Goal: Information Seeking & Learning: Learn about a topic

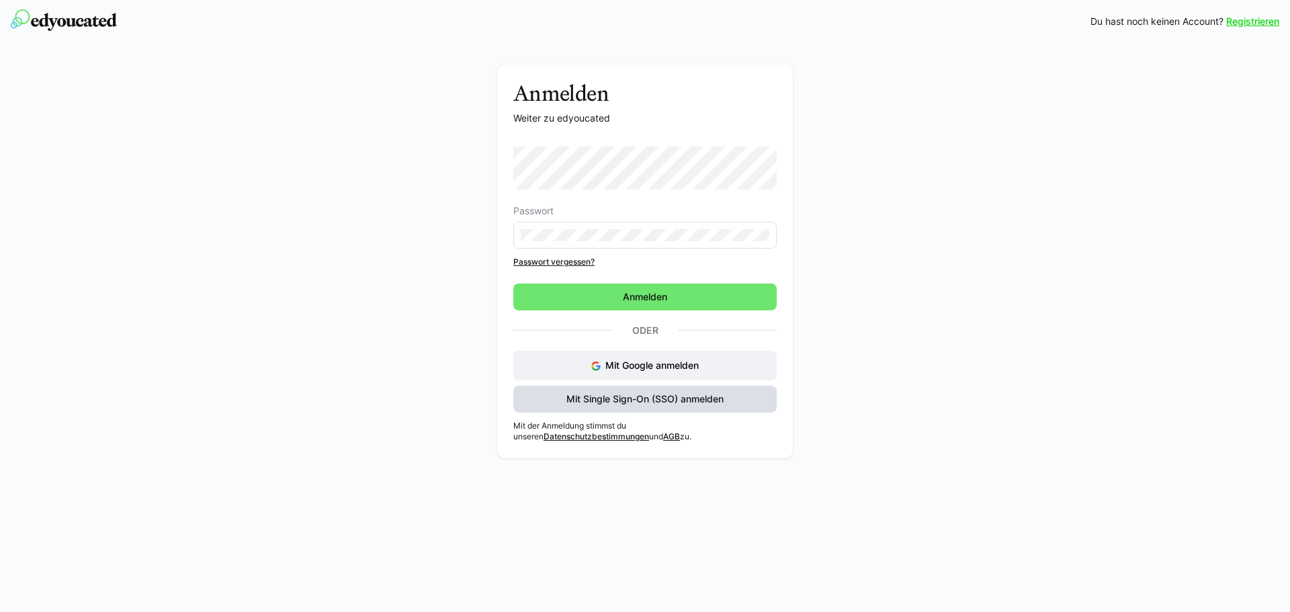
click at [665, 407] on span "Mit Single Sign-On (SSO) anmelden" at bounding box center [644, 399] width 263 height 27
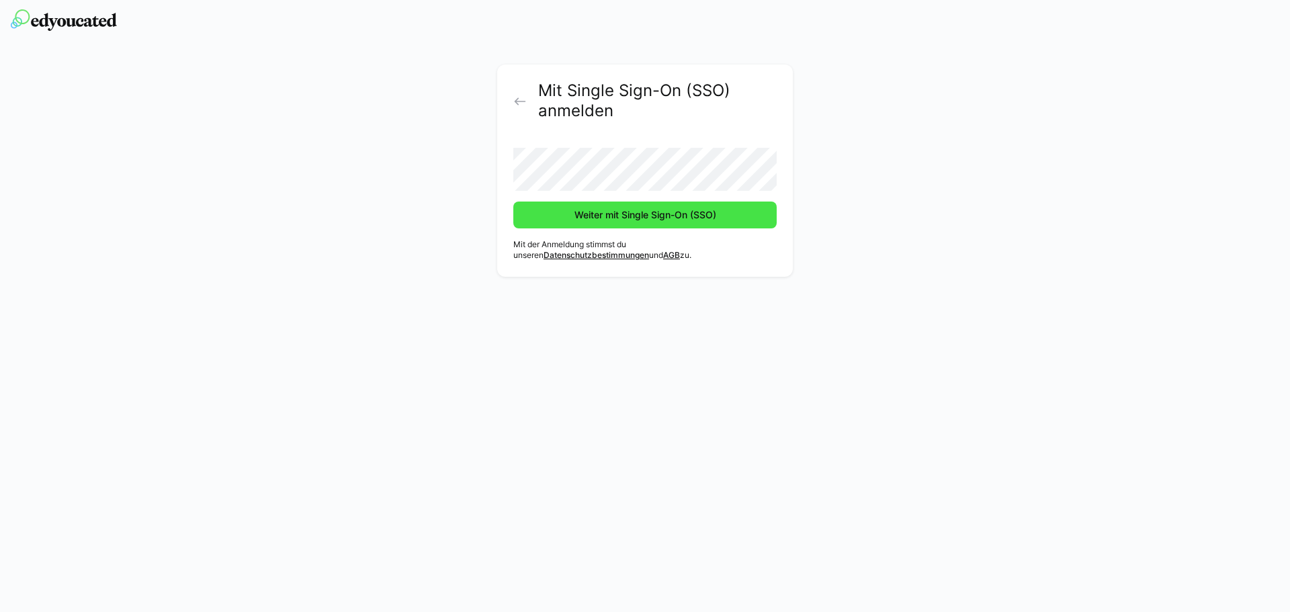
click at [669, 215] on span "Weiter mit Single Sign-On (SSO)" at bounding box center [646, 214] width 146 height 13
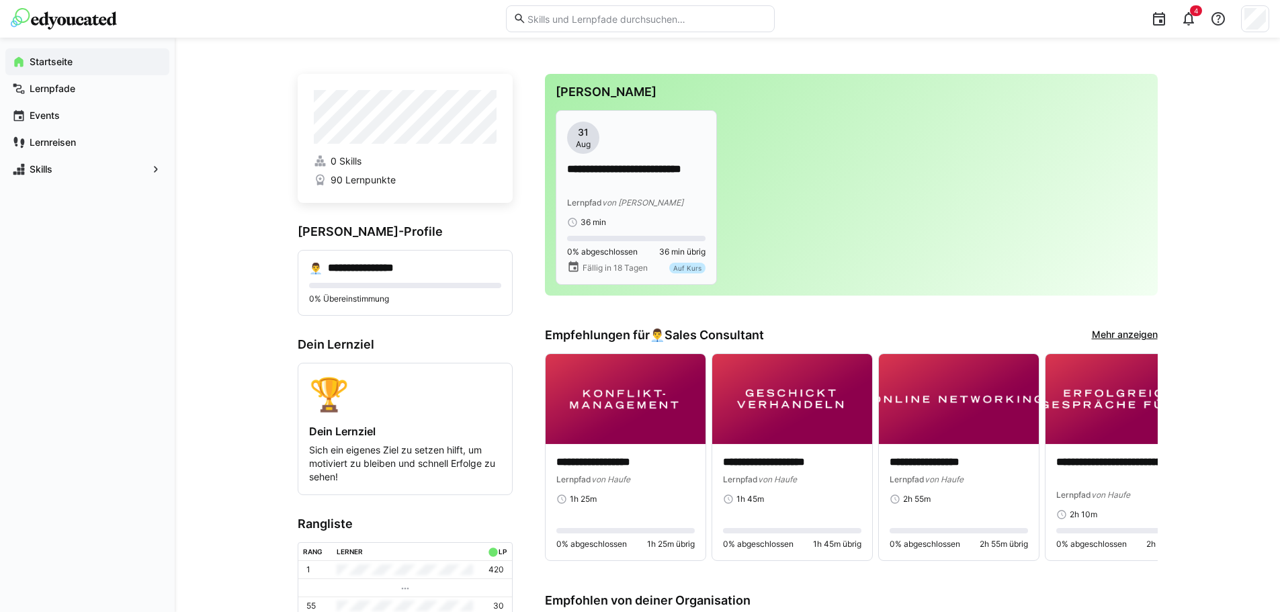
click at [641, 191] on p "**********" at bounding box center [636, 177] width 138 height 31
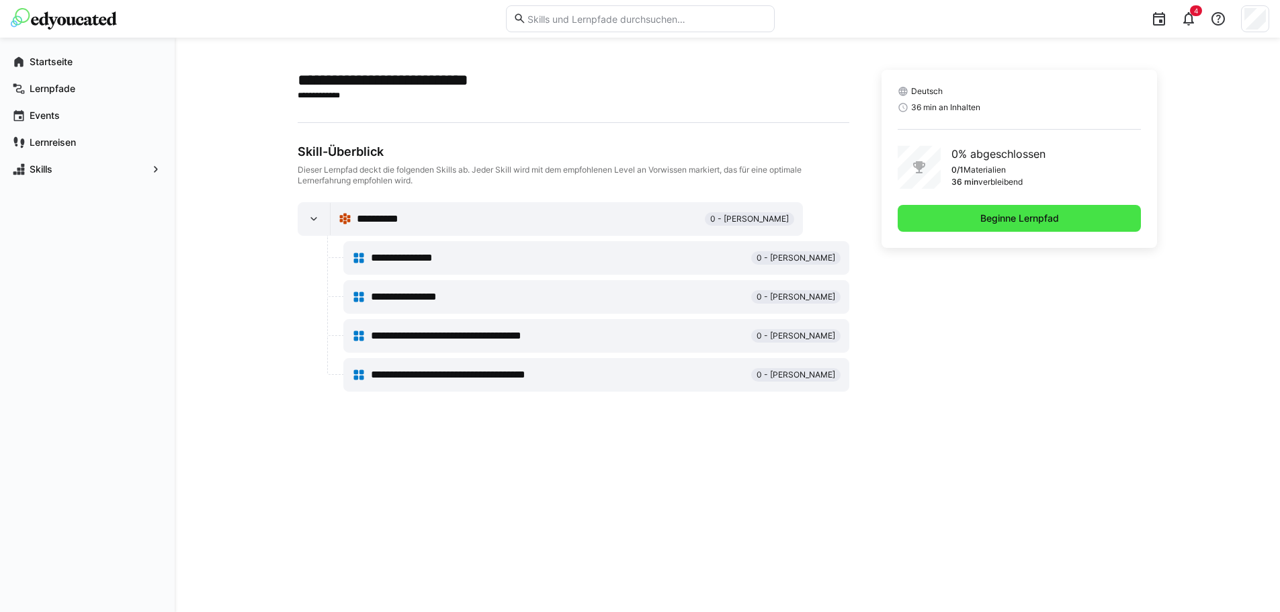
click at [1045, 210] on span "Beginne Lernpfad" at bounding box center [1020, 218] width 244 height 27
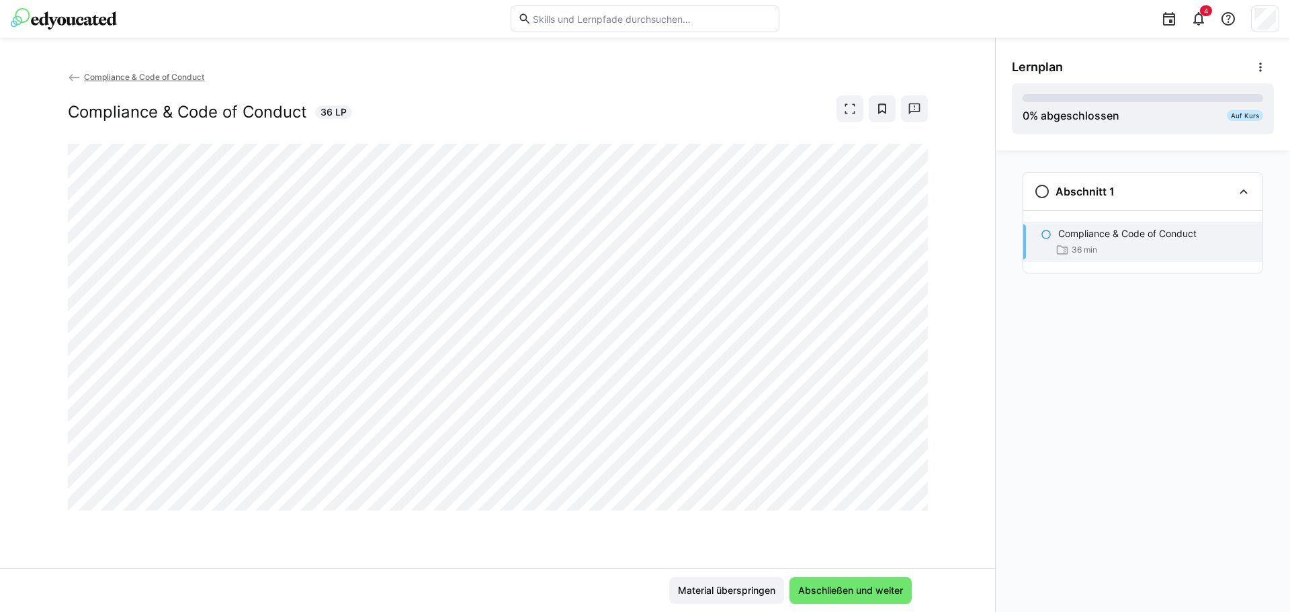
click at [67, 18] on img at bounding box center [64, 19] width 106 height 22
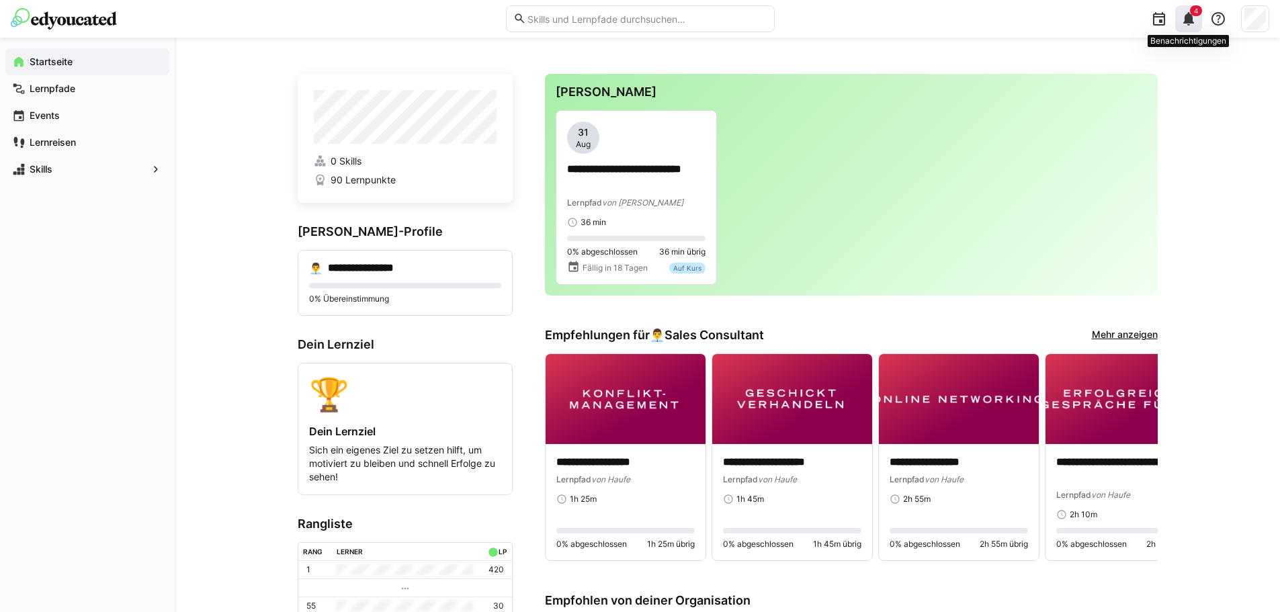
click at [1183, 13] on eds-icon at bounding box center [1189, 19] width 16 height 16
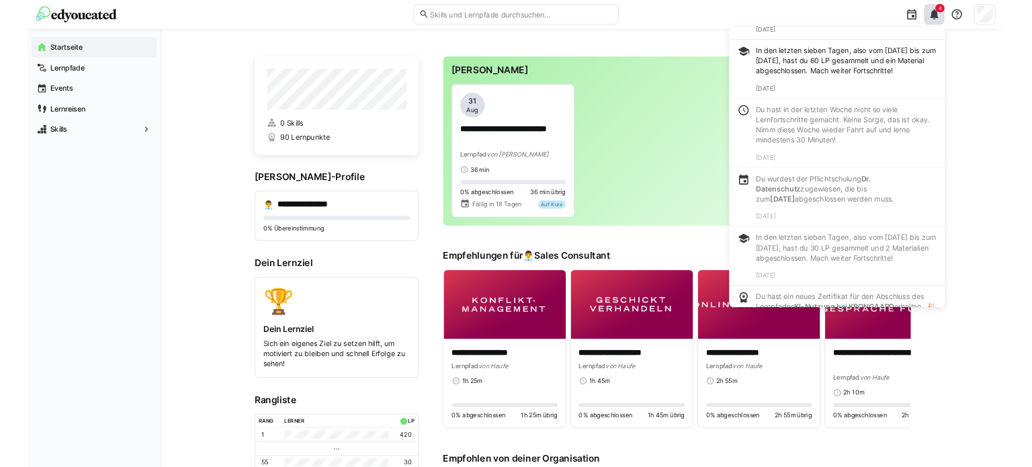
scroll to position [280, 0]
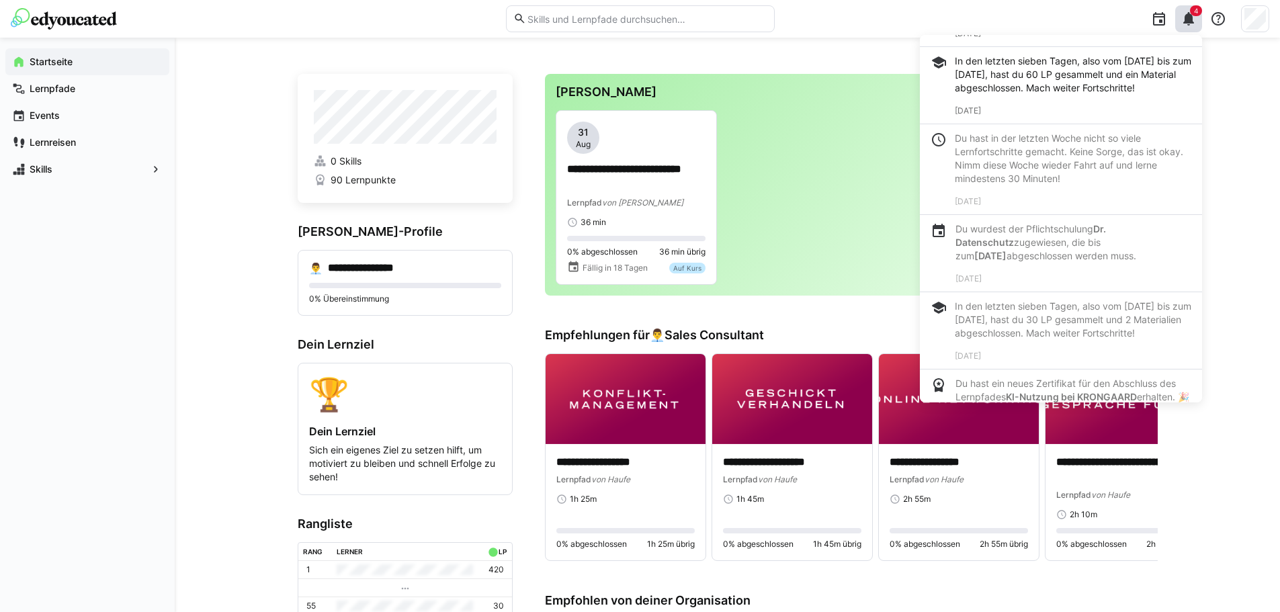
click at [636, 13] on eds-input at bounding box center [640, 18] width 269 height 27
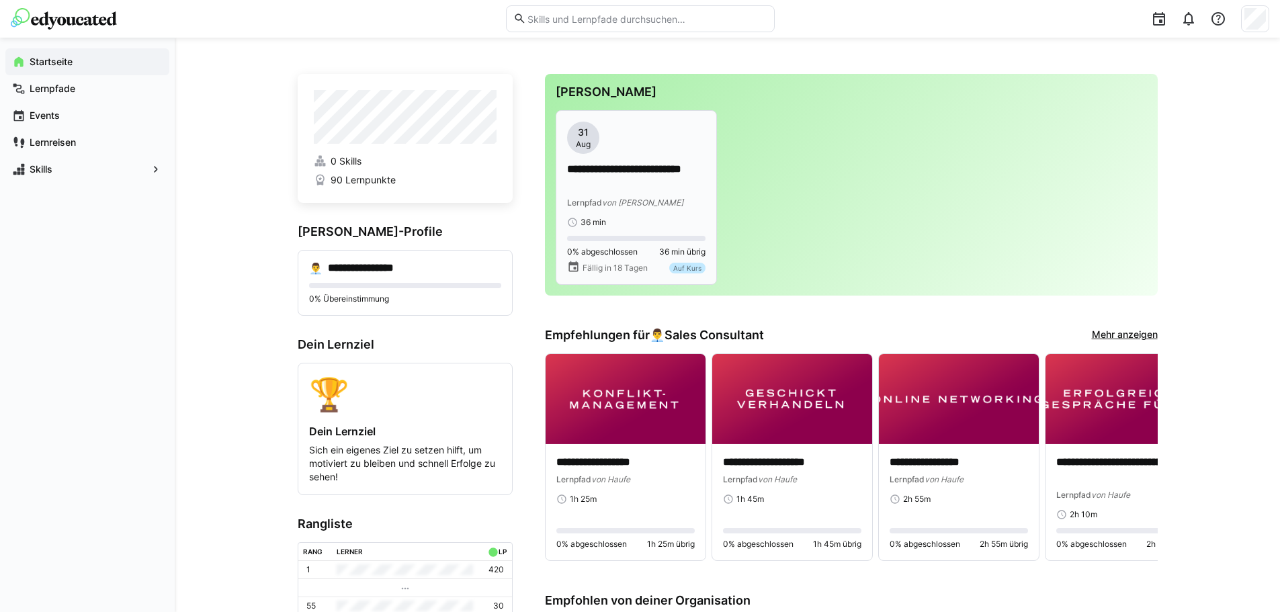
click at [637, 191] on p "**********" at bounding box center [636, 177] width 138 height 31
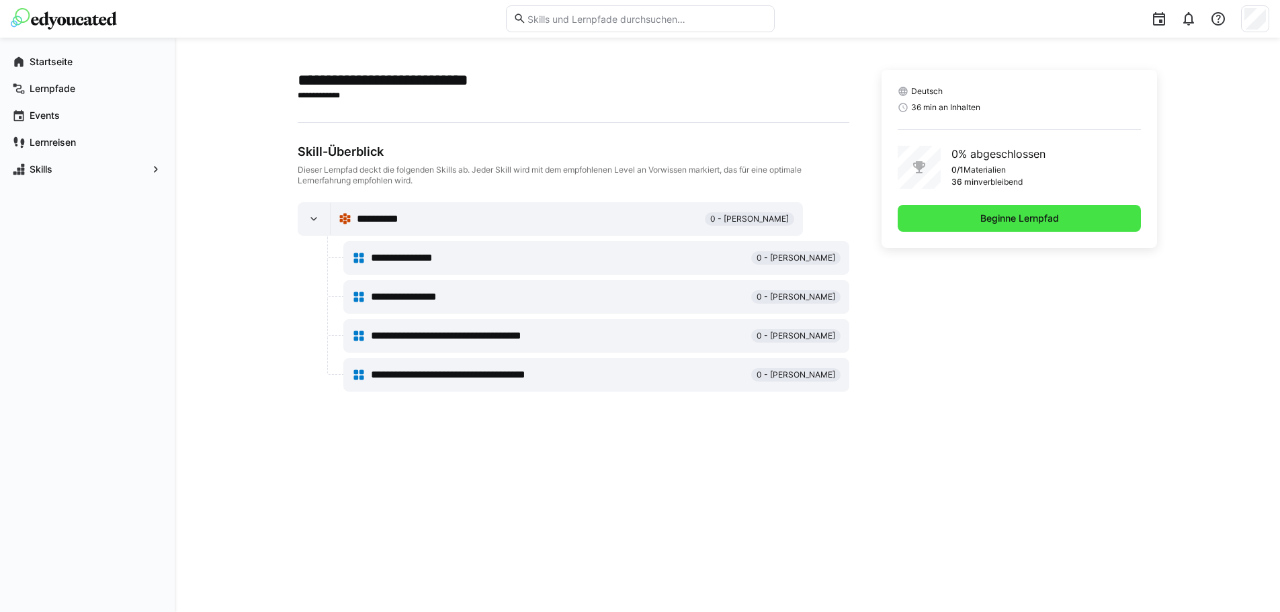
click at [1019, 213] on span "Beginne Lernpfad" at bounding box center [1019, 218] width 83 height 13
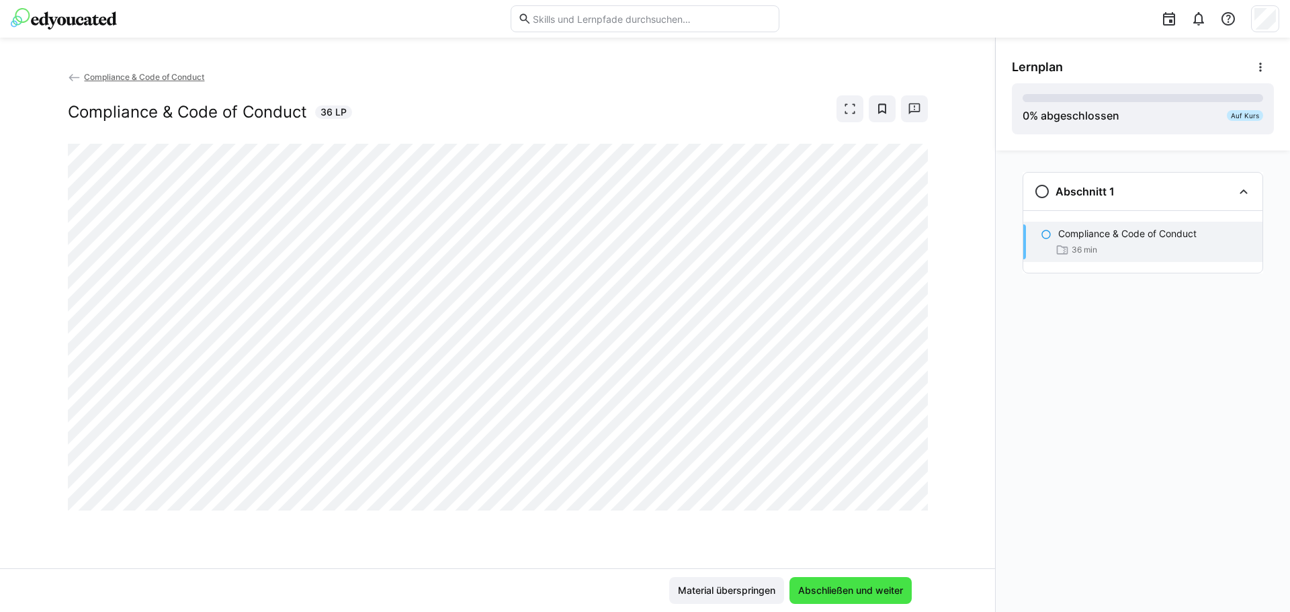
click at [880, 594] on span "Abschließen und weiter" at bounding box center [850, 590] width 109 height 13
click at [837, 582] on span "Abschließen und weiter" at bounding box center [851, 590] width 122 height 27
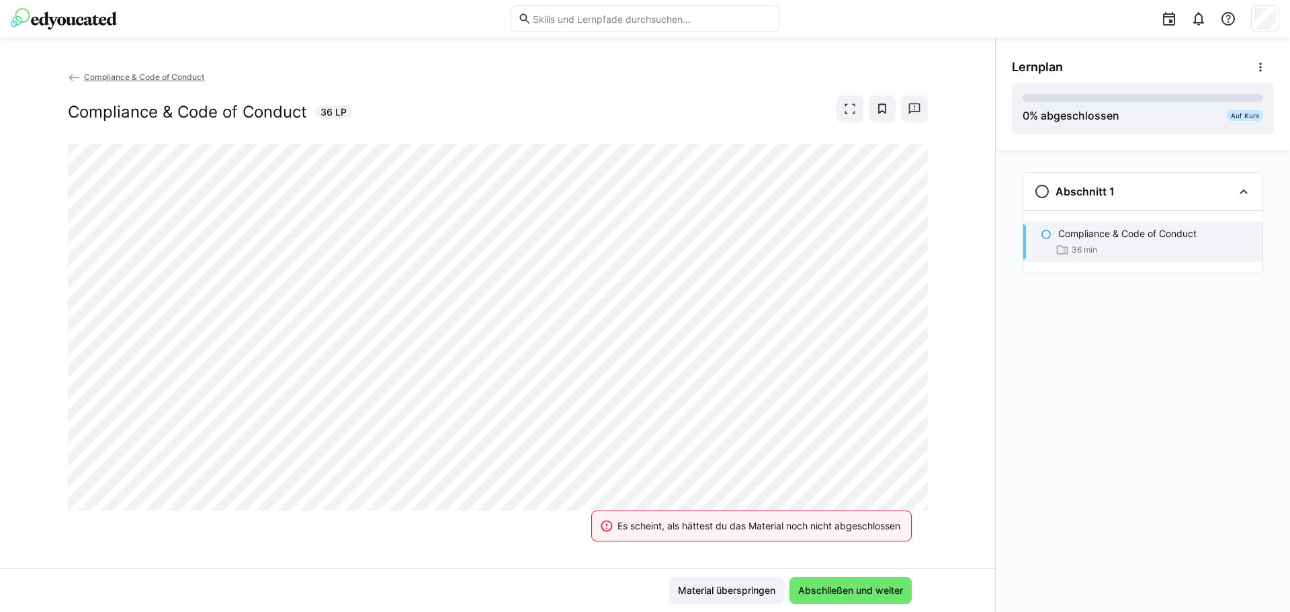
click at [597, 506] on div "Es scheint, als hättest du das Material noch nicht abgeschlossen" at bounding box center [751, 526] width 353 height 59
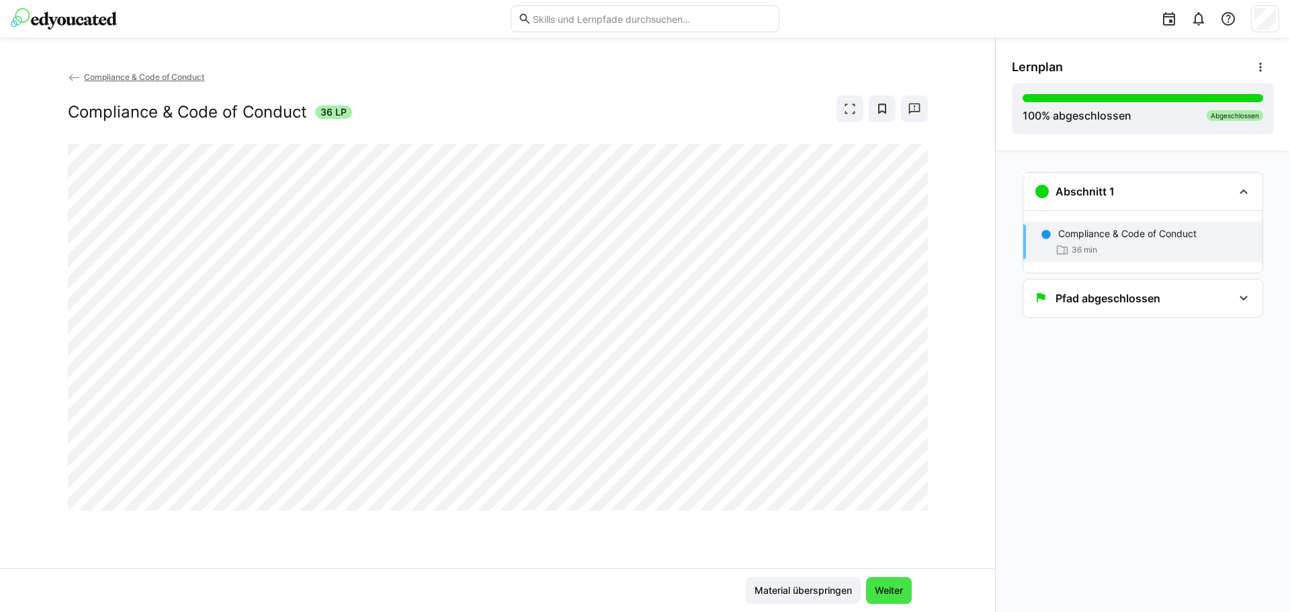
click at [881, 591] on span "Weiter" at bounding box center [889, 590] width 32 height 13
click at [892, 589] on span "Weiter" at bounding box center [889, 590] width 32 height 13
click at [814, 592] on span "Material überspringen" at bounding box center [803, 590] width 101 height 13
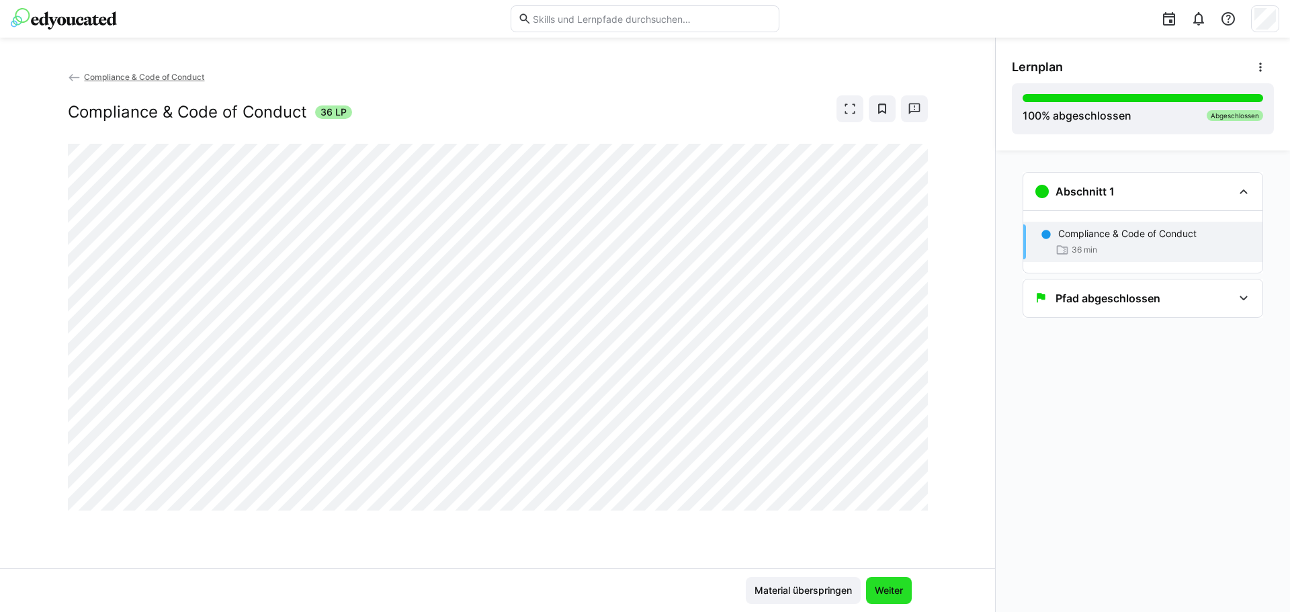
click at [874, 589] on span "Weiter" at bounding box center [889, 590] width 32 height 13
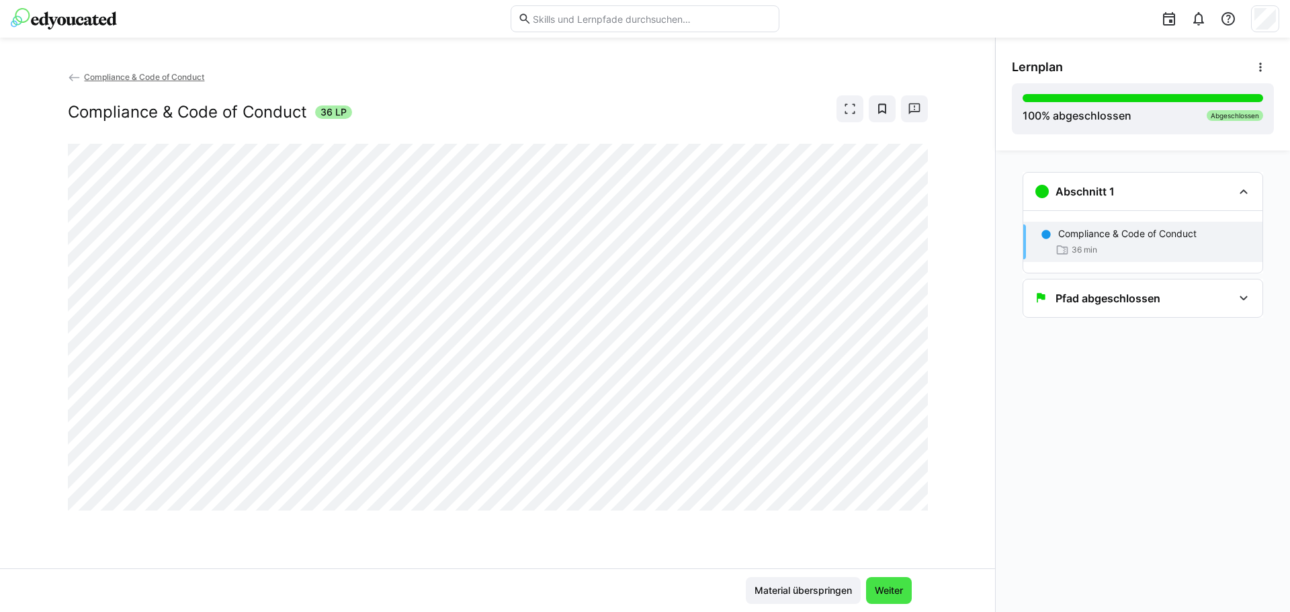
click at [874, 589] on span "Weiter" at bounding box center [889, 590] width 32 height 13
click at [1193, 293] on div "Pfad abgeschlossen" at bounding box center [1133, 298] width 199 height 16
click at [882, 589] on span "Weiter" at bounding box center [889, 590] width 32 height 13
click at [1177, 184] on div "Abschnitt 1" at bounding box center [1133, 191] width 199 height 16
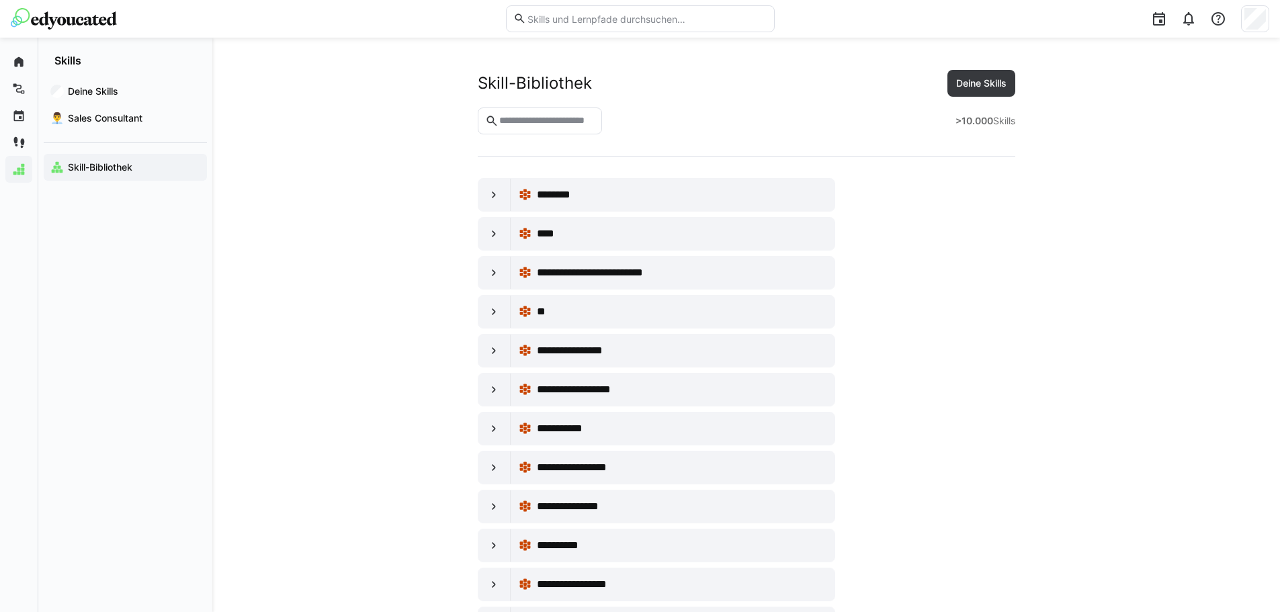
click at [77, 18] on img at bounding box center [64, 19] width 106 height 22
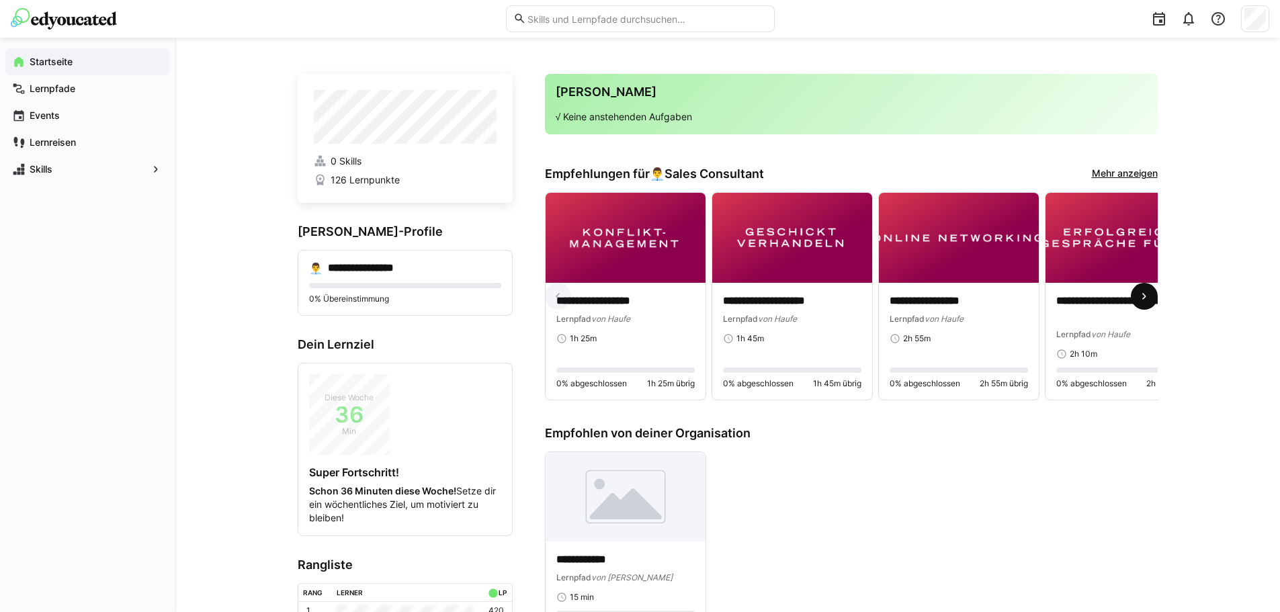
click at [1154, 295] on span at bounding box center [1144, 296] width 27 height 27
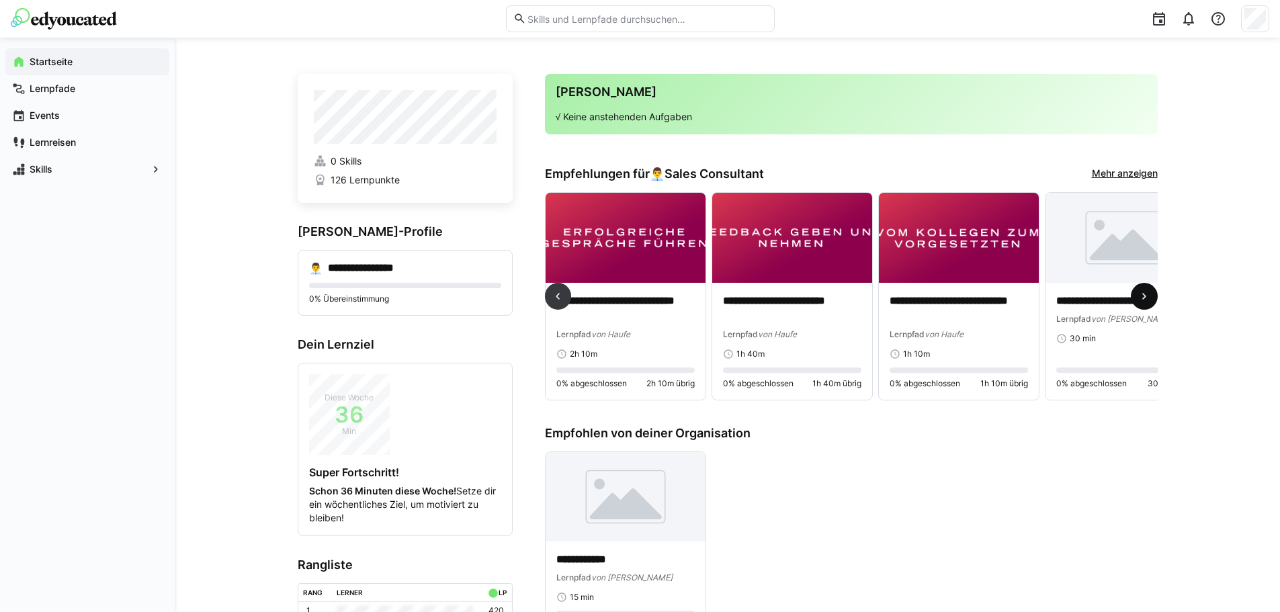
click at [1152, 294] on span at bounding box center [1144, 296] width 27 height 27
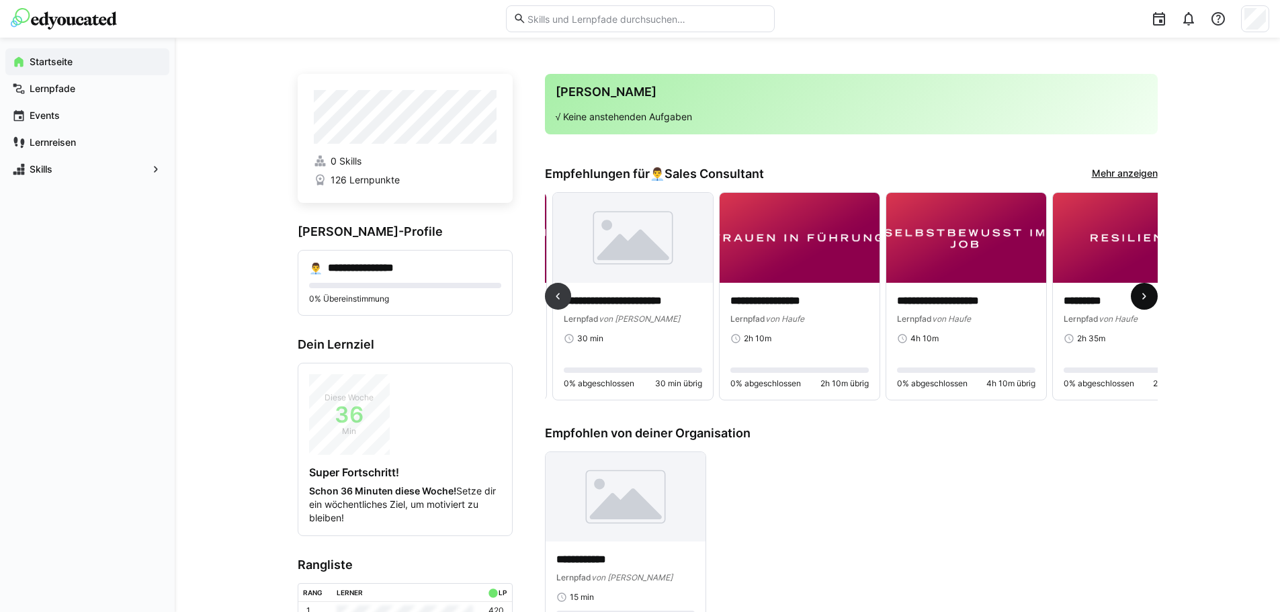
click at [1152, 294] on span at bounding box center [1144, 296] width 27 height 27
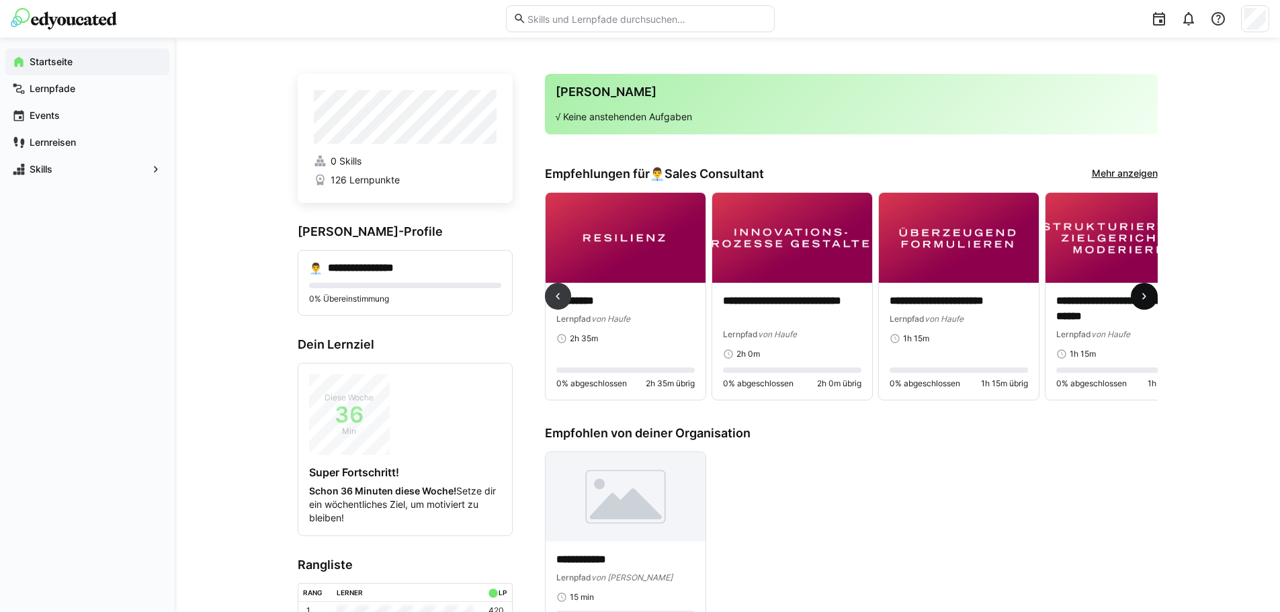
click at [1152, 294] on span at bounding box center [1144, 296] width 27 height 27
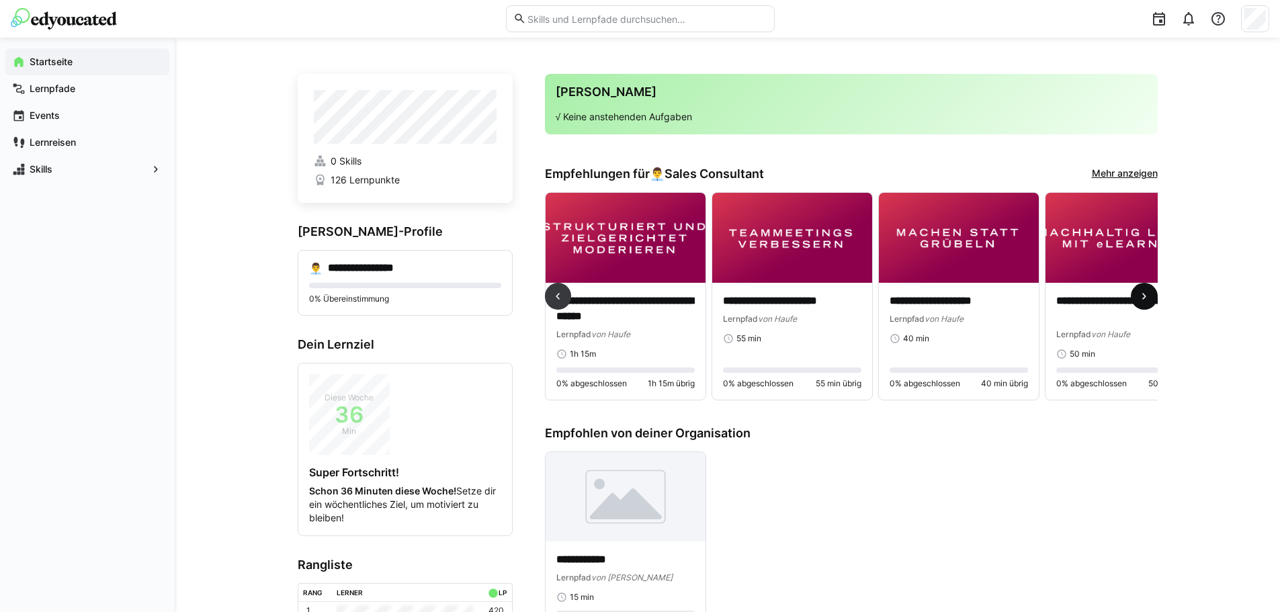
click at [1152, 294] on span at bounding box center [1144, 296] width 27 height 27
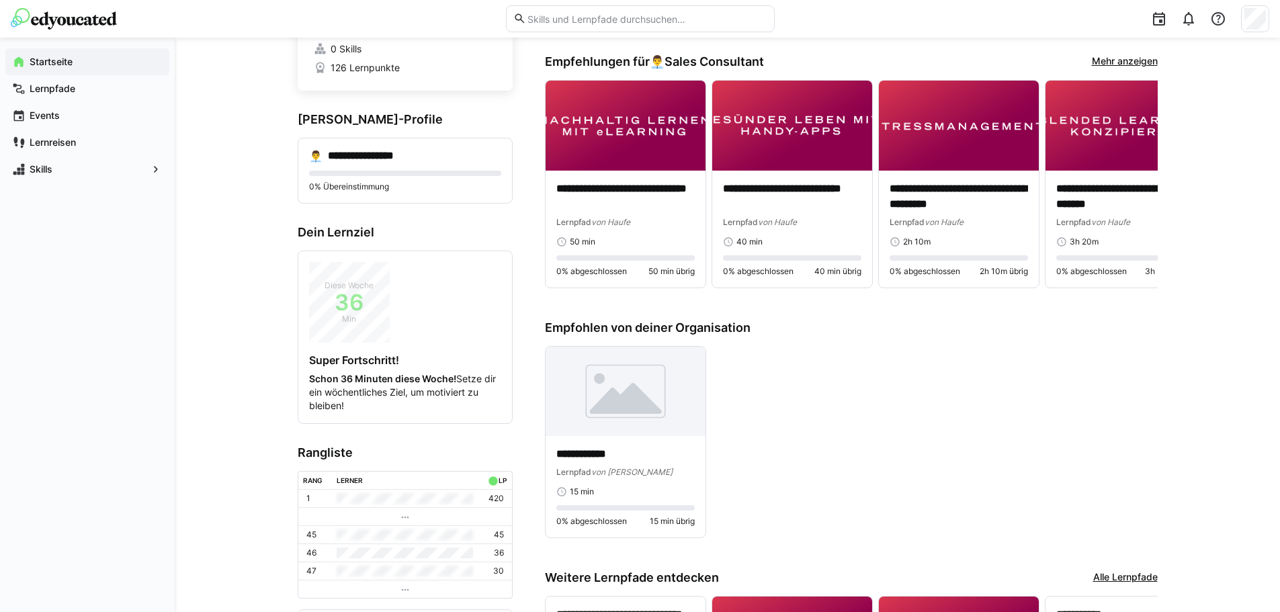
scroll to position [85, 0]
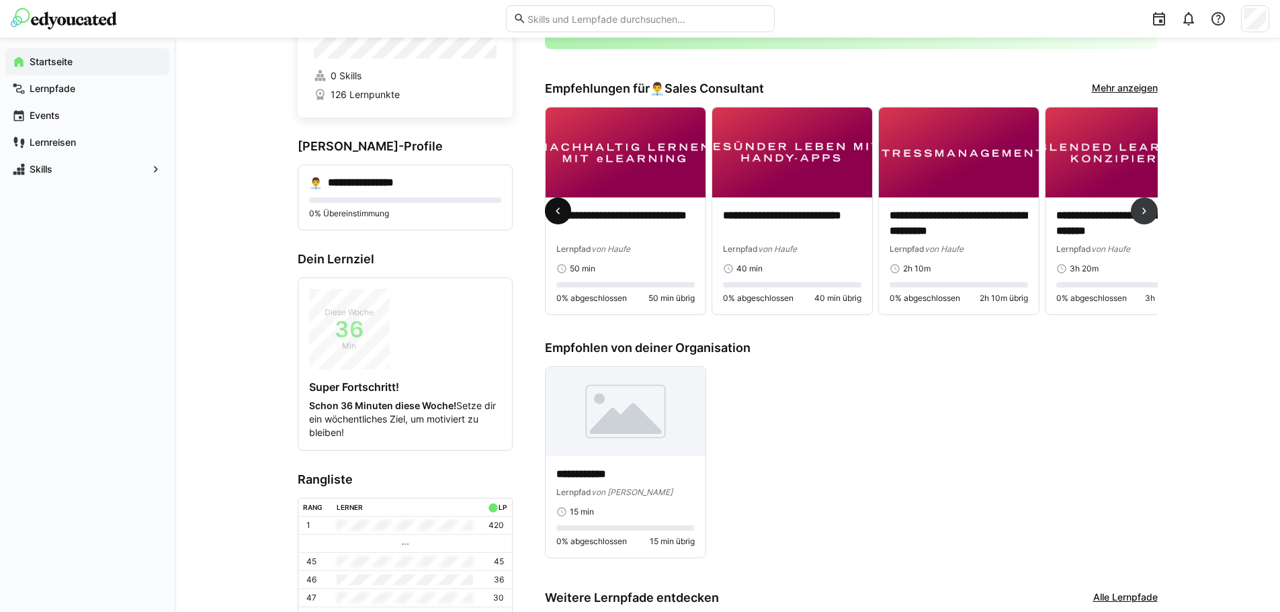
click at [558, 210] on eds-icon at bounding box center [557, 210] width 13 height 13
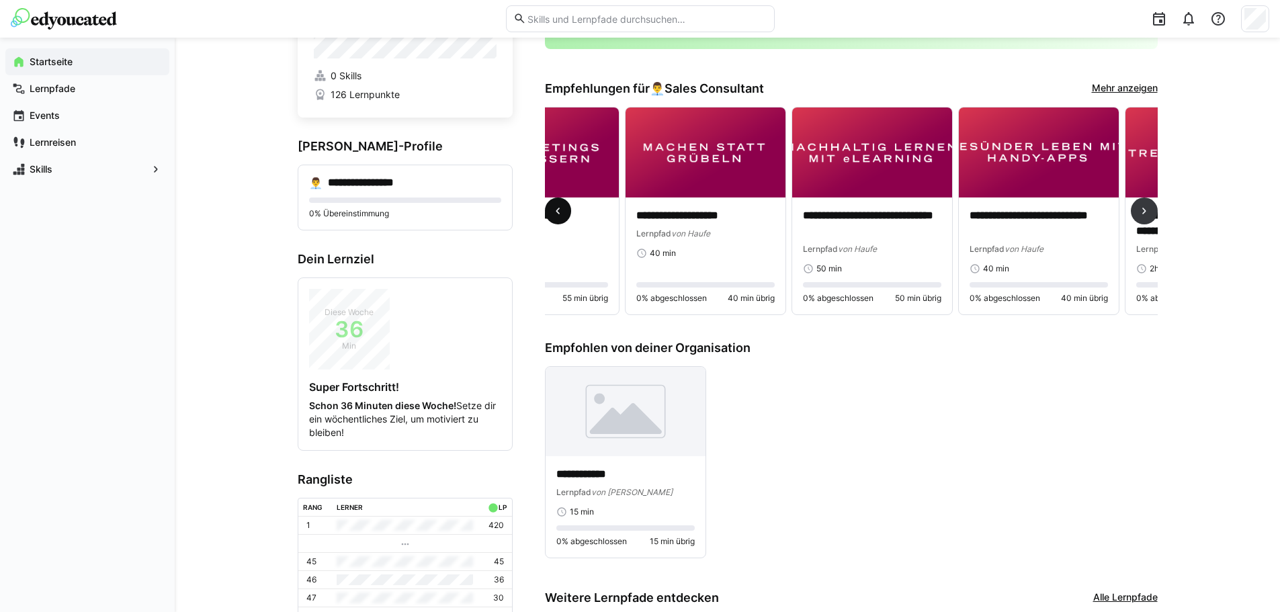
click at [558, 210] on eds-icon at bounding box center [557, 210] width 13 height 13
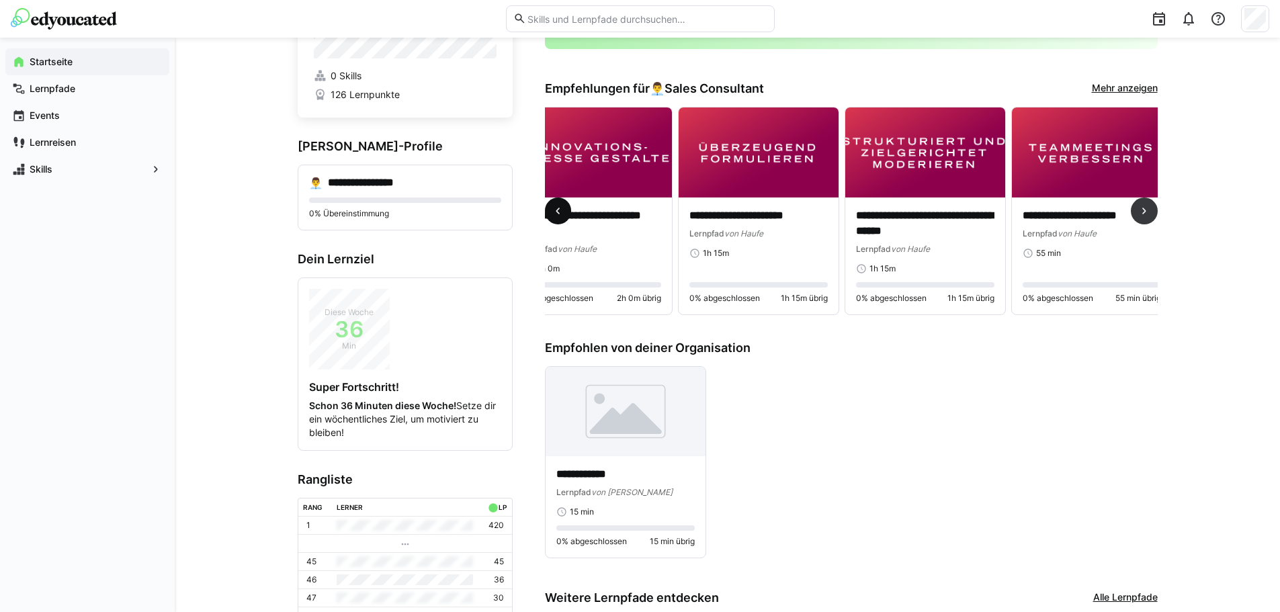
click at [558, 210] on eds-icon at bounding box center [557, 210] width 13 height 13
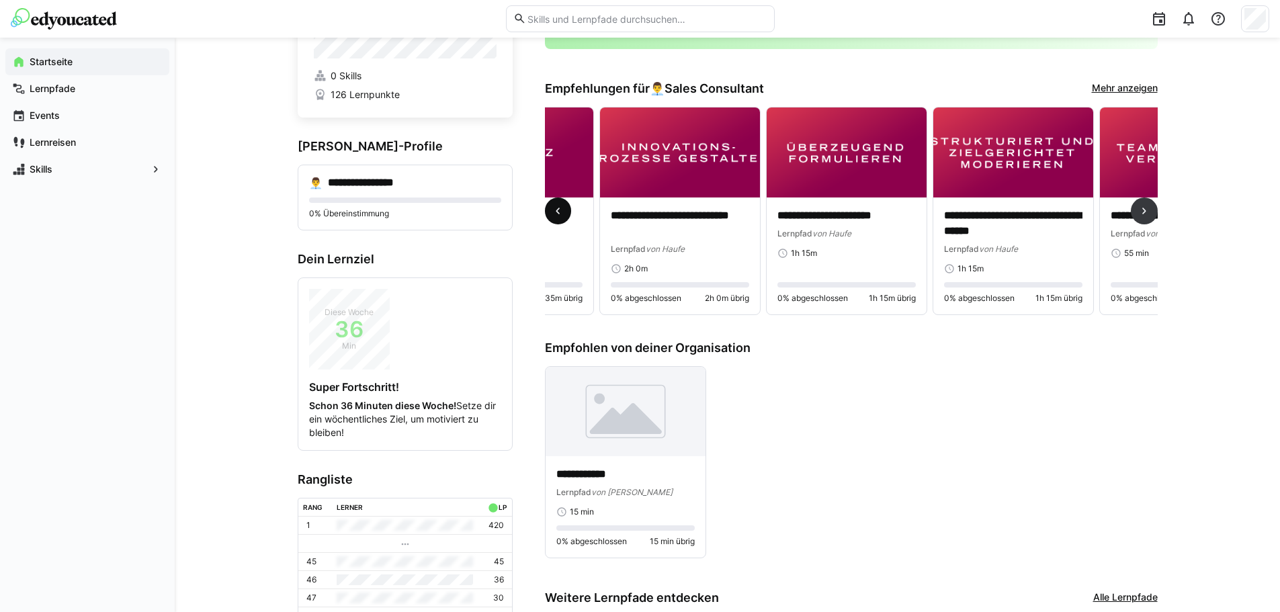
click at [558, 210] on eds-icon at bounding box center [557, 210] width 13 height 13
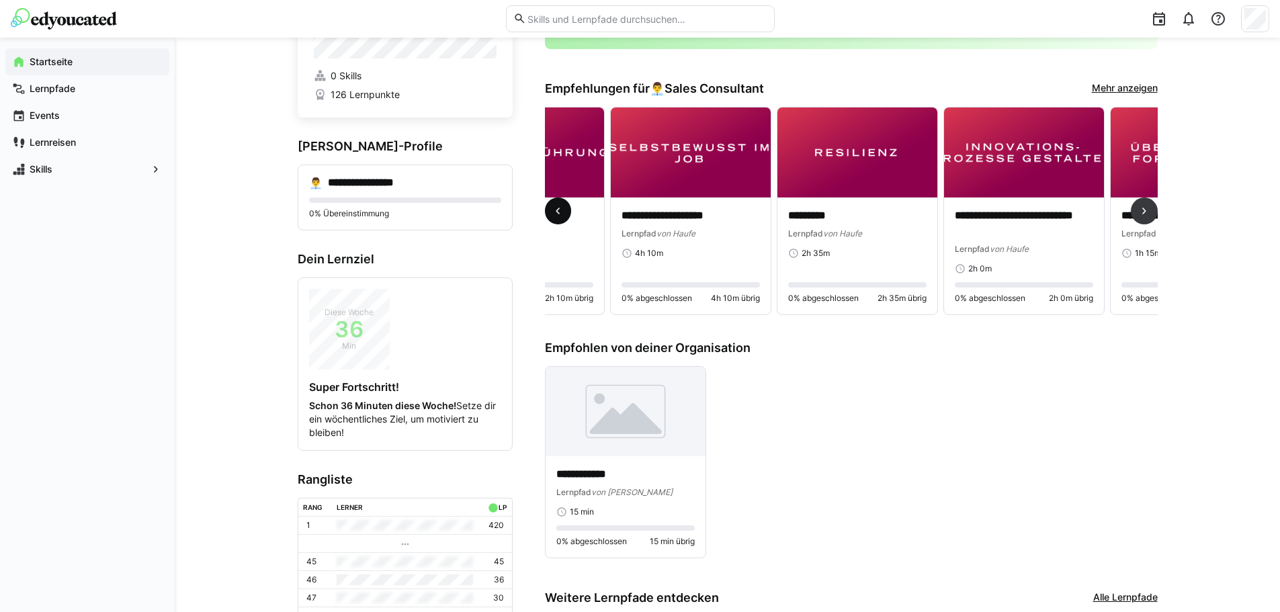
click at [558, 210] on eds-icon at bounding box center [557, 210] width 13 height 13
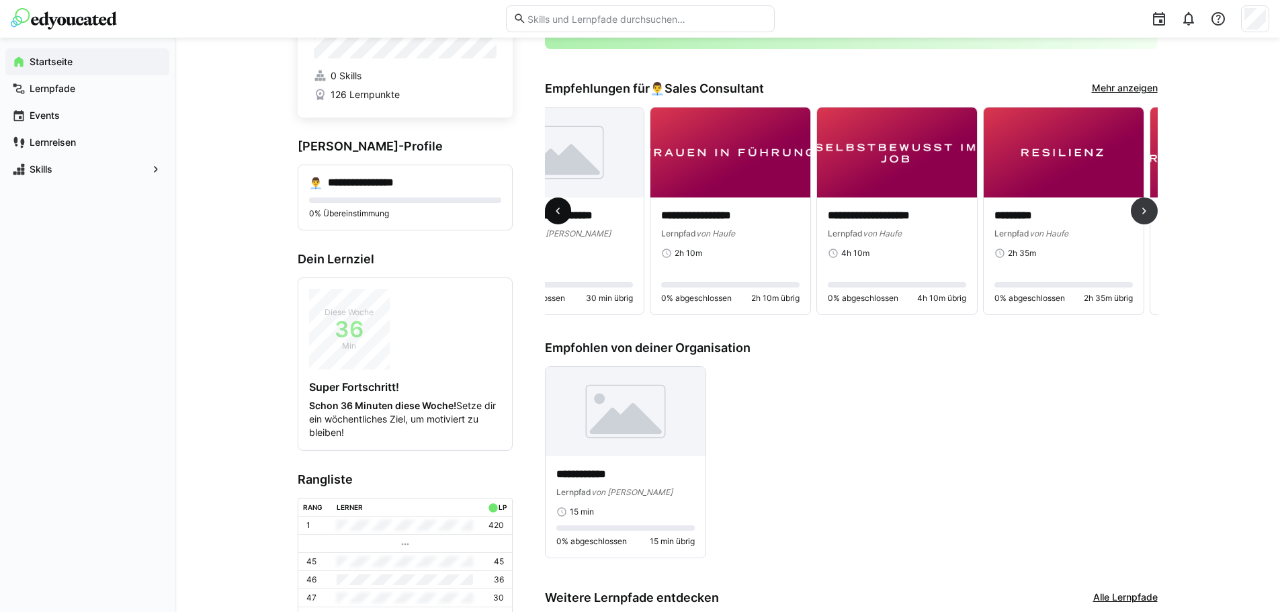
click at [558, 210] on eds-icon at bounding box center [557, 210] width 13 height 13
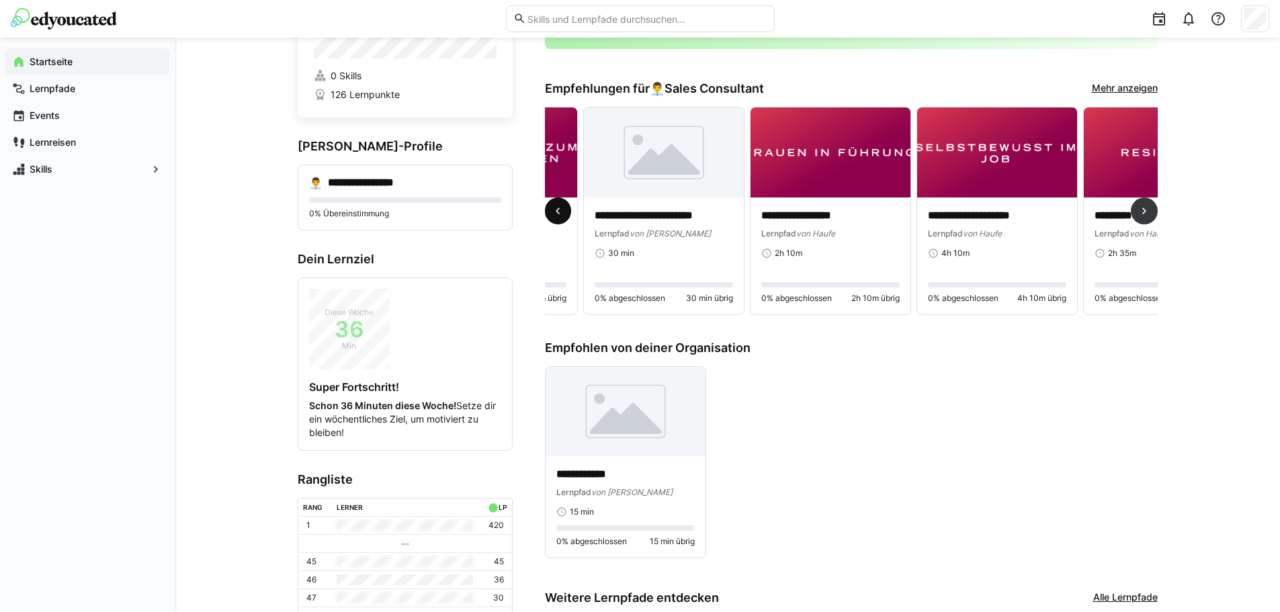
click at [558, 210] on eds-icon at bounding box center [557, 210] width 13 height 13
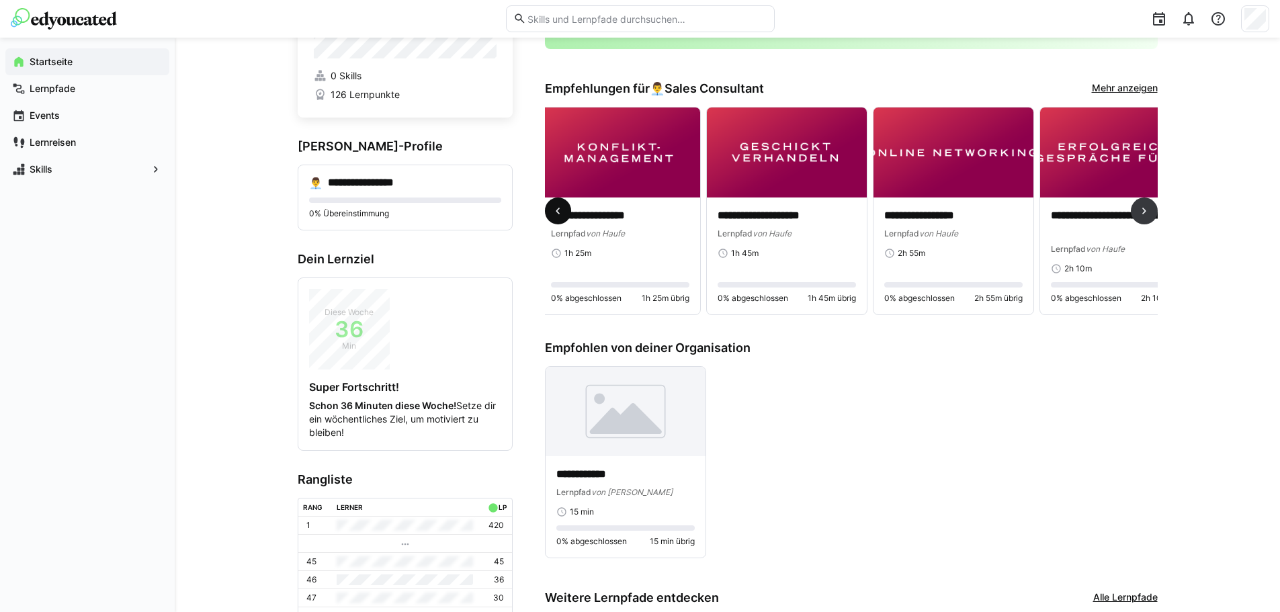
scroll to position [0, 0]
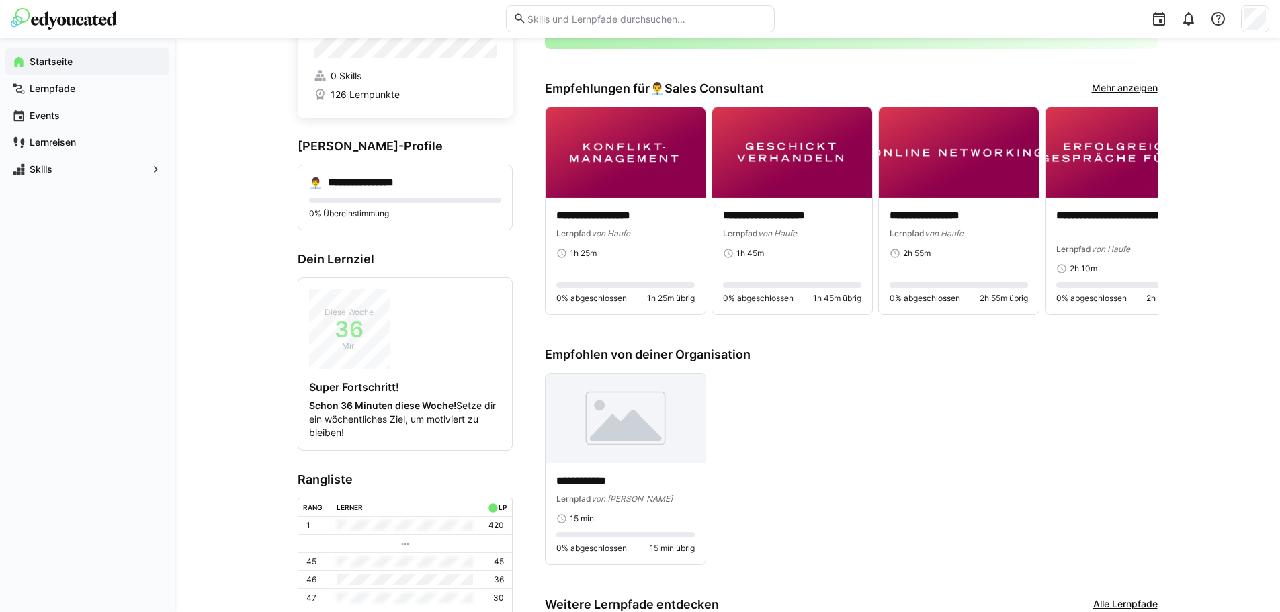
click at [860, 440] on div "**********" at bounding box center [851, 469] width 613 height 193
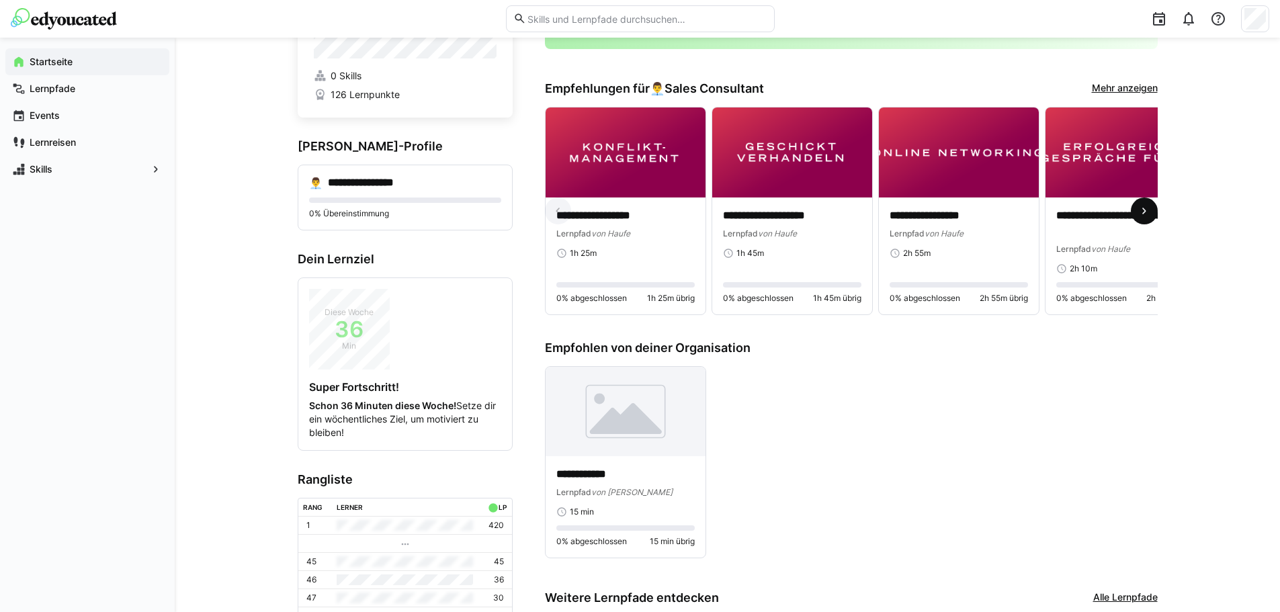
click at [1144, 210] on eds-icon at bounding box center [1144, 210] width 13 height 13
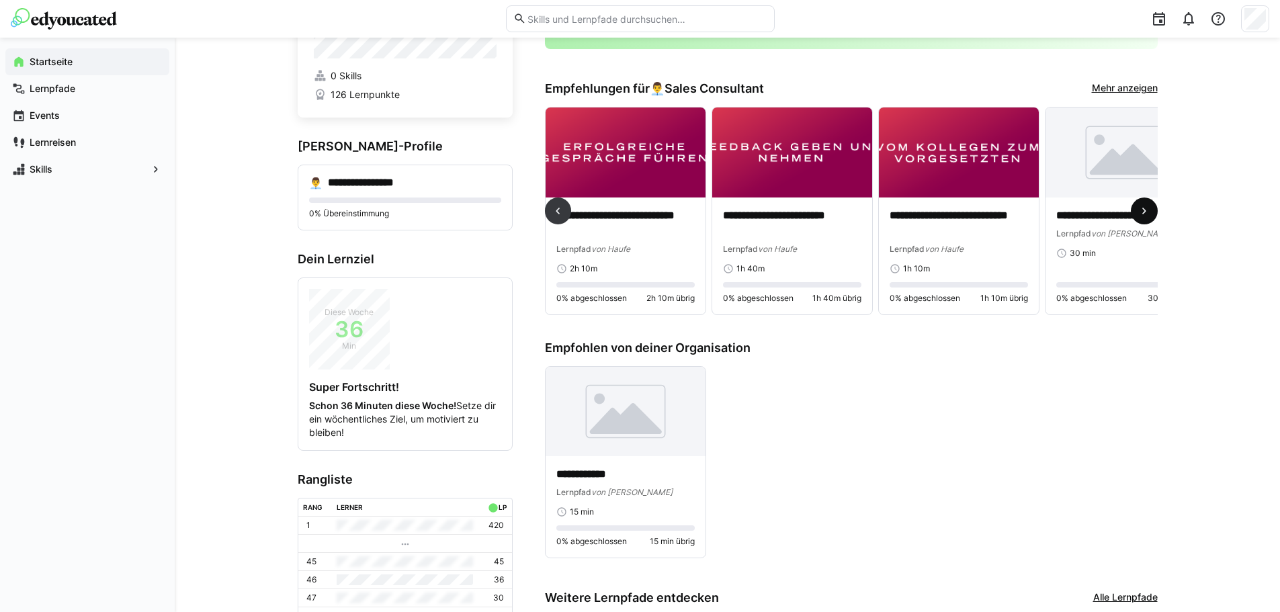
click at [1144, 210] on eds-icon at bounding box center [1144, 210] width 13 height 13
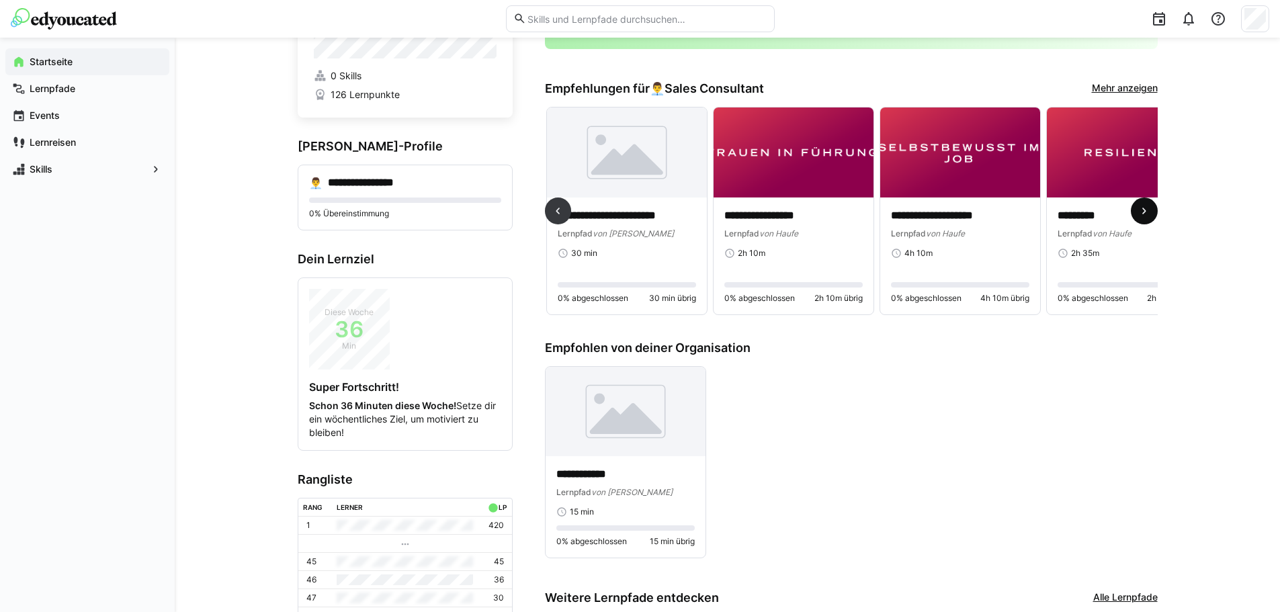
scroll to position [0, 1000]
click at [1144, 210] on eds-icon at bounding box center [1144, 210] width 13 height 13
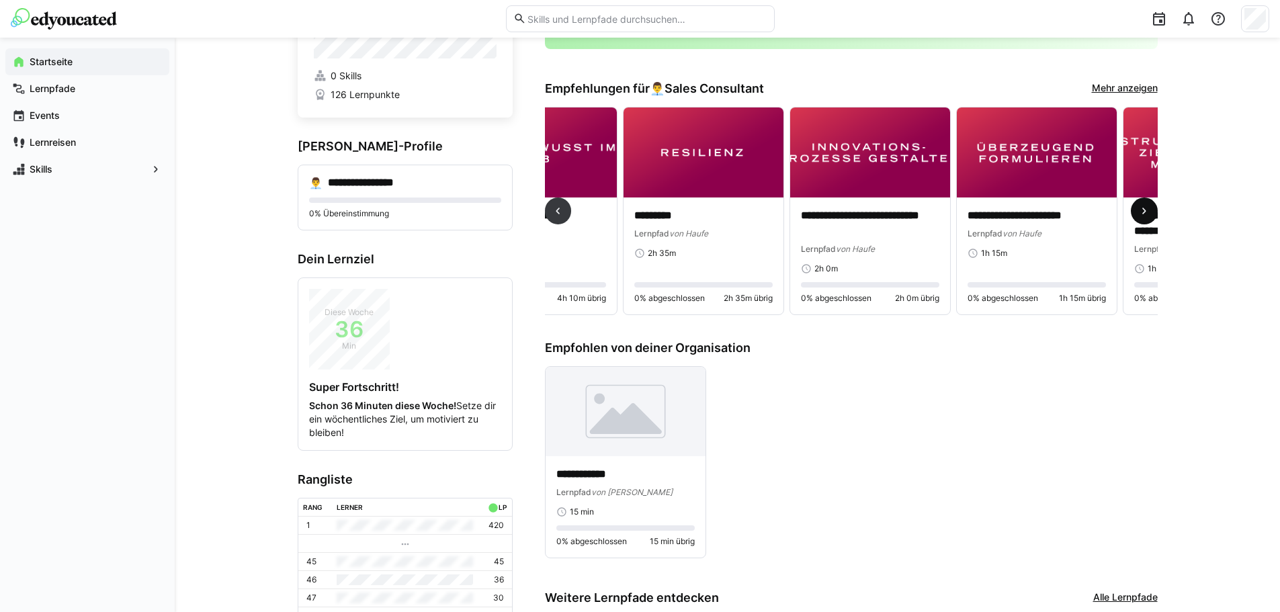
scroll to position [0, 1500]
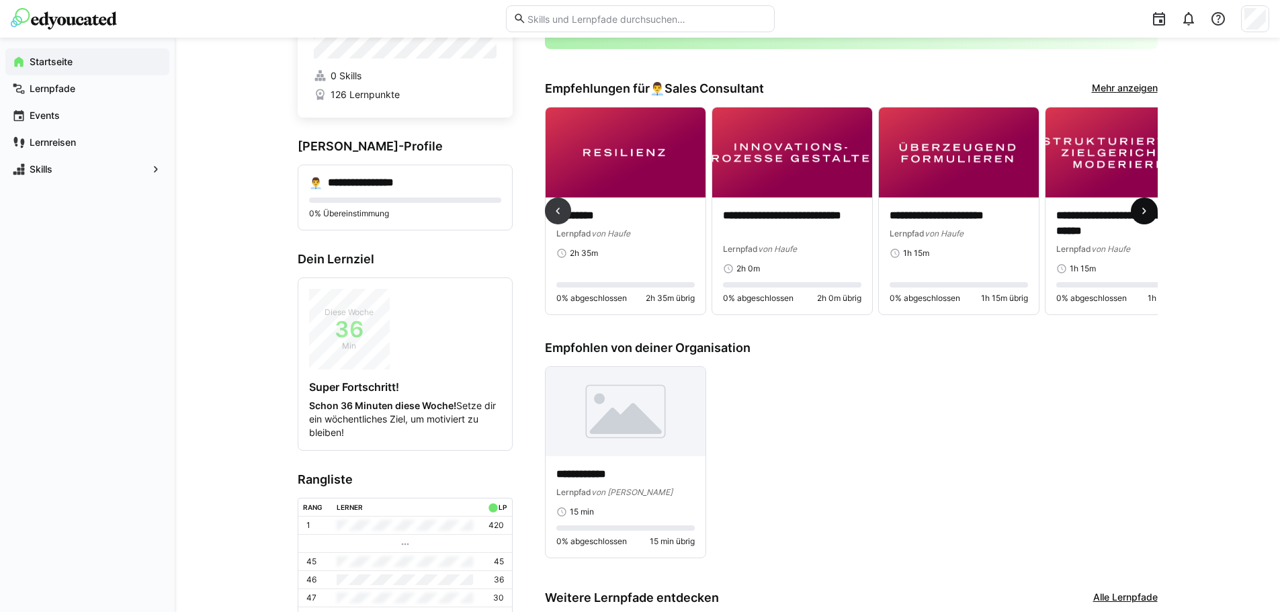
click at [1144, 210] on eds-icon at bounding box center [1144, 210] width 13 height 13
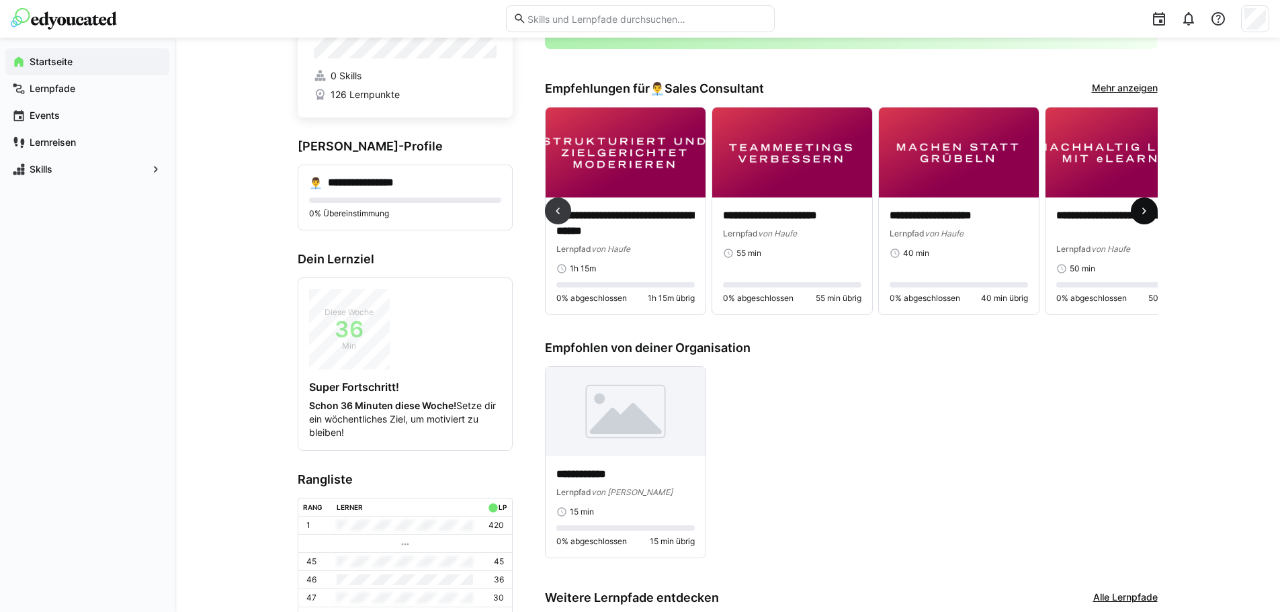
click at [1144, 210] on eds-icon at bounding box center [1144, 210] width 13 height 13
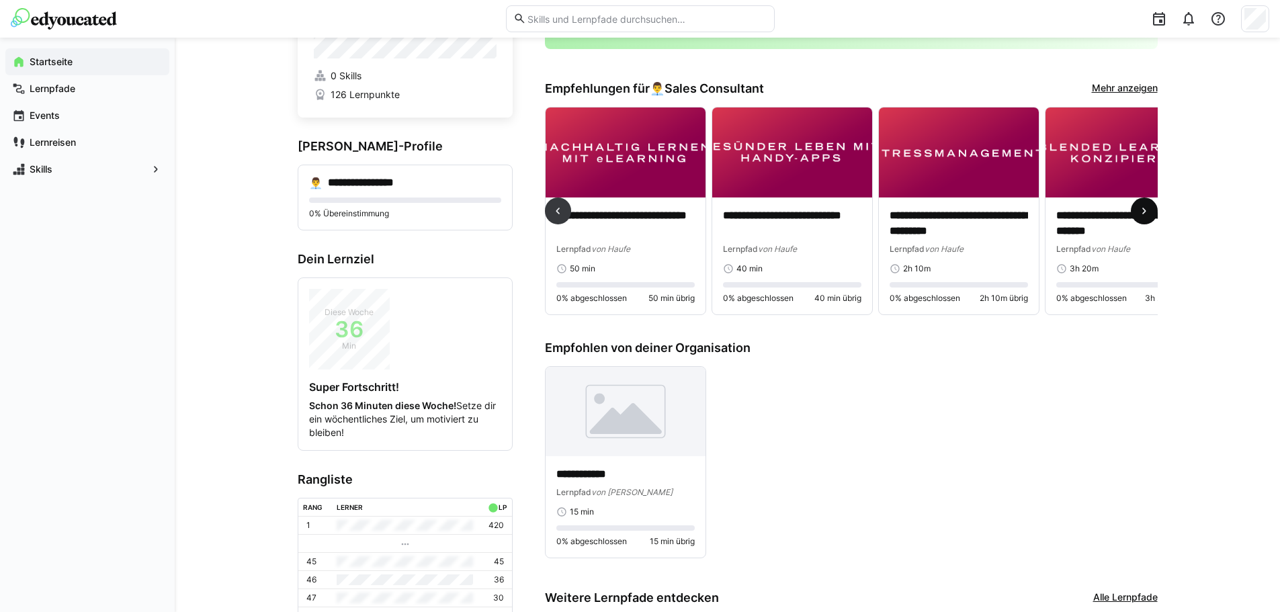
click at [1144, 210] on eds-icon at bounding box center [1144, 210] width 13 height 13
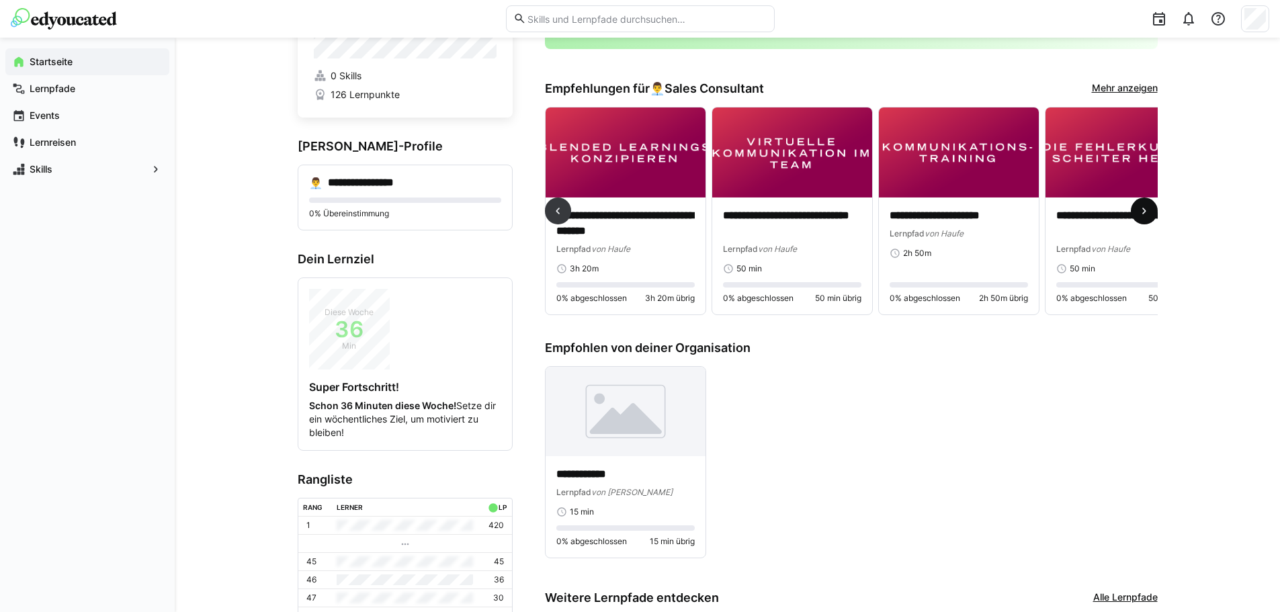
click at [1144, 210] on eds-icon at bounding box center [1144, 210] width 13 height 13
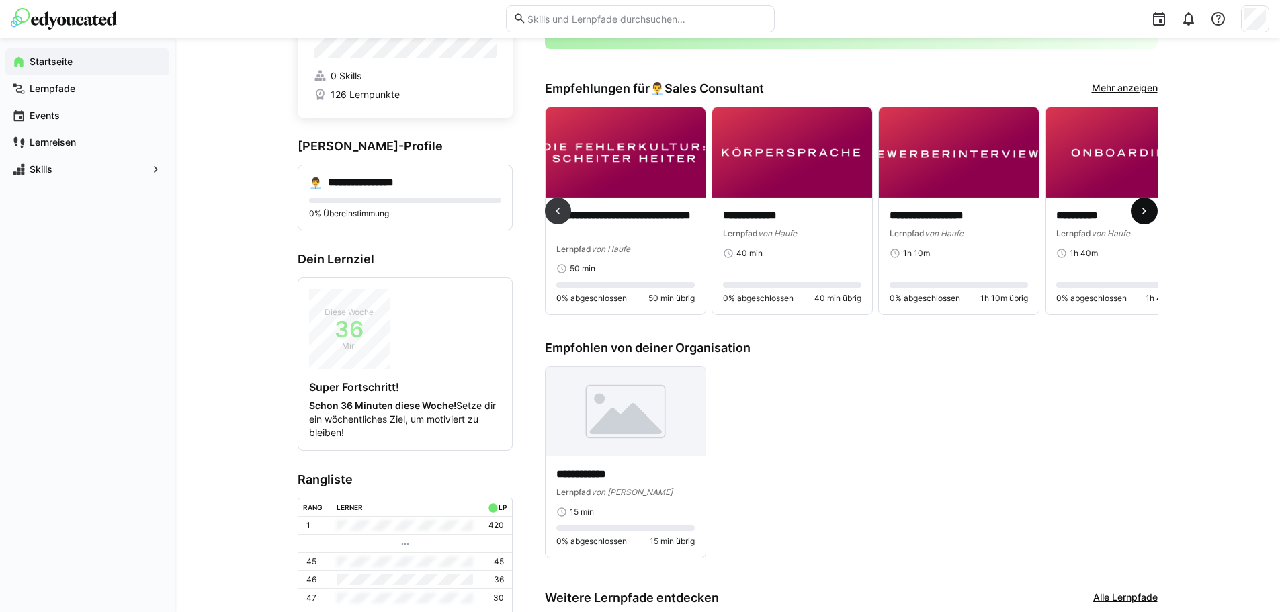
click at [1144, 210] on eds-icon at bounding box center [1144, 210] width 13 height 13
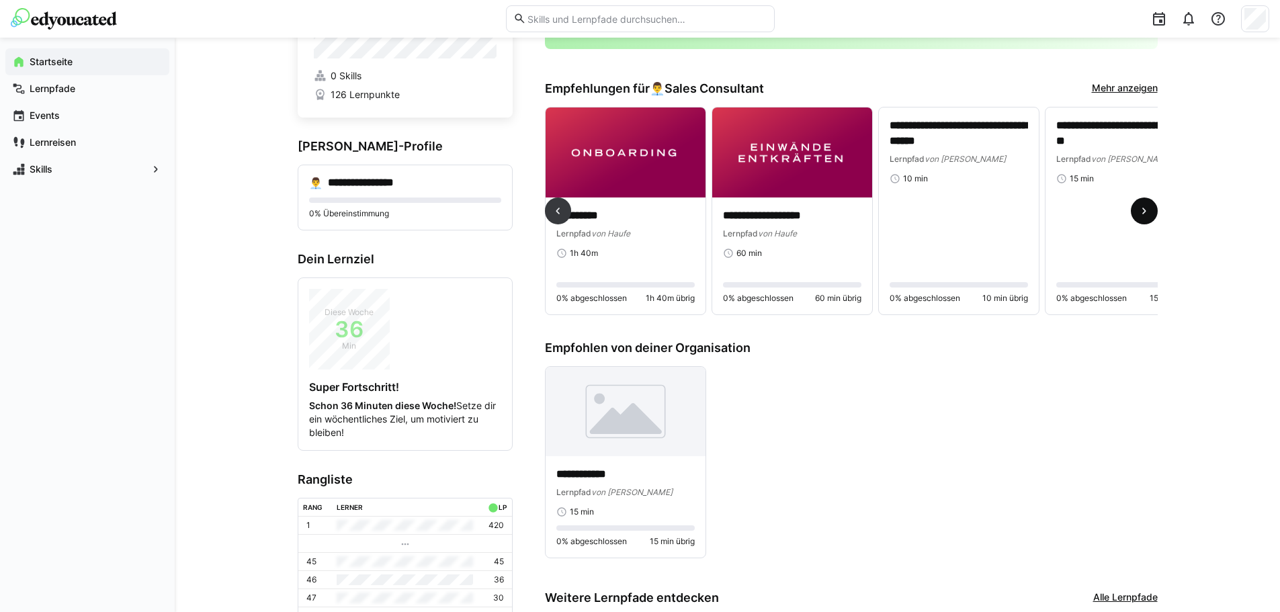
click at [1144, 210] on eds-icon at bounding box center [1144, 210] width 13 height 13
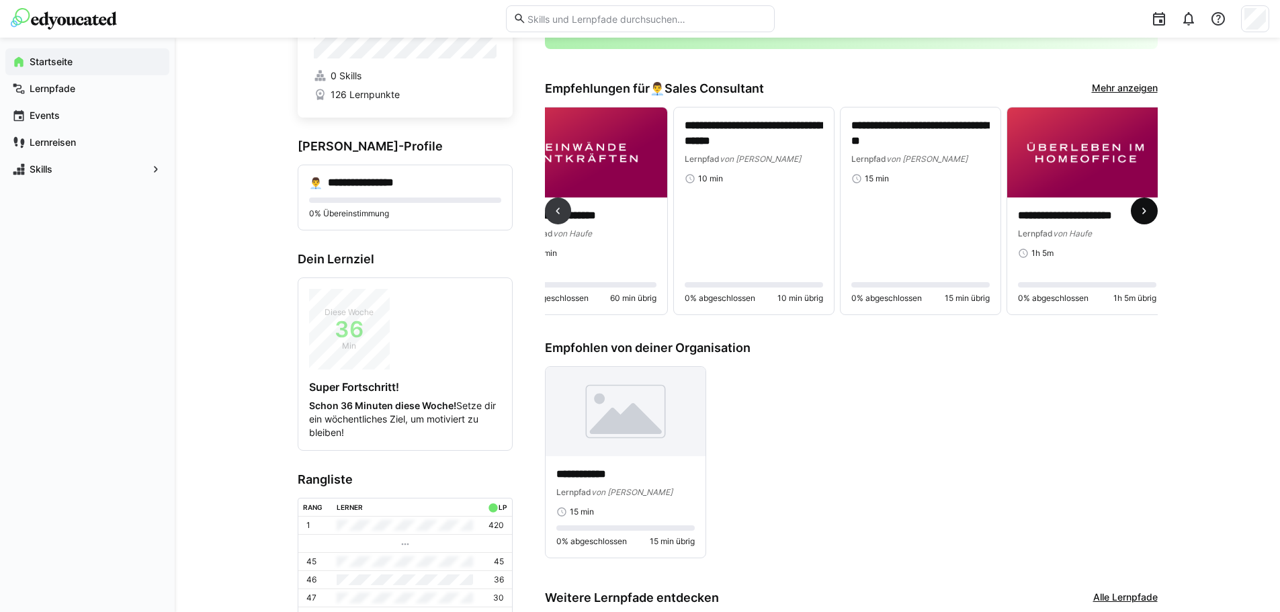
scroll to position [0, 4215]
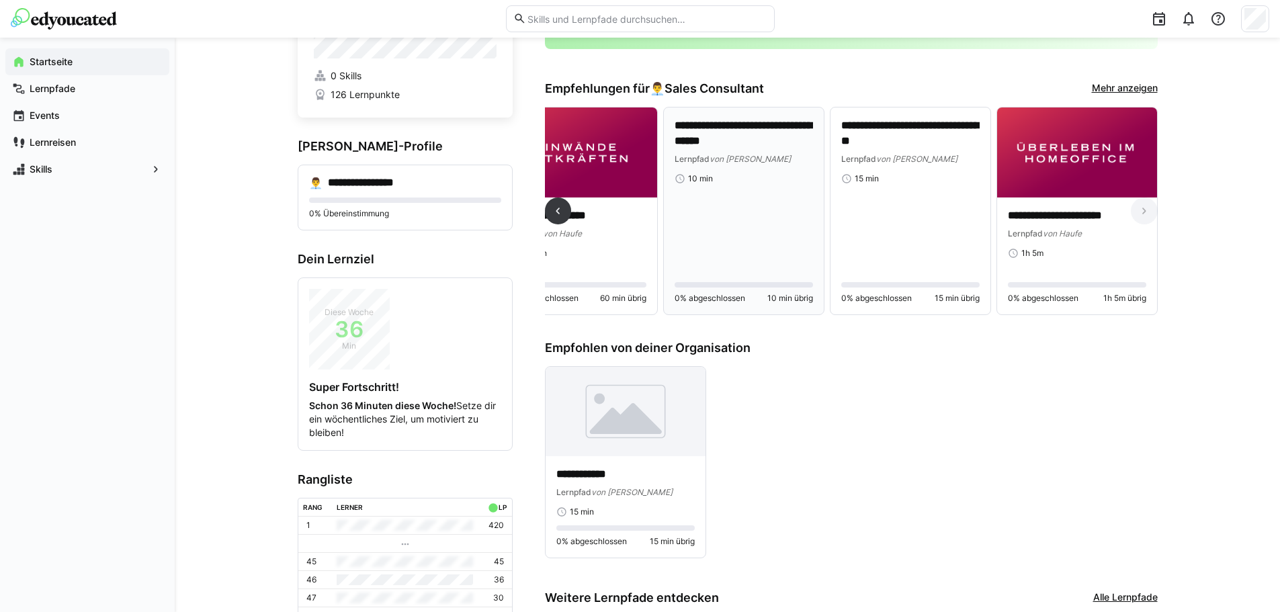
click at [745, 237] on div "**********" at bounding box center [744, 210] width 138 height 185
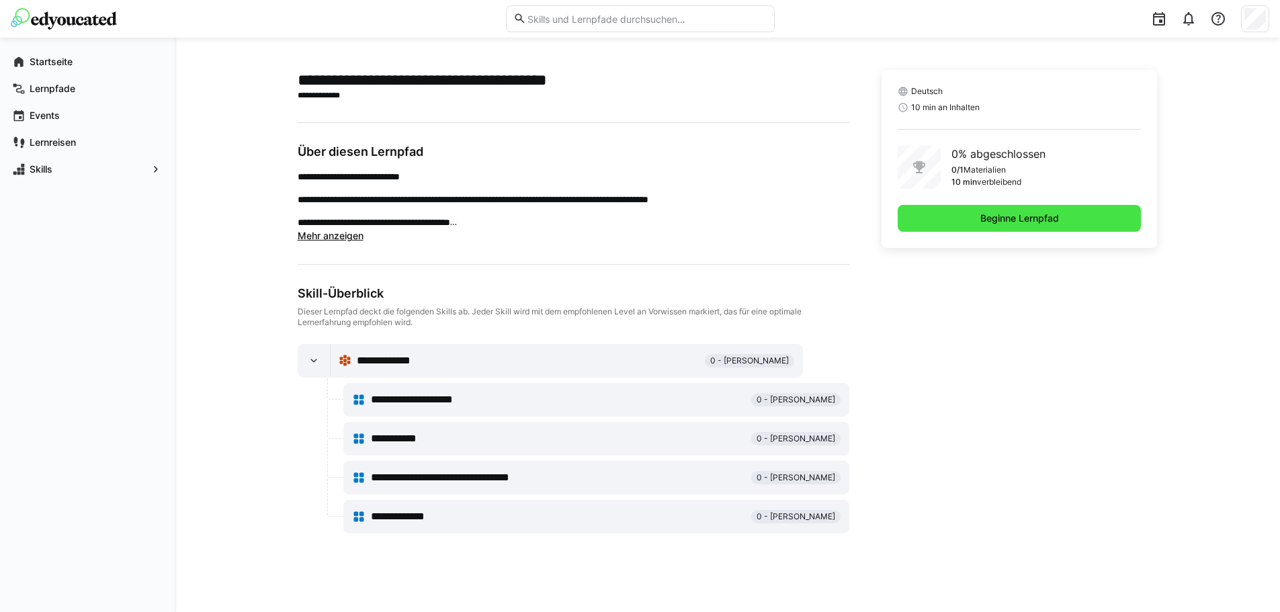
click at [1027, 223] on span "Beginne Lernpfad" at bounding box center [1019, 218] width 83 height 13
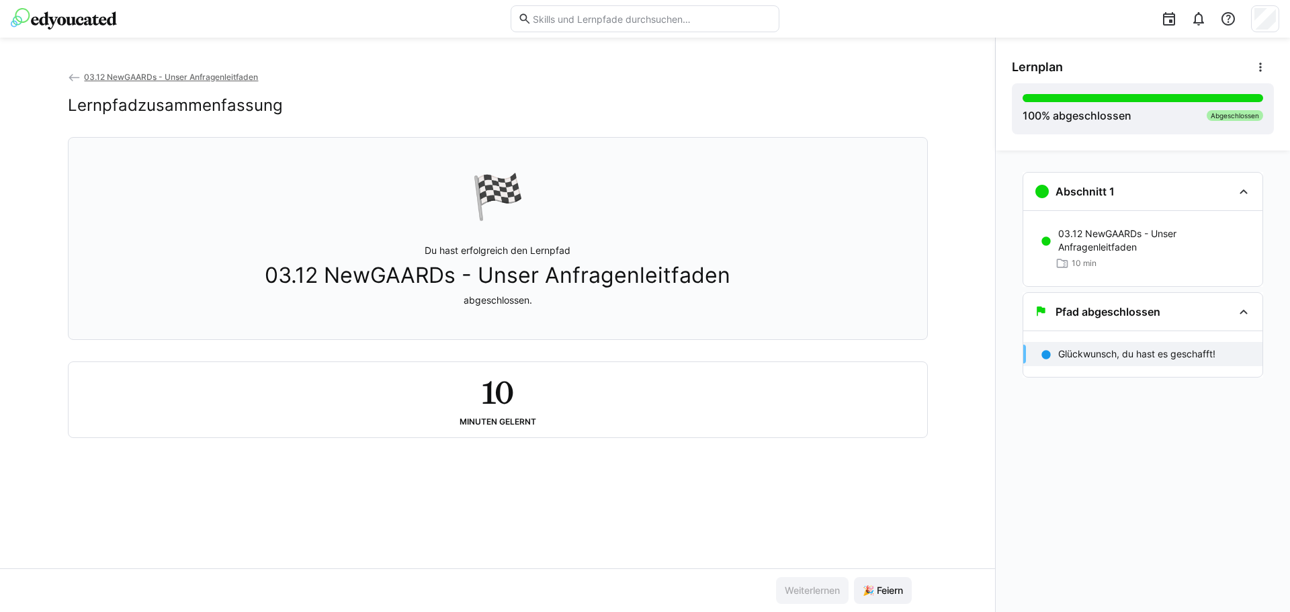
click at [112, 76] on span "03.12 NewGAARDs - Unser Anfragenleitfaden" at bounding box center [171, 77] width 174 height 10
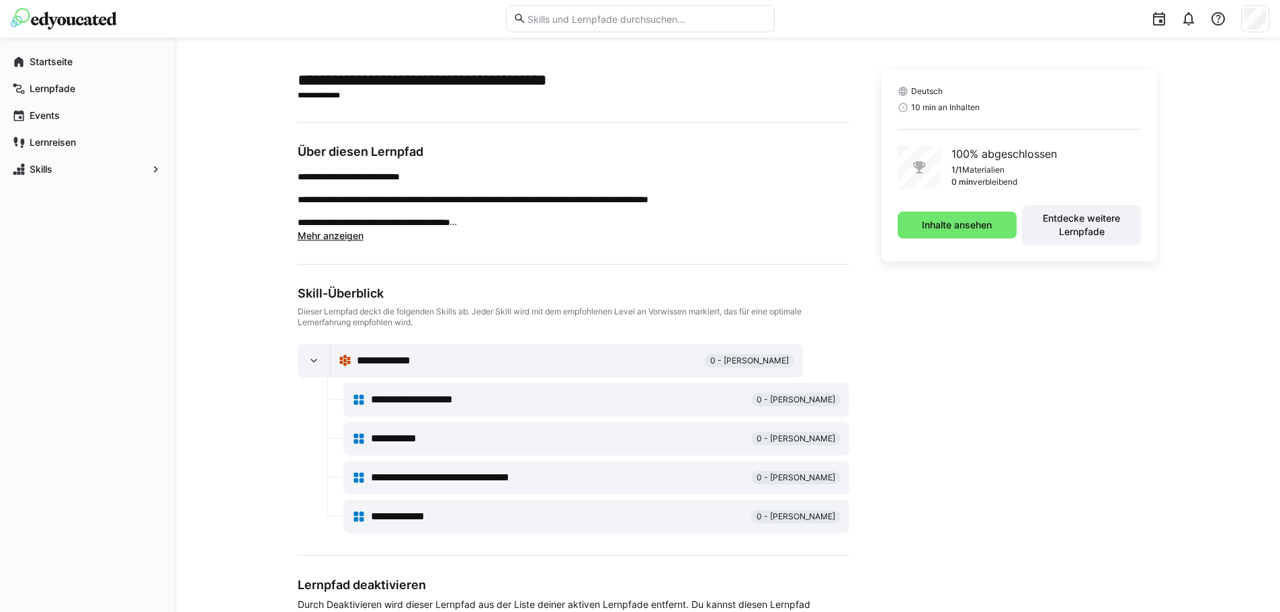
click at [69, 19] on img at bounding box center [64, 19] width 106 height 22
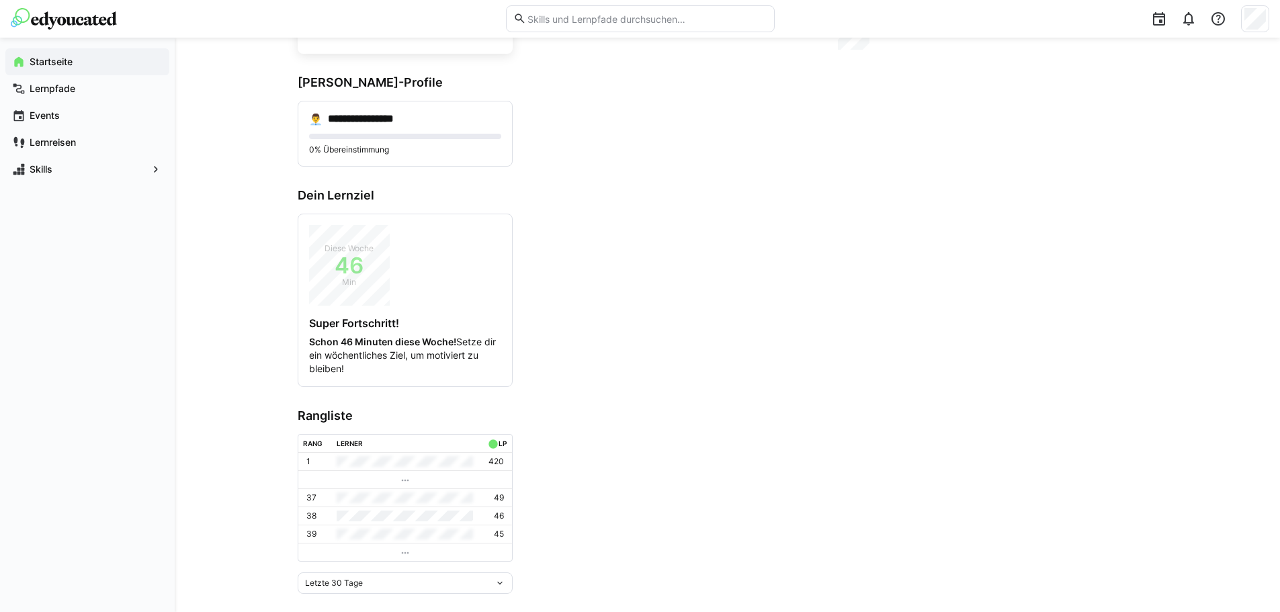
scroll to position [163, 0]
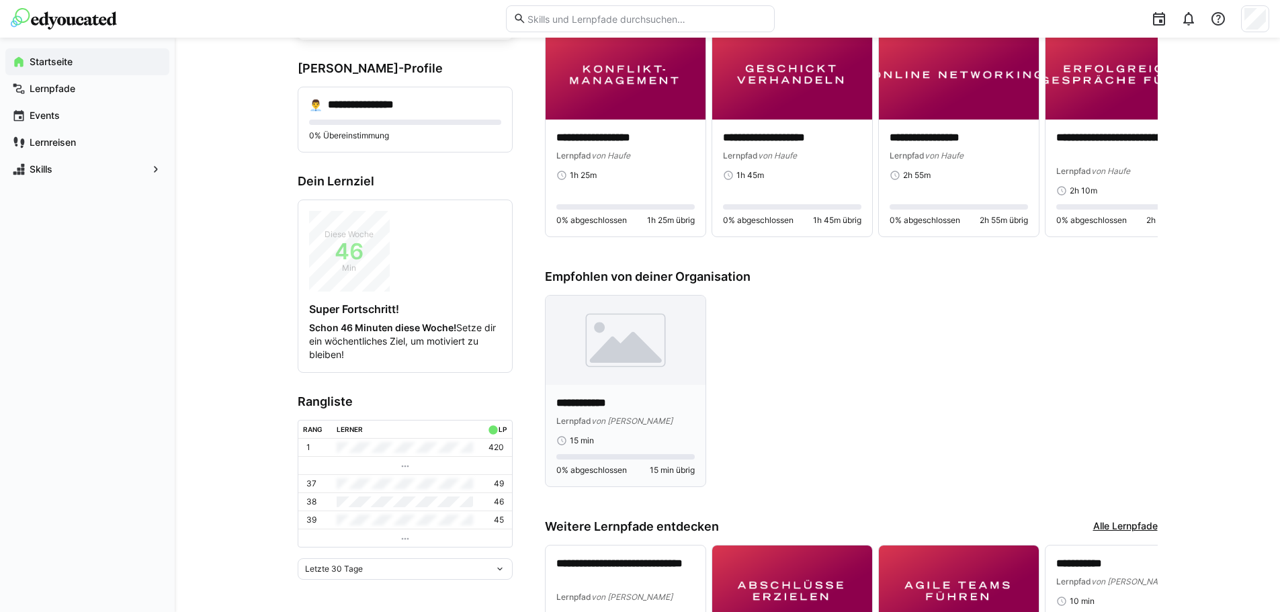
click at [657, 357] on img at bounding box center [626, 341] width 160 height 90
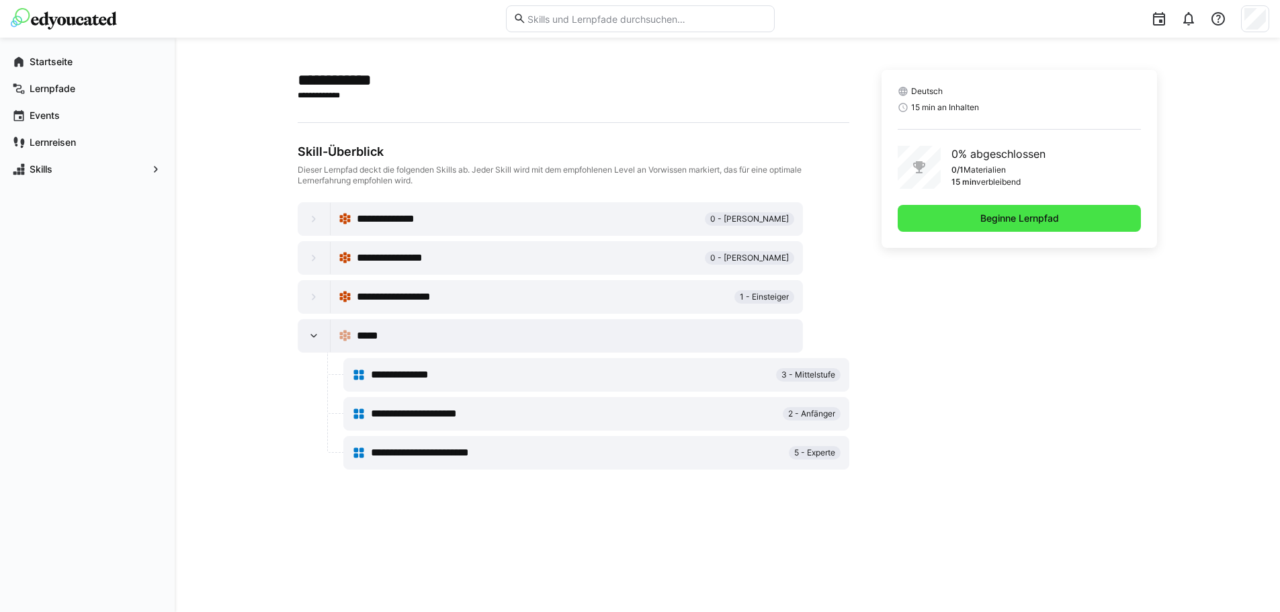
click at [961, 228] on span "Beginne Lernpfad" at bounding box center [1020, 218] width 244 height 27
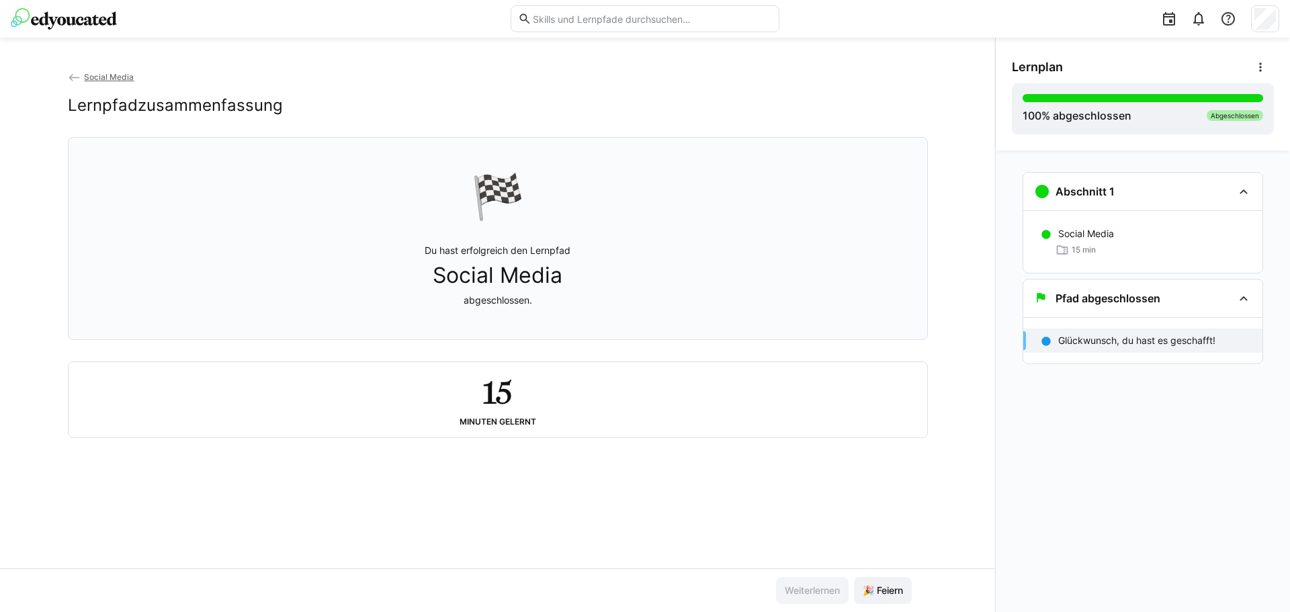
click at [95, 79] on span "Social Media" at bounding box center [109, 77] width 50 height 10
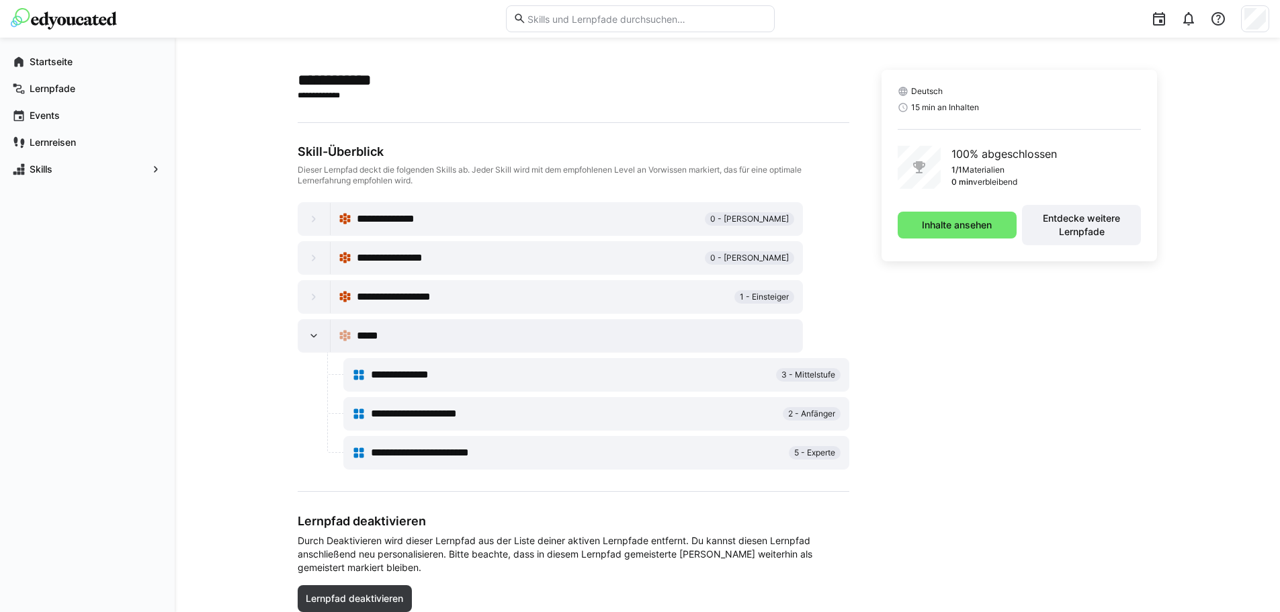
click at [887, 305] on div "Deutsch 15 min an Inhalten 100% abgeschlossen 1/1 Materialien 0 min verbleibend…" at bounding box center [1020, 349] width 276 height 558
click at [312, 220] on eds-icon at bounding box center [313, 218] width 13 height 13
click at [320, 337] on eds-icon at bounding box center [313, 335] width 13 height 13
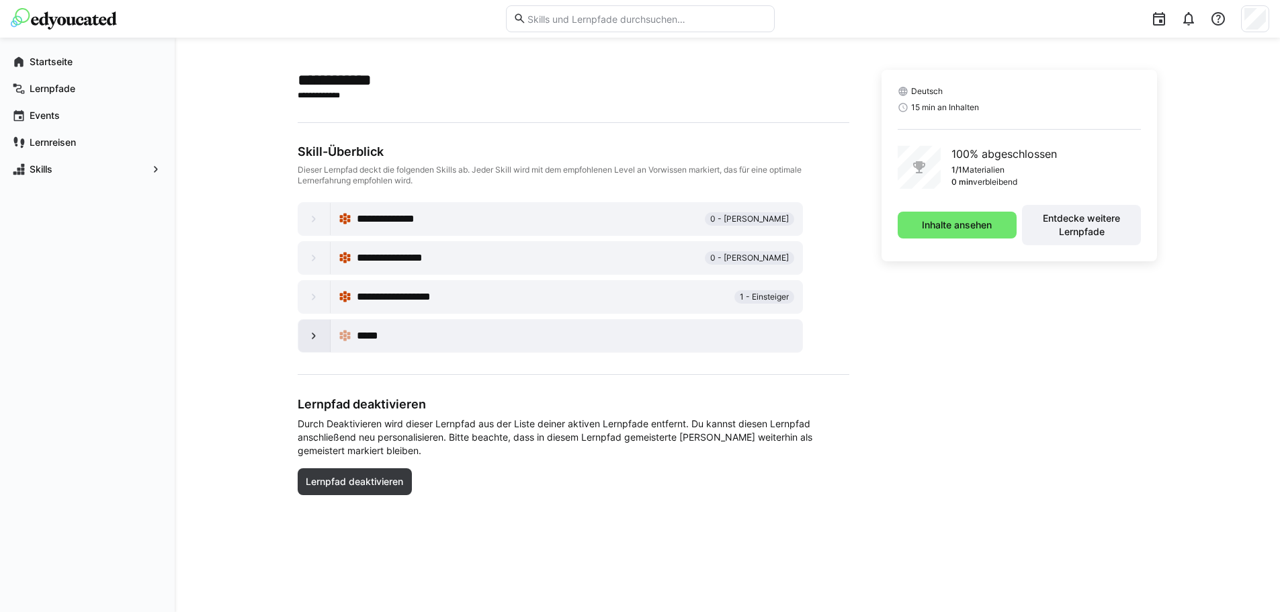
click at [319, 338] on eds-icon at bounding box center [313, 335] width 13 height 13
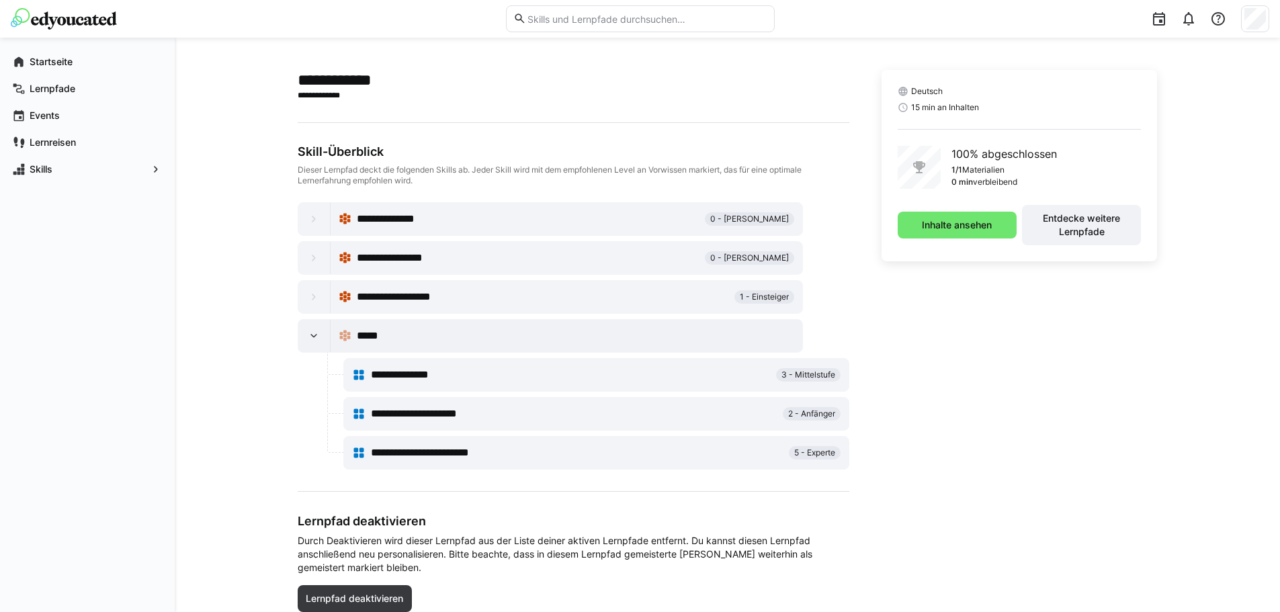
click at [532, 380] on div "**********" at bounding box center [571, 375] width 400 height 16
click at [444, 414] on span "**********" at bounding box center [432, 414] width 123 height 16
click at [443, 451] on span "**********" at bounding box center [434, 453] width 127 height 16
click at [73, 23] on img at bounding box center [64, 19] width 106 height 22
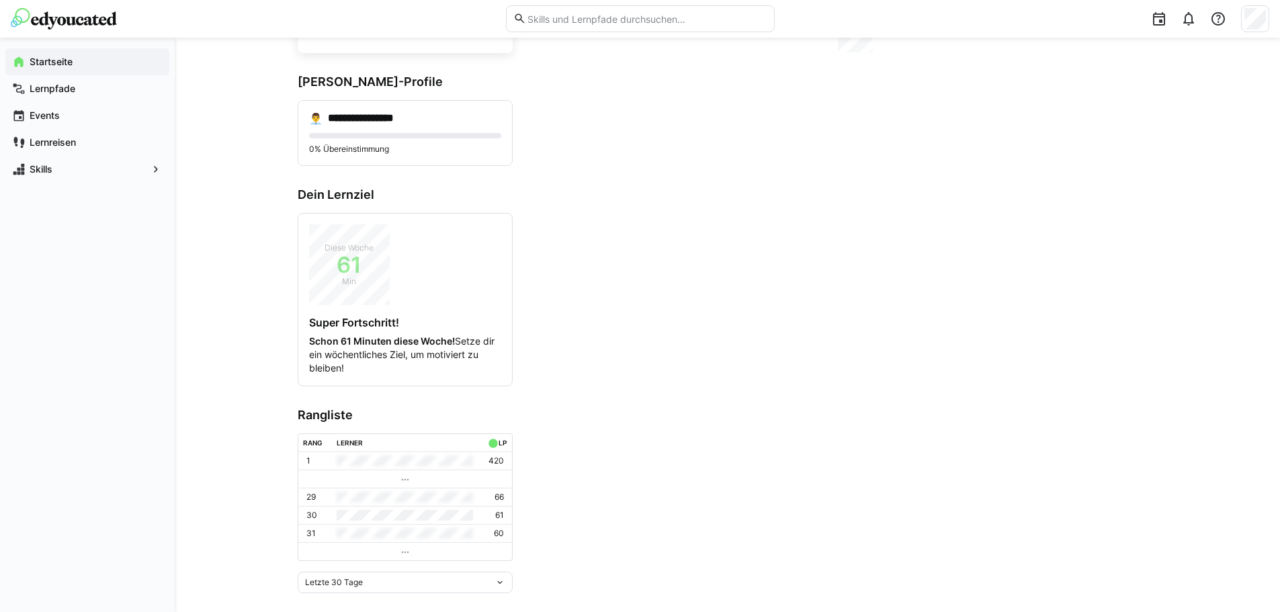
scroll to position [163, 0]
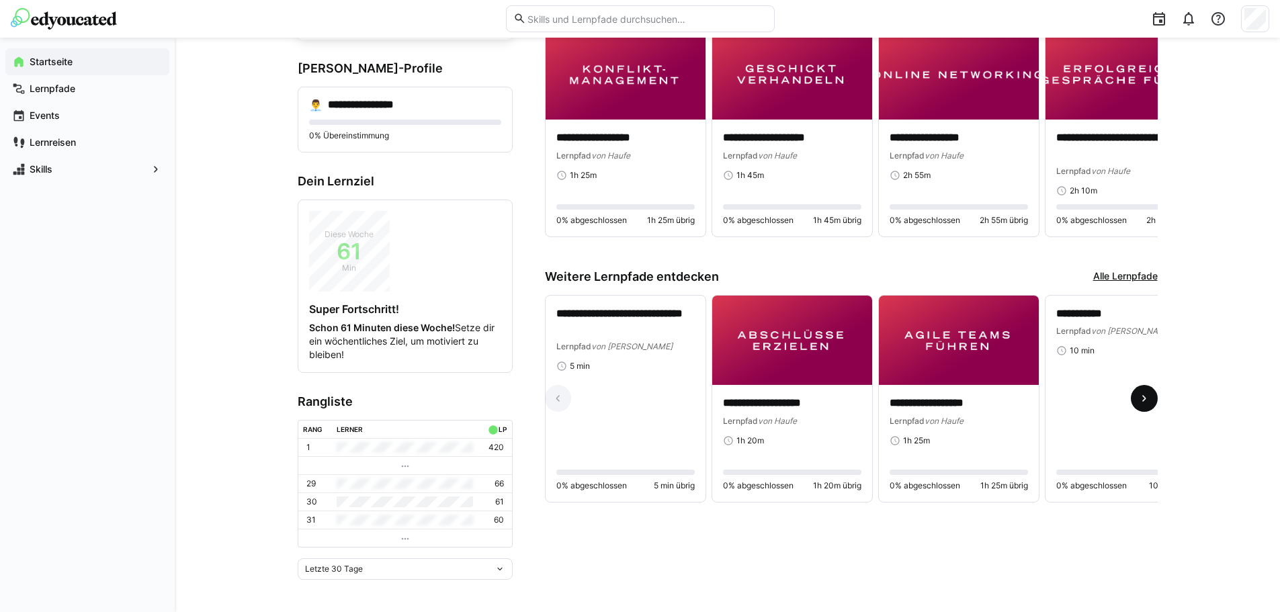
click at [1142, 401] on eds-icon at bounding box center [1144, 398] width 13 height 13
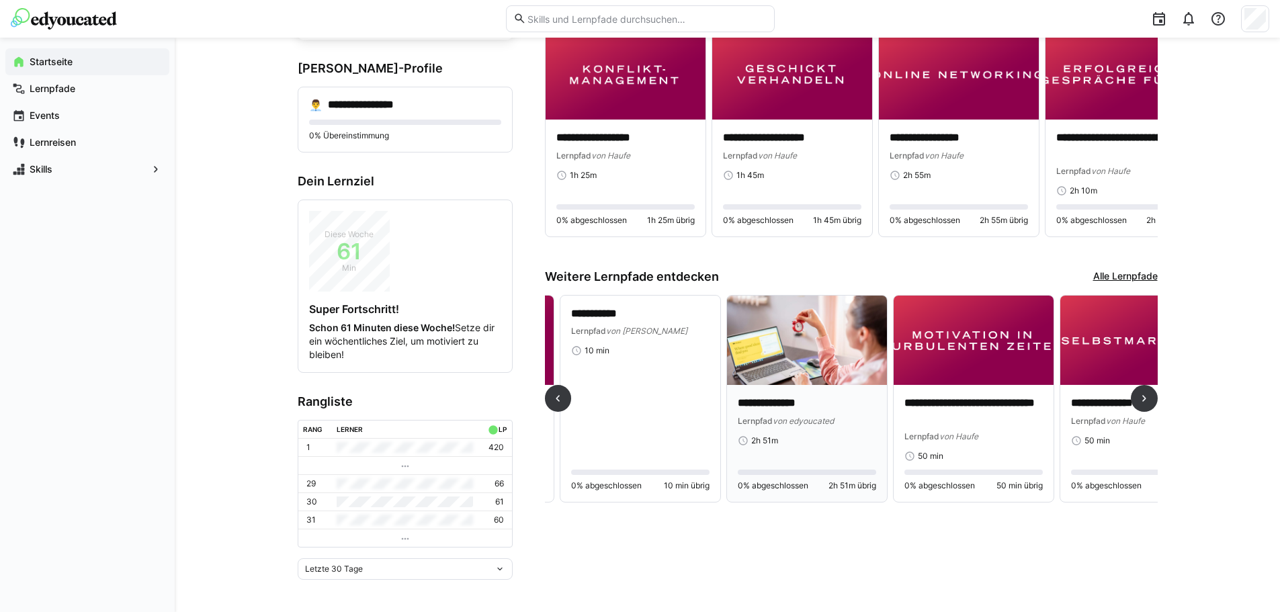
scroll to position [0, 500]
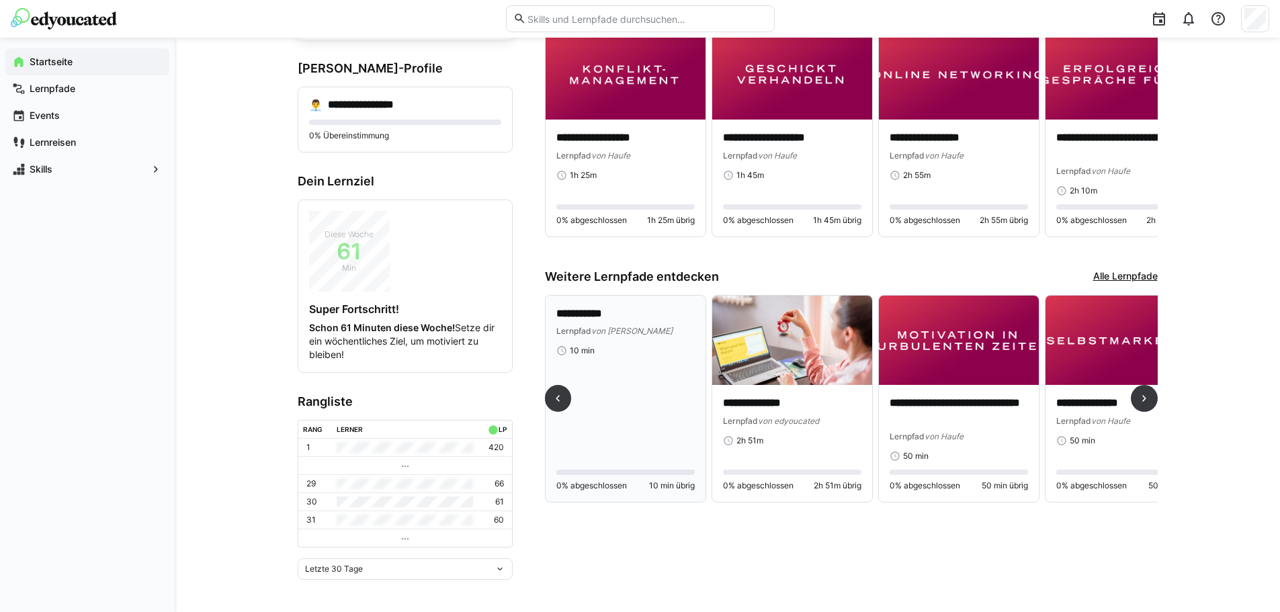
click at [634, 370] on div "**********" at bounding box center [625, 398] width 138 height 185
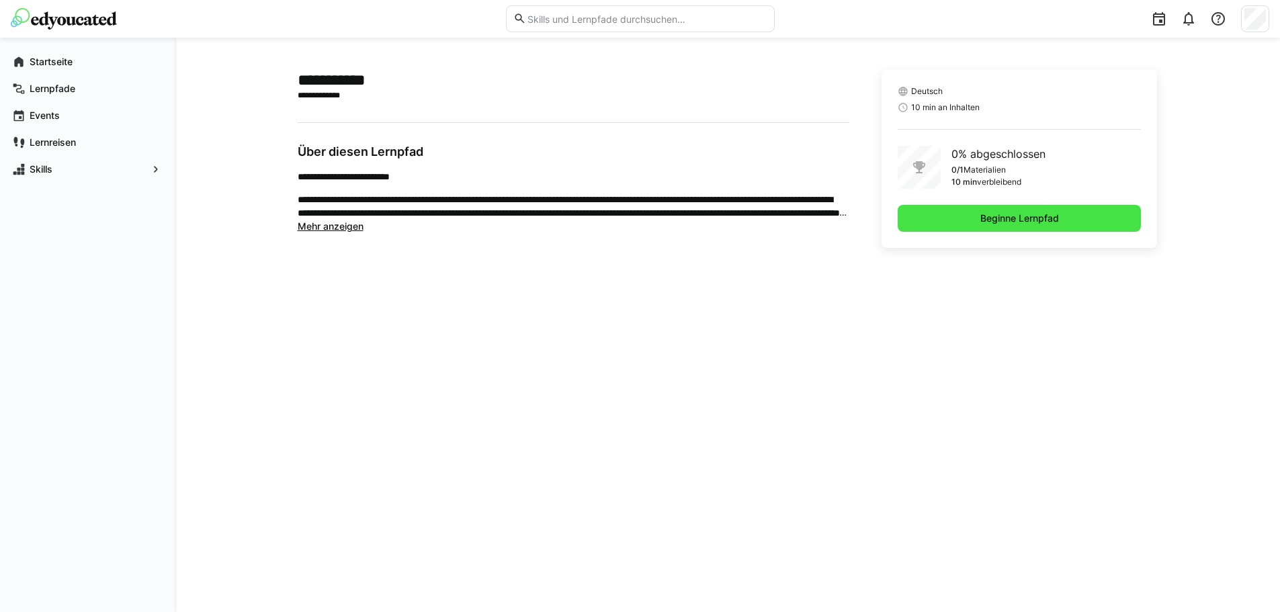
click at [1078, 222] on span "Beginne Lernpfad" at bounding box center [1020, 218] width 244 height 27
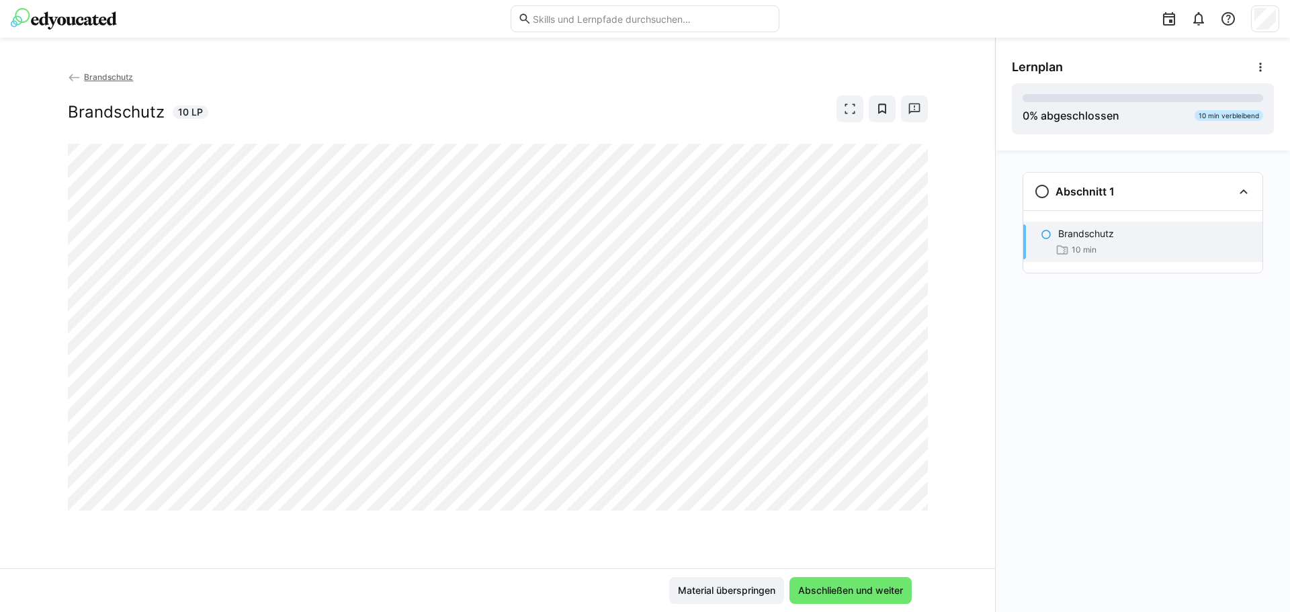
click at [577, 511] on div at bounding box center [498, 328] width 860 height 368
click at [911, 510] on div at bounding box center [912, 511] width 32 height 28
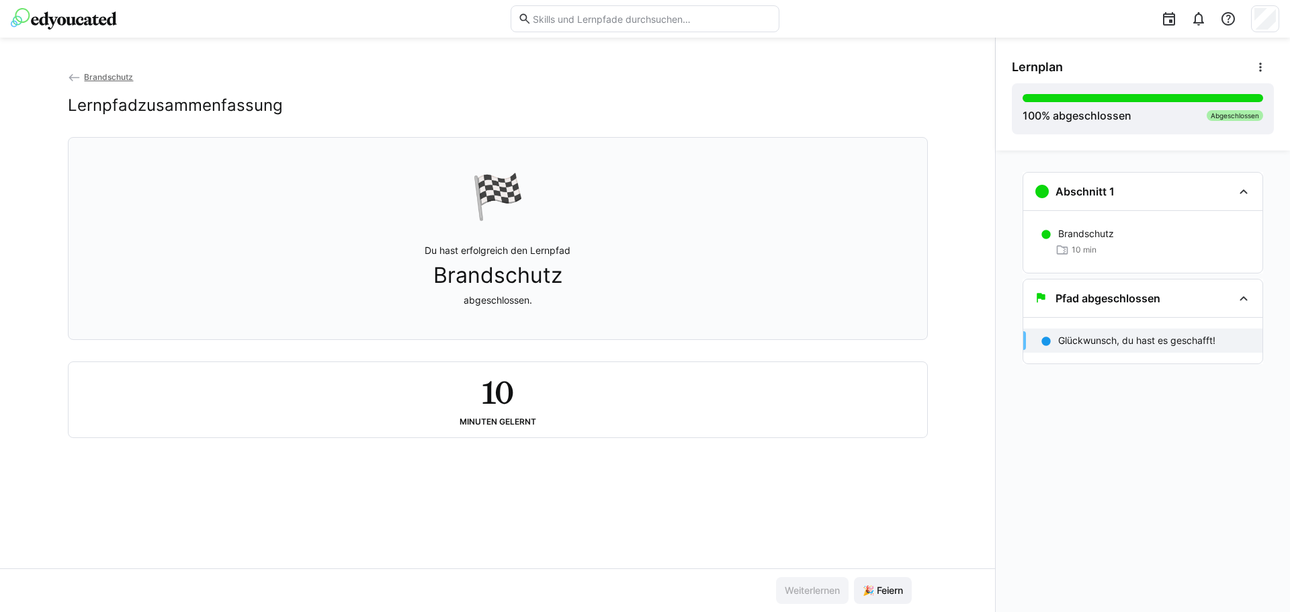
click at [115, 22] on img at bounding box center [64, 19] width 106 height 22
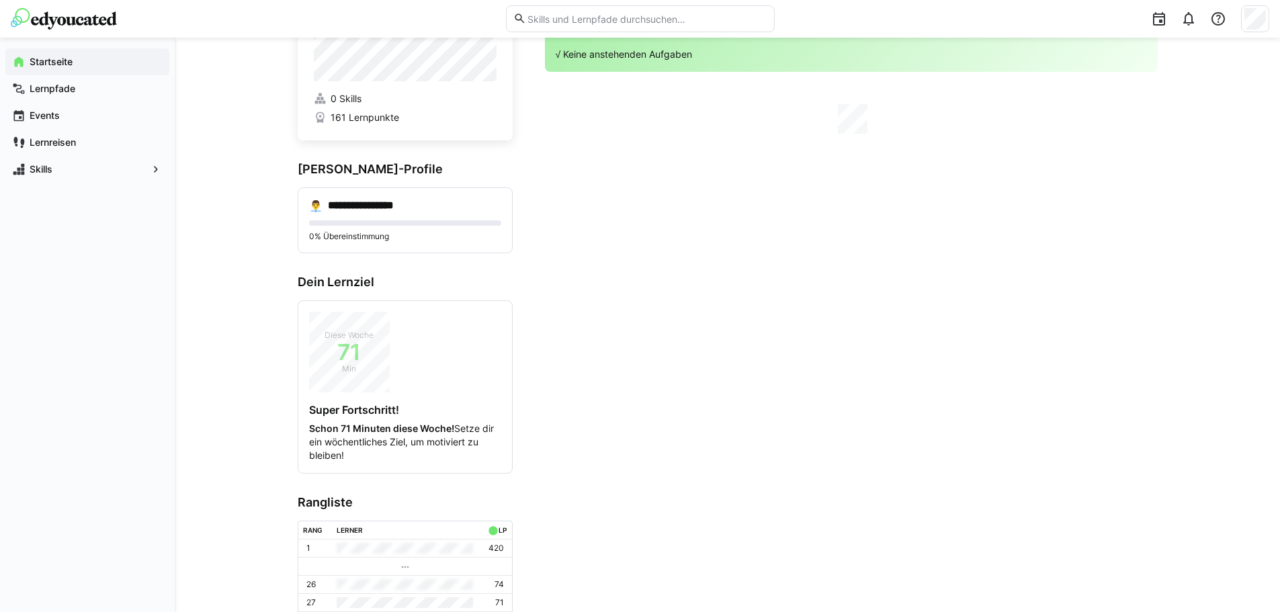
scroll to position [163, 0]
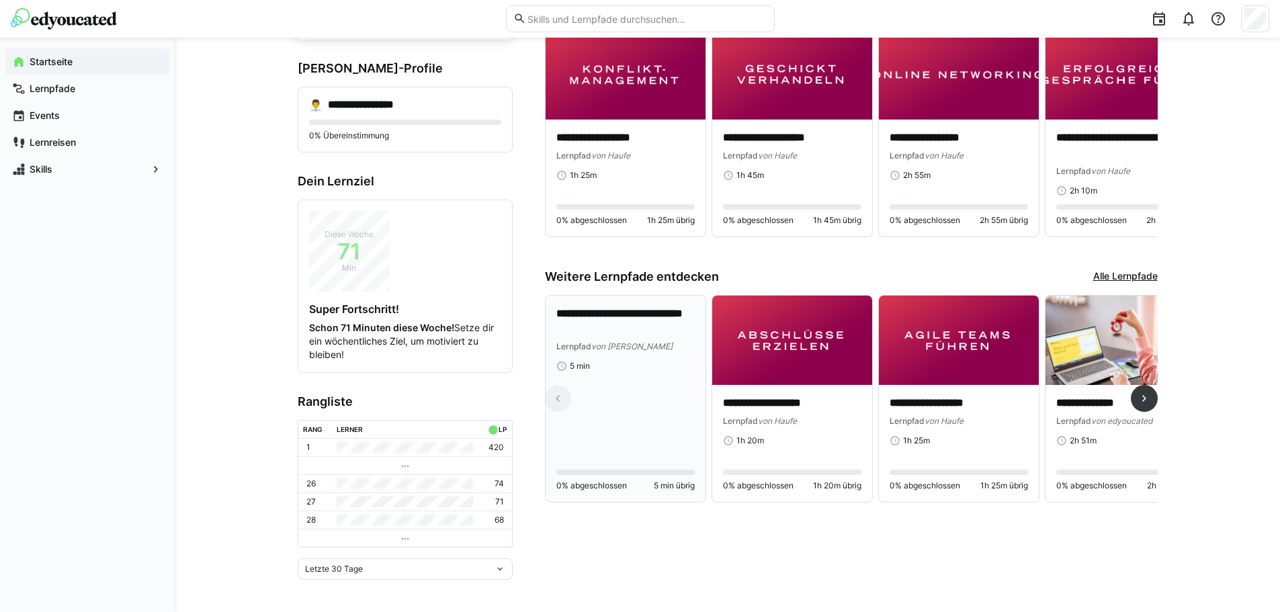
click at [618, 419] on div "**********" at bounding box center [625, 398] width 138 height 185
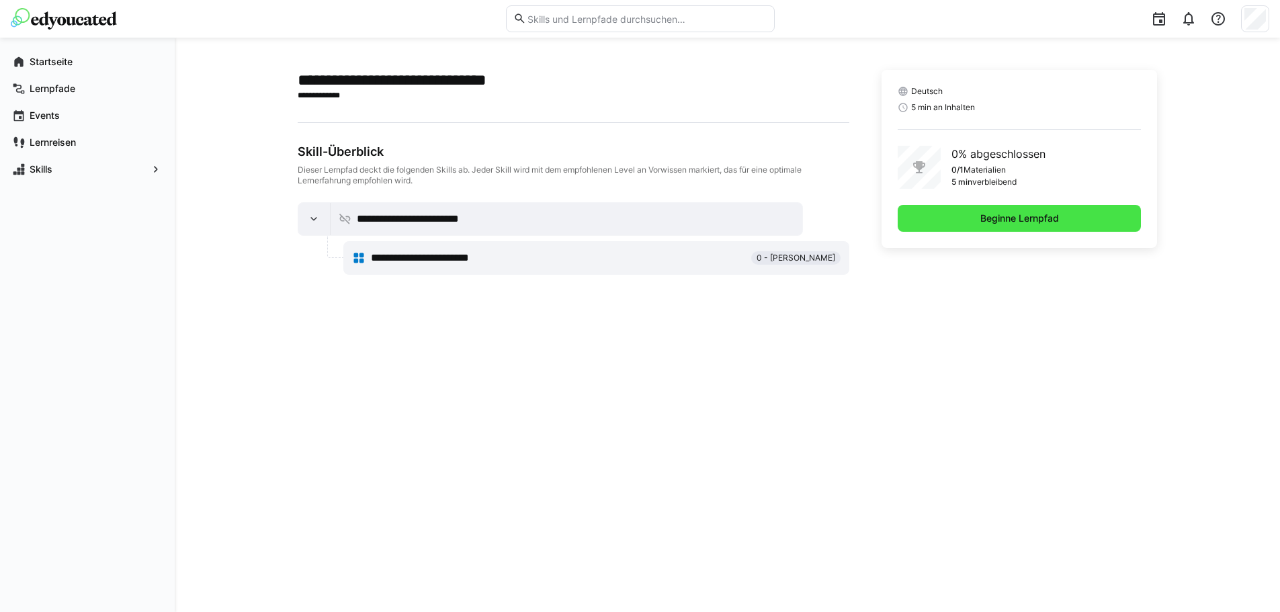
click at [997, 220] on span "Beginne Lernpfad" at bounding box center [1019, 218] width 83 height 13
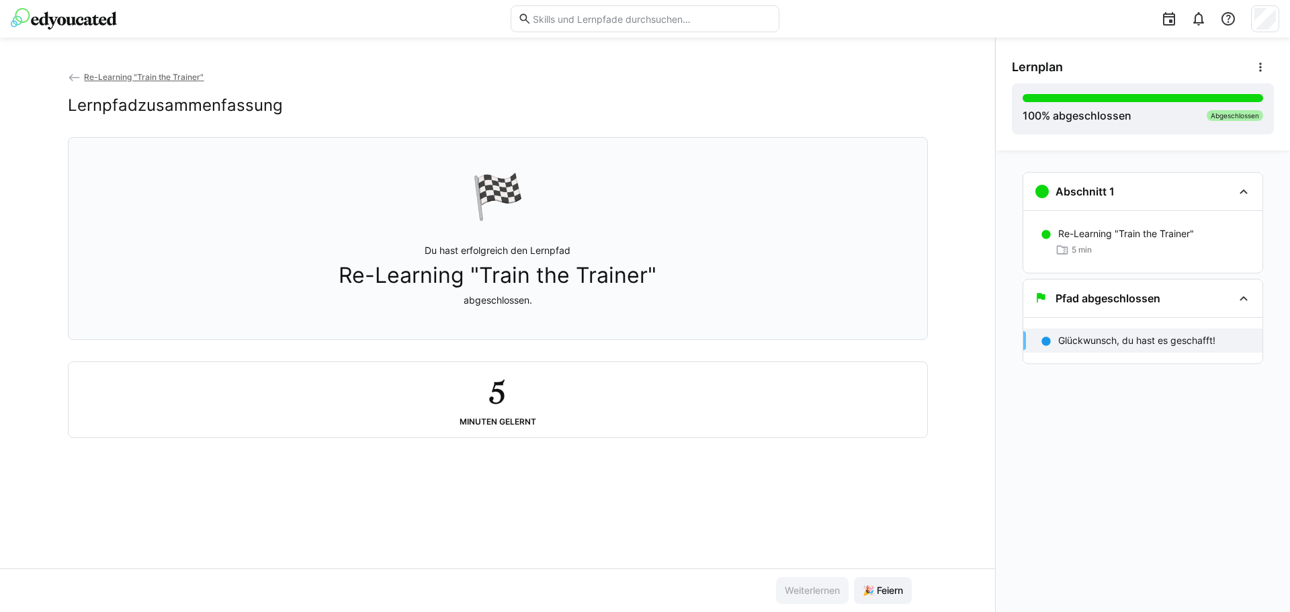
click at [120, 85] on div "Re-Learning "Train the Trainer" Lernpfadzusammenfassung" at bounding box center [498, 103] width 860 height 67
click at [116, 79] on span "Re-Learning "Train the Trainer"" at bounding box center [144, 77] width 120 height 10
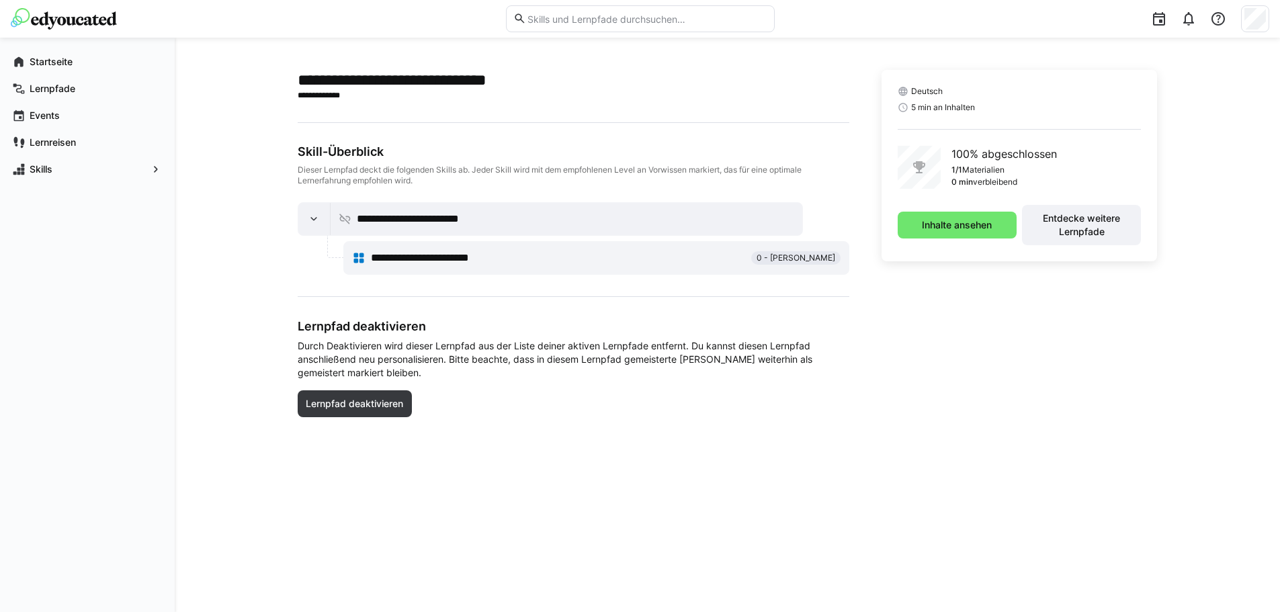
click at [109, 32] on div at bounding box center [640, 19] width 1259 height 38
click at [110, 23] on img at bounding box center [64, 19] width 106 height 22
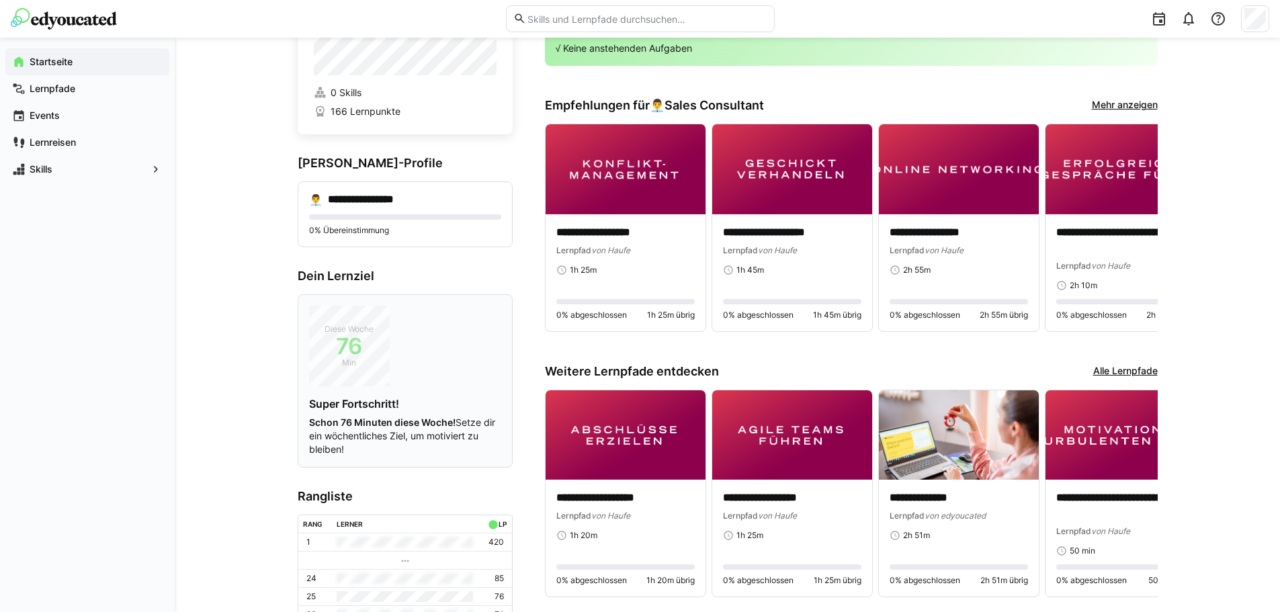
scroll to position [163, 0]
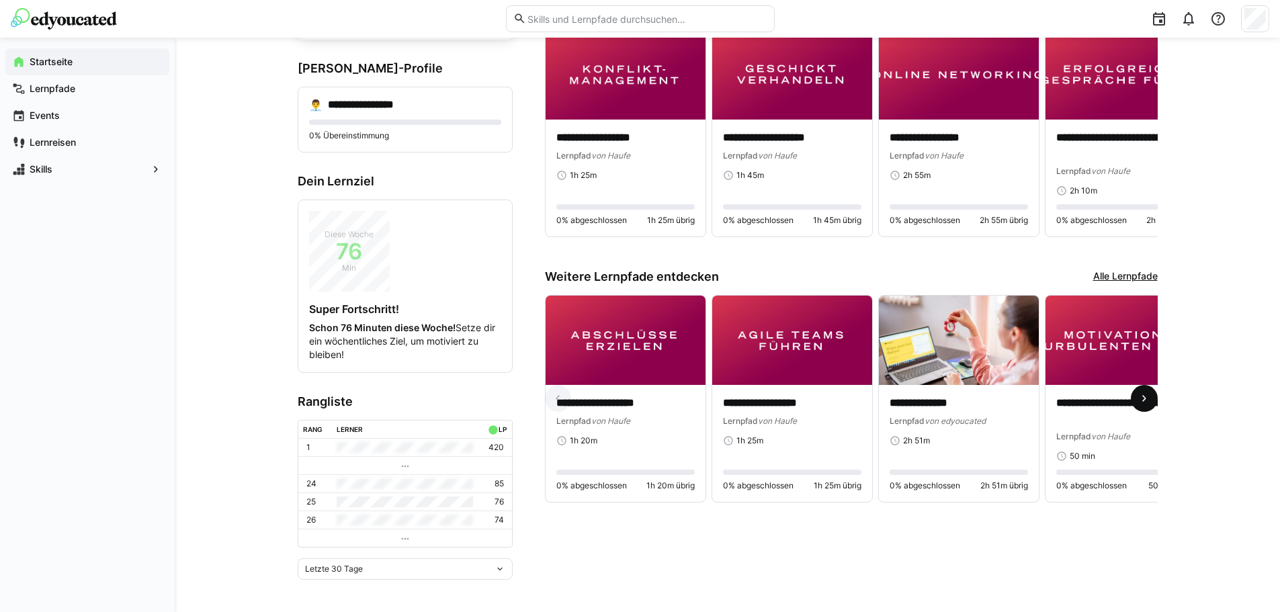
click at [1144, 396] on eds-icon at bounding box center [1144, 398] width 13 height 13
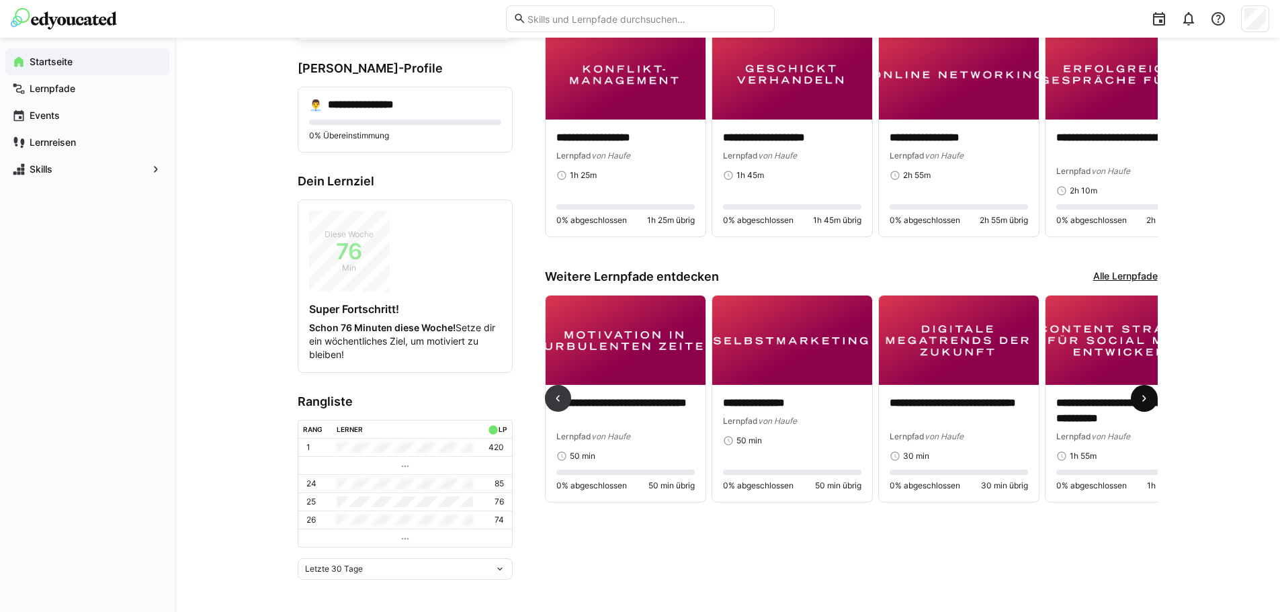
click at [1144, 396] on eds-icon at bounding box center [1144, 398] width 13 height 13
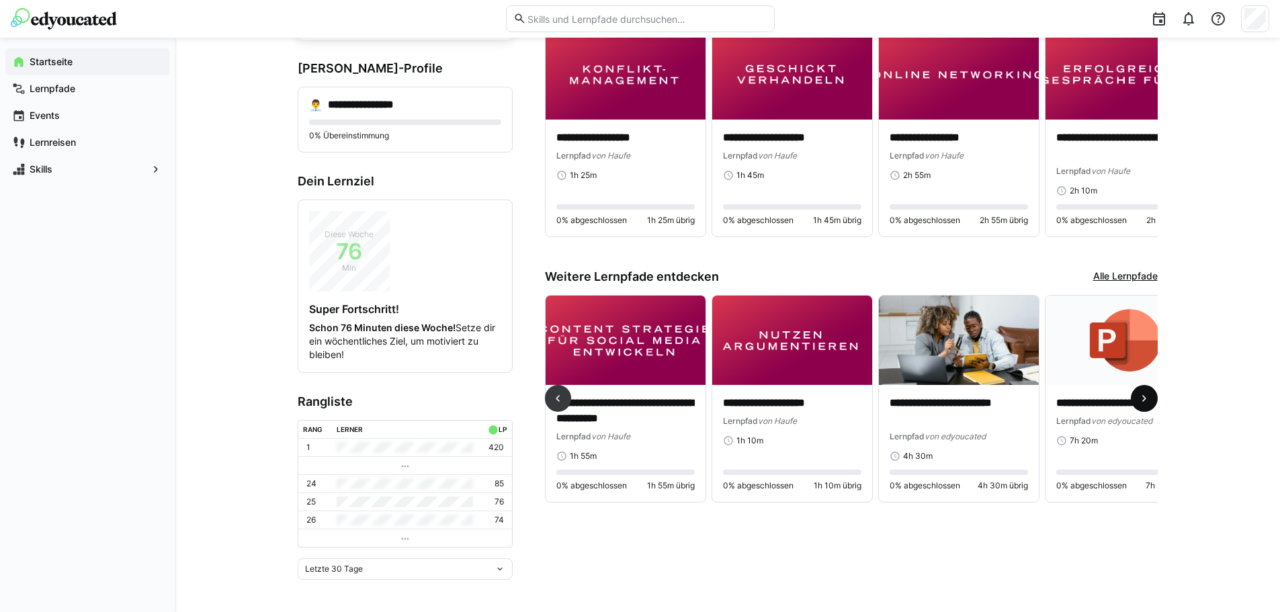
click at [1144, 396] on eds-icon at bounding box center [1144, 398] width 13 height 13
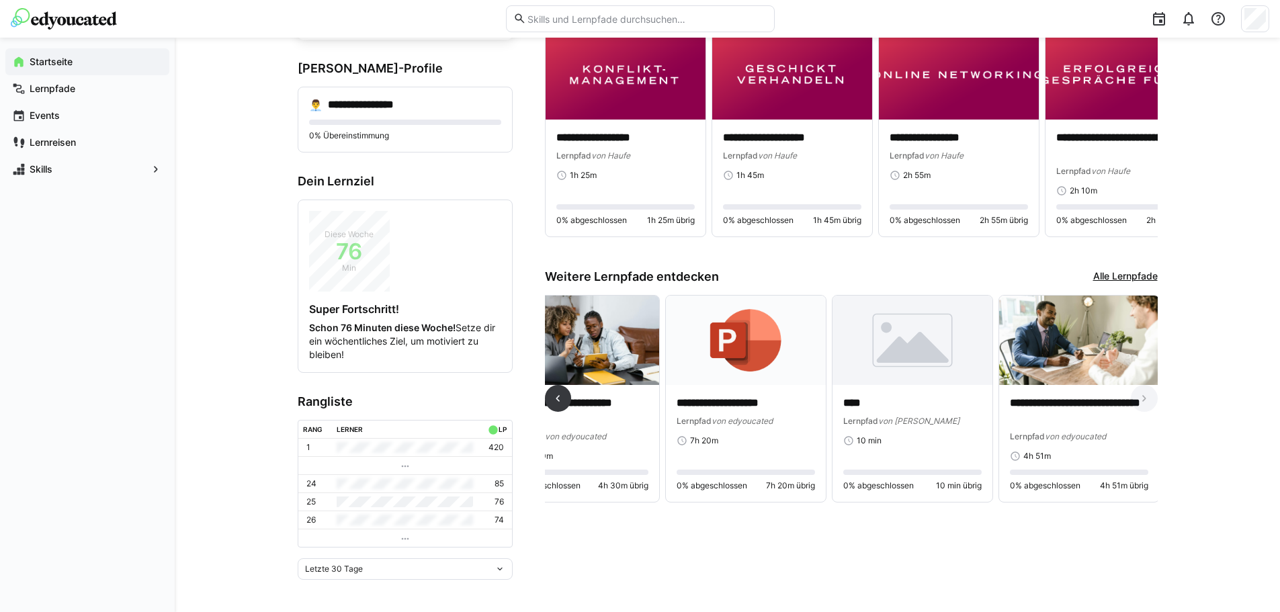
scroll to position [0, 1382]
click at [835, 405] on div "**** [PERSON_NAME] 10 min 0% abgeschlossen 10 min übrig" at bounding box center [911, 443] width 160 height 117
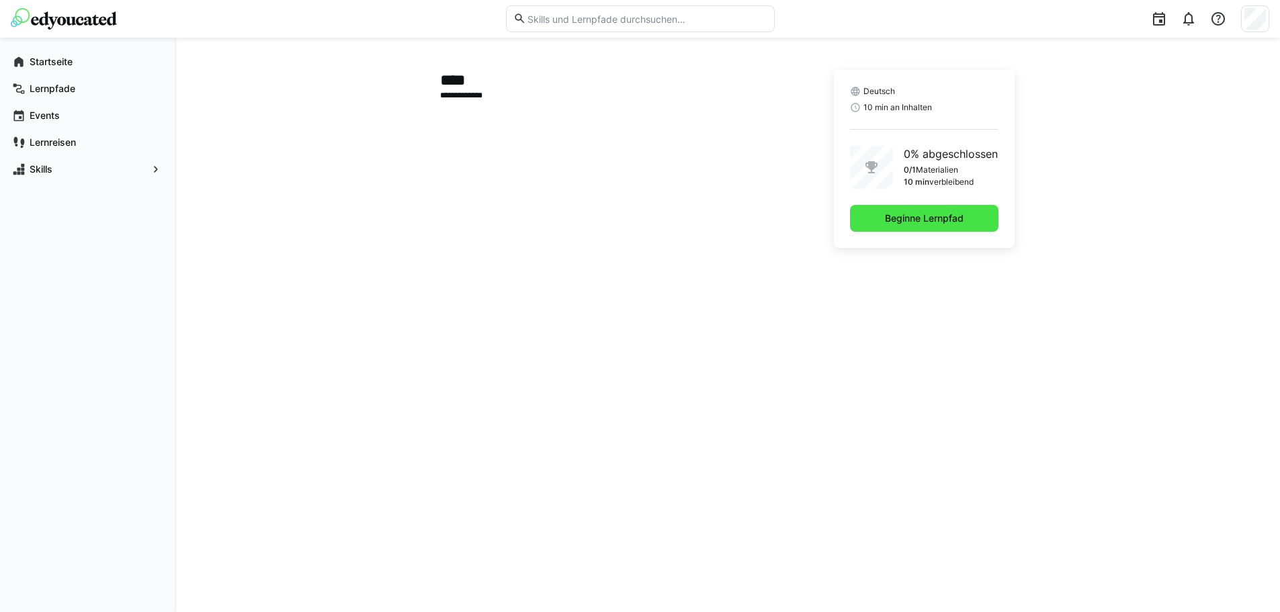
click at [937, 229] on span "Beginne Lernpfad" at bounding box center [924, 218] width 149 height 27
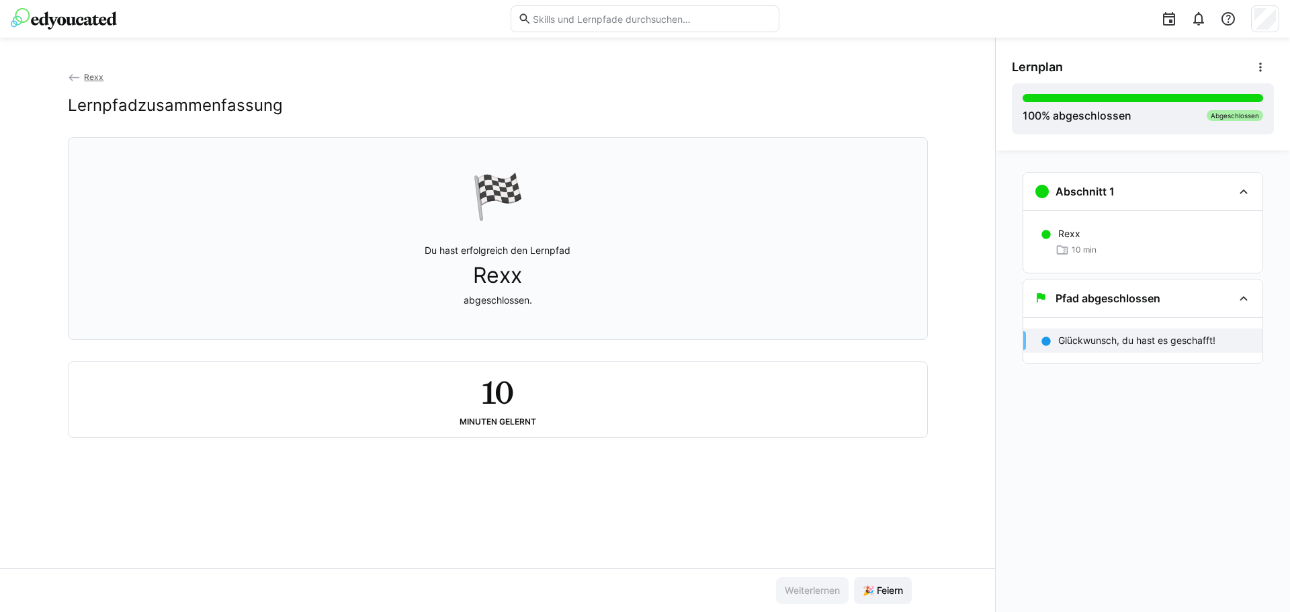
click at [79, 1] on div at bounding box center [645, 19] width 1269 height 38
click at [92, 12] on img at bounding box center [64, 19] width 106 height 22
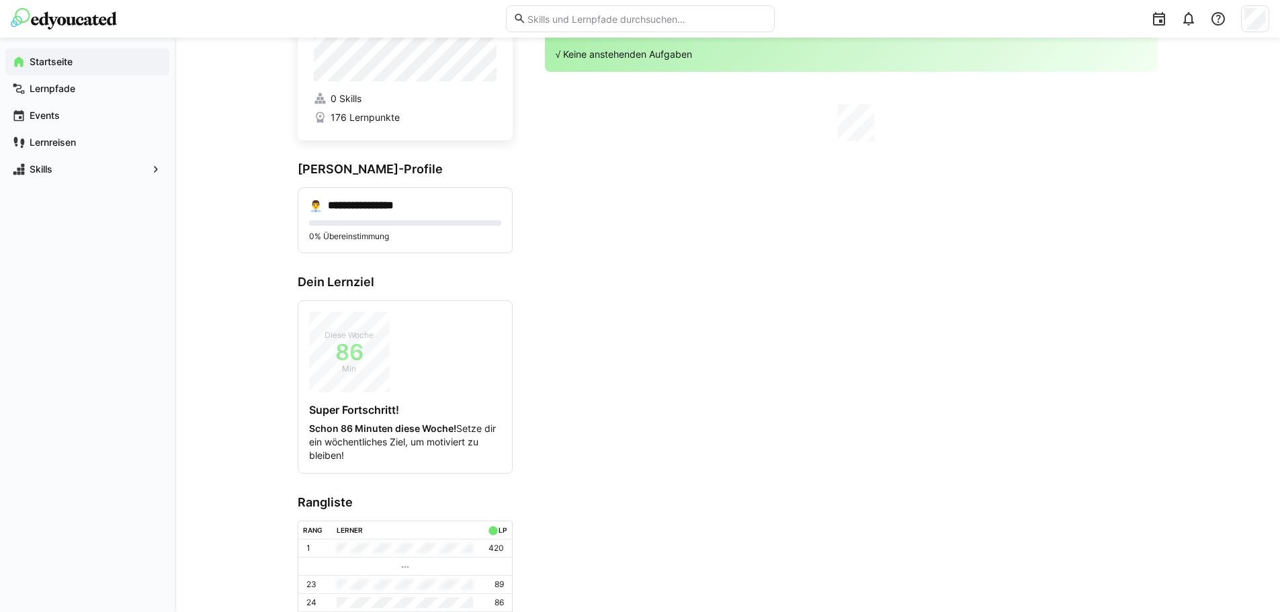
scroll to position [163, 0]
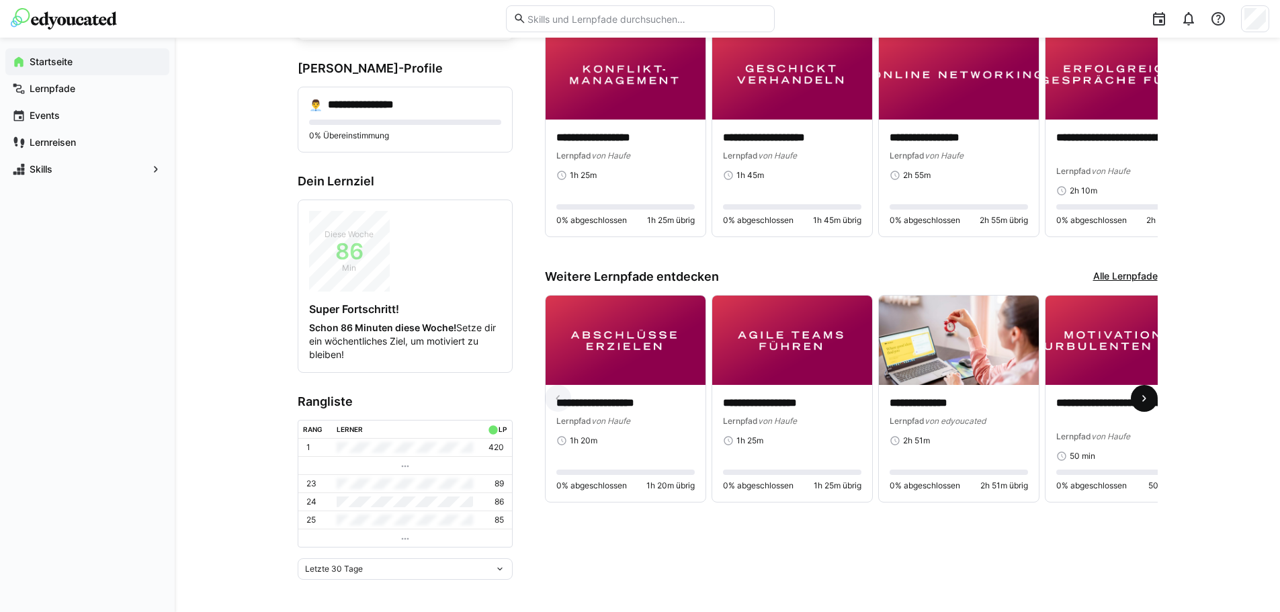
click at [1142, 399] on eds-icon at bounding box center [1144, 398] width 13 height 13
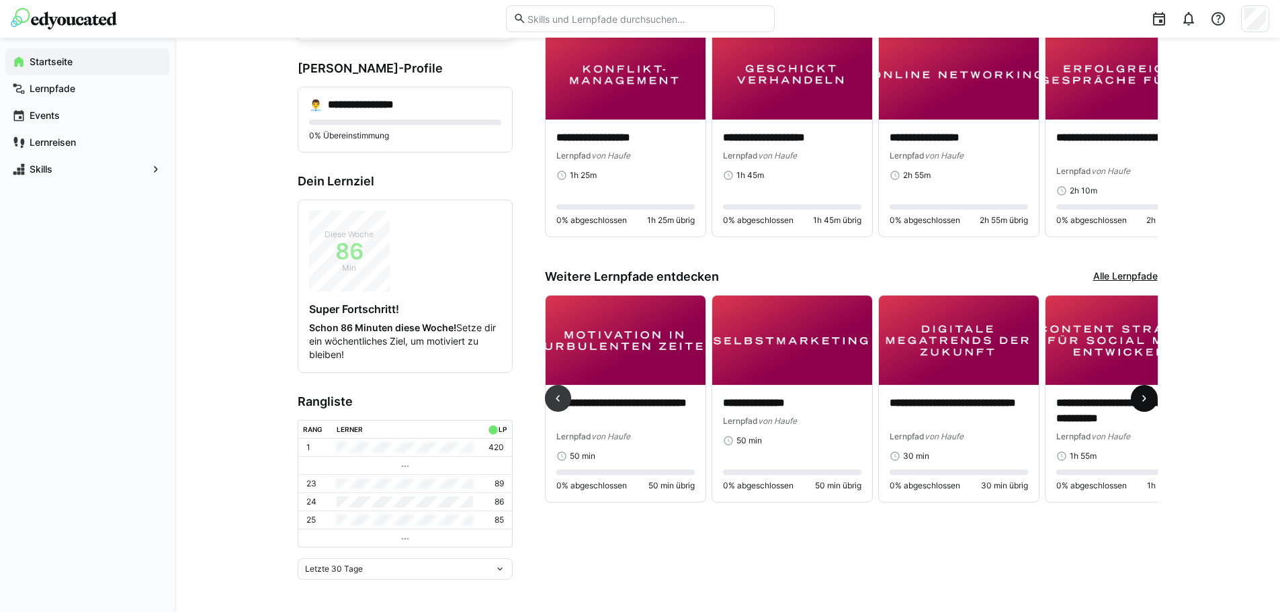
click at [1142, 399] on eds-icon at bounding box center [1144, 398] width 13 height 13
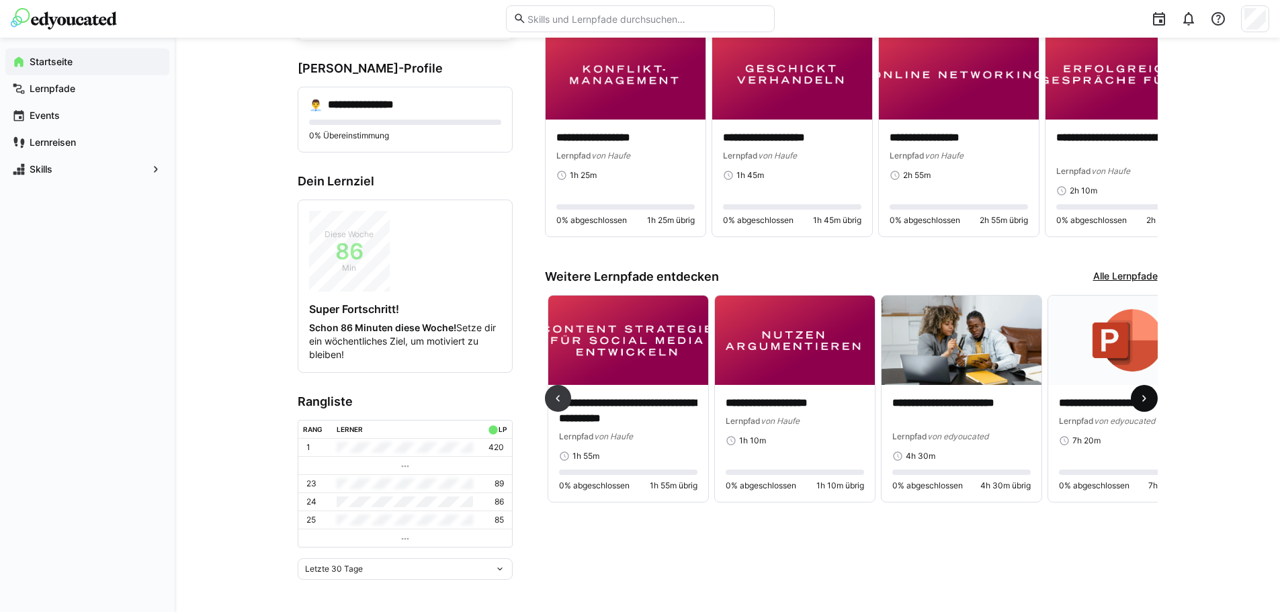
click at [1142, 399] on eds-icon at bounding box center [1144, 398] width 13 height 13
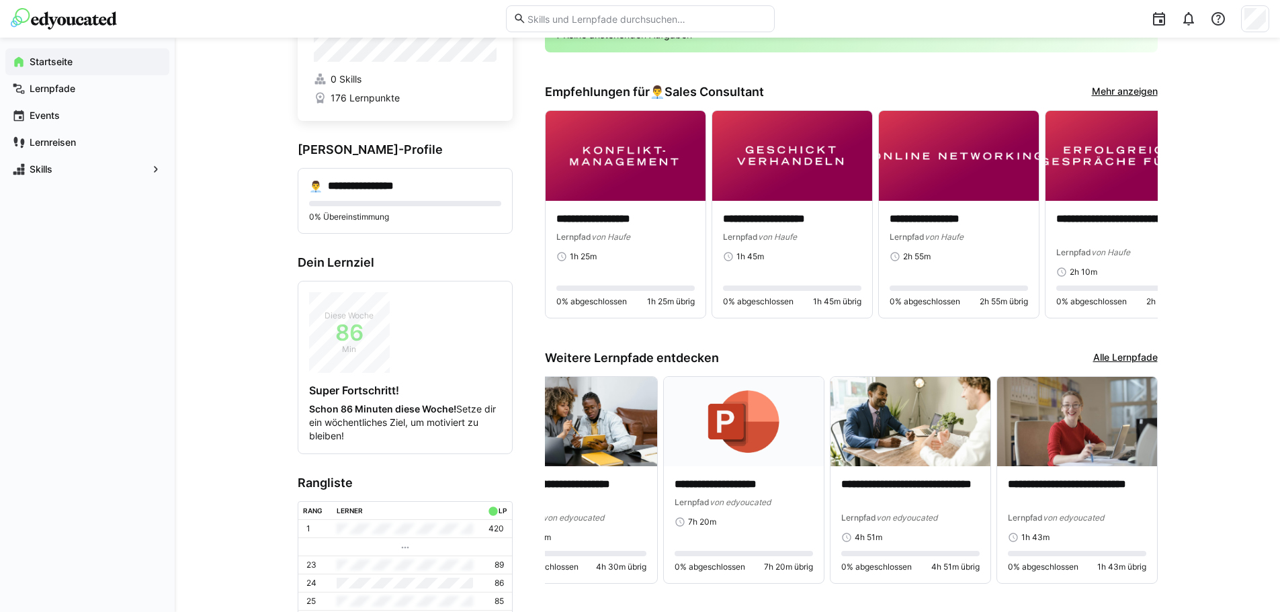
scroll to position [0, 0]
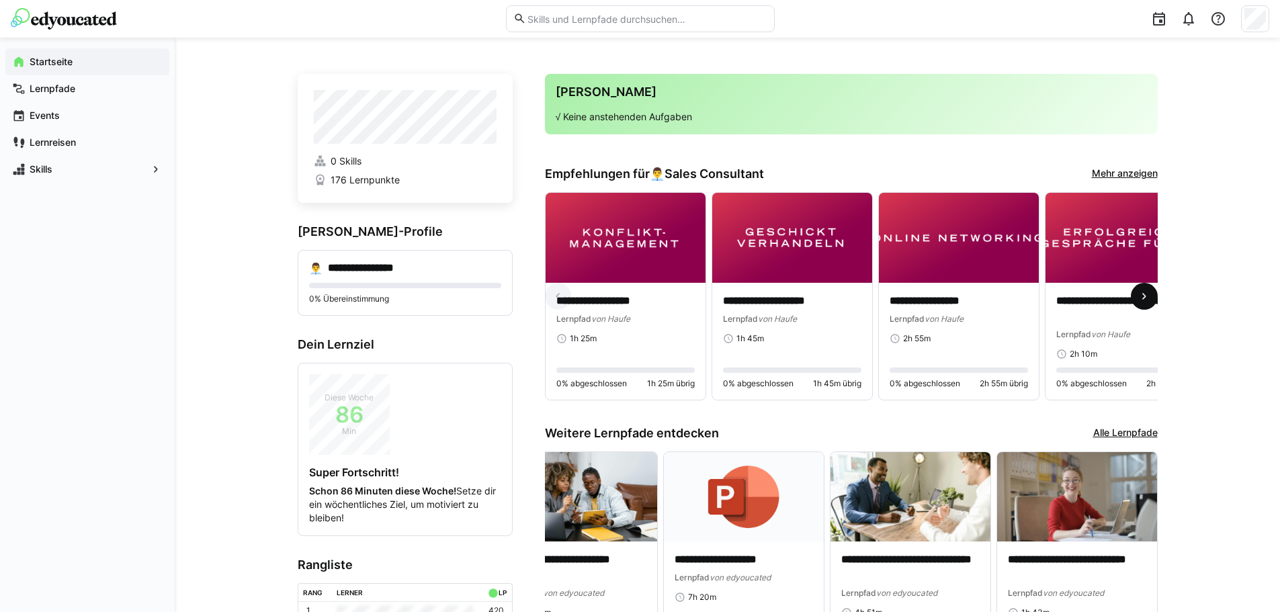
click at [1146, 298] on eds-icon at bounding box center [1144, 296] width 13 height 13
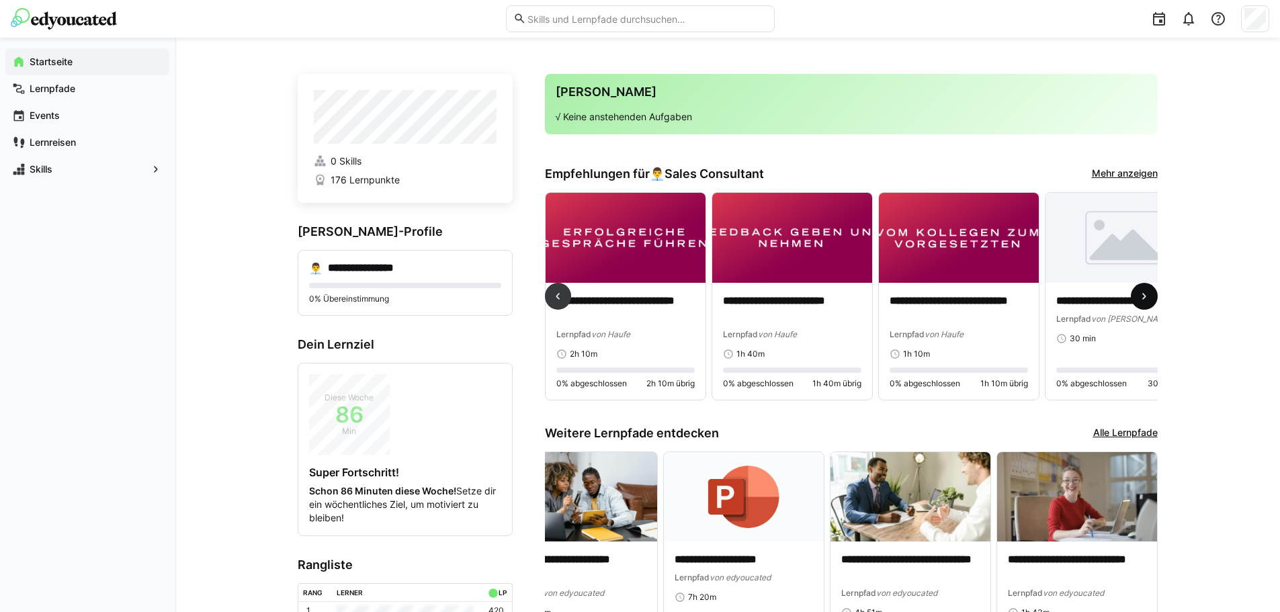
click at [1146, 298] on eds-icon at bounding box center [1144, 296] width 13 height 13
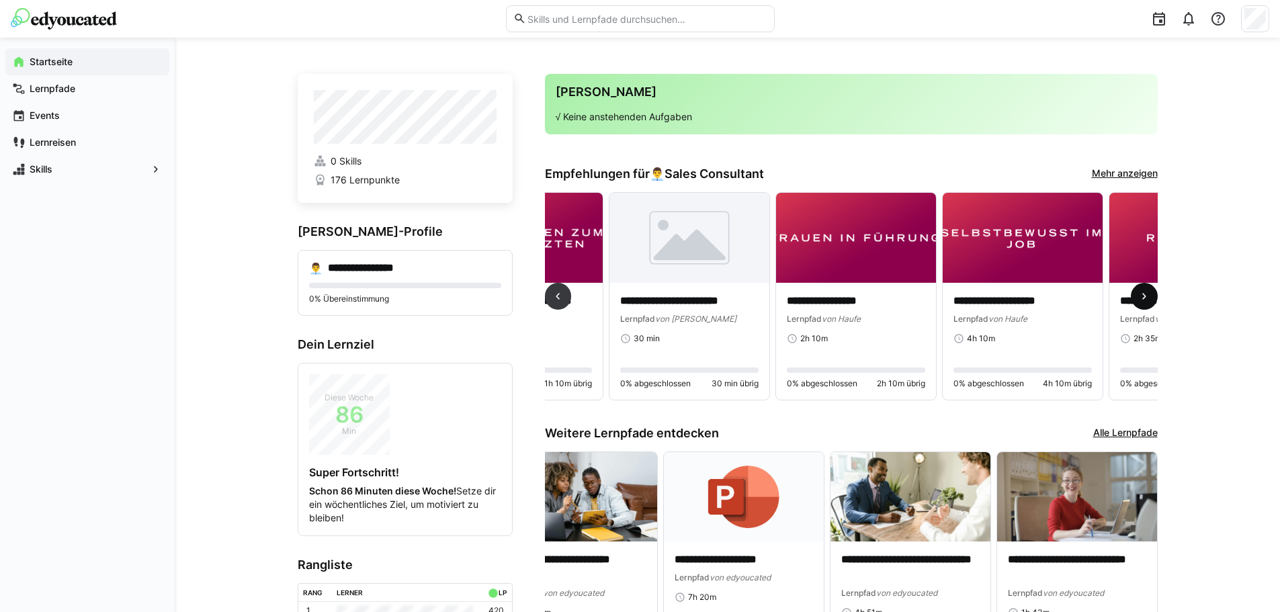
scroll to position [0, 1000]
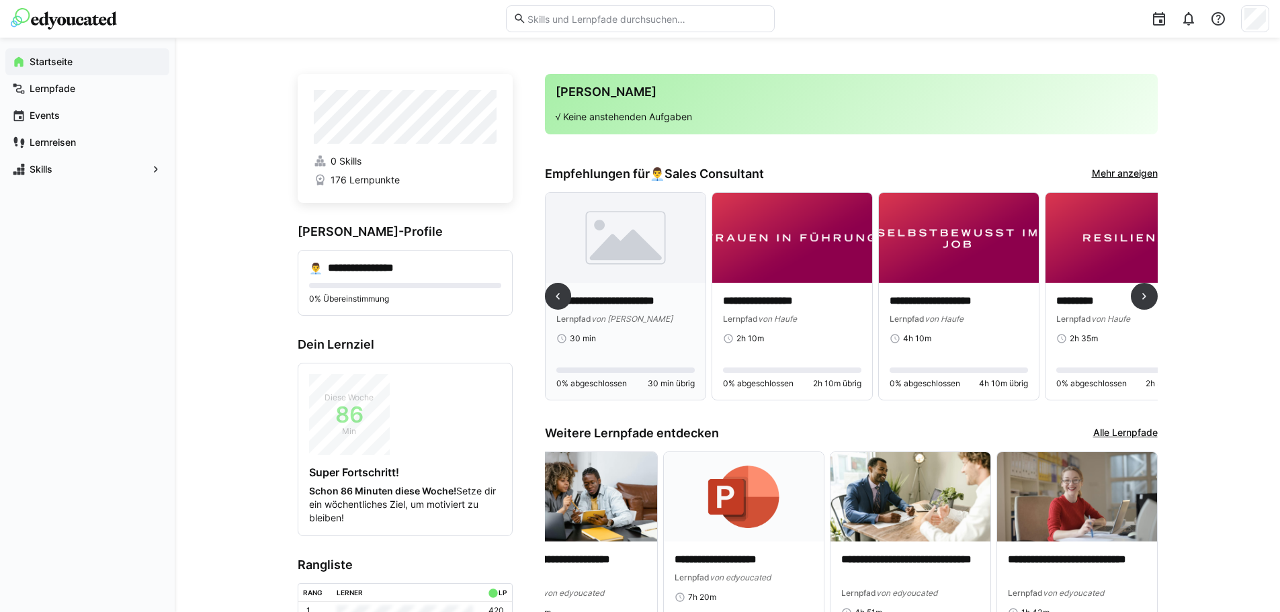
click at [616, 300] on p "**********" at bounding box center [625, 301] width 138 height 15
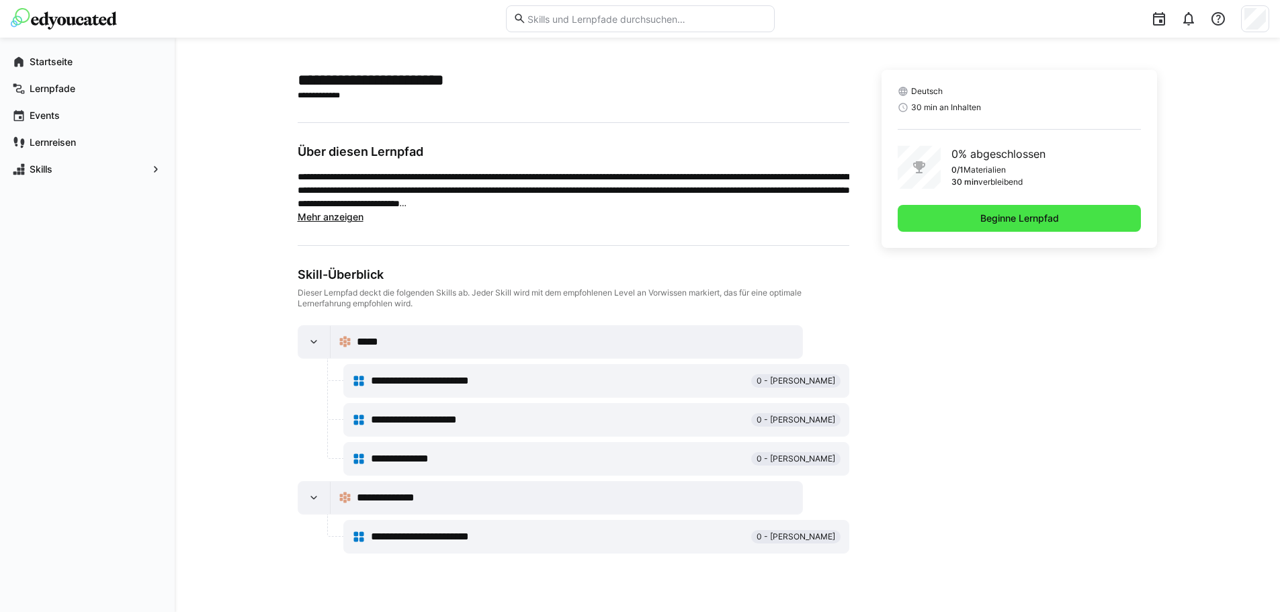
click at [977, 213] on span "Beginne Lernpfad" at bounding box center [1020, 218] width 244 height 27
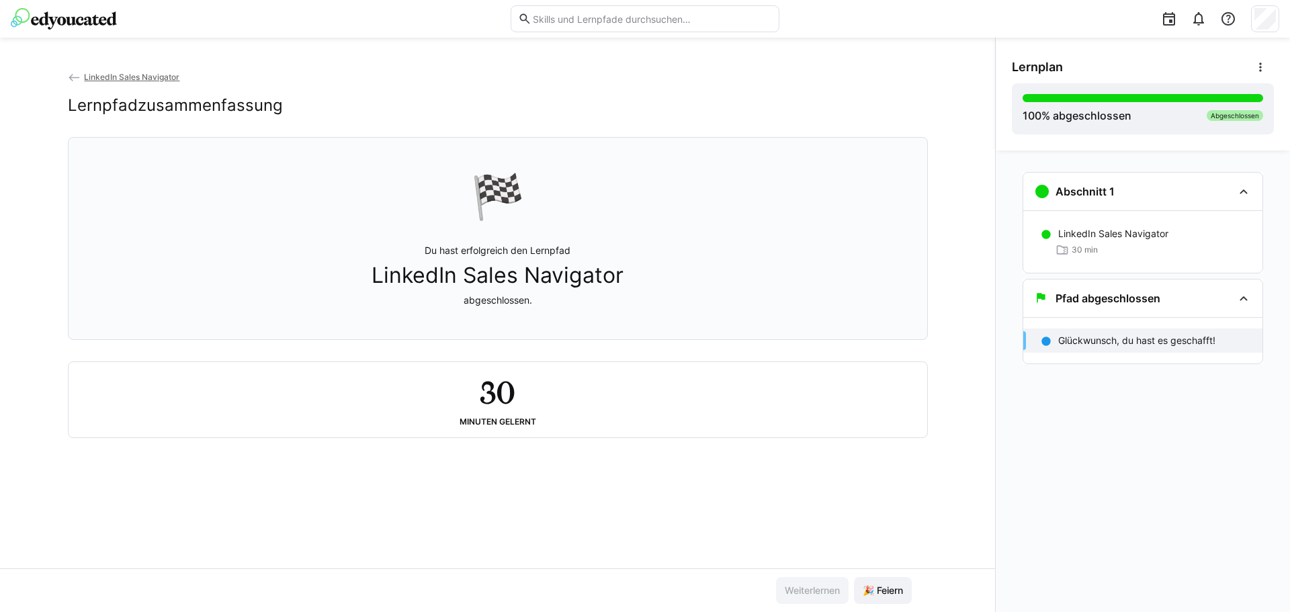
click at [80, 19] on img at bounding box center [64, 19] width 106 height 22
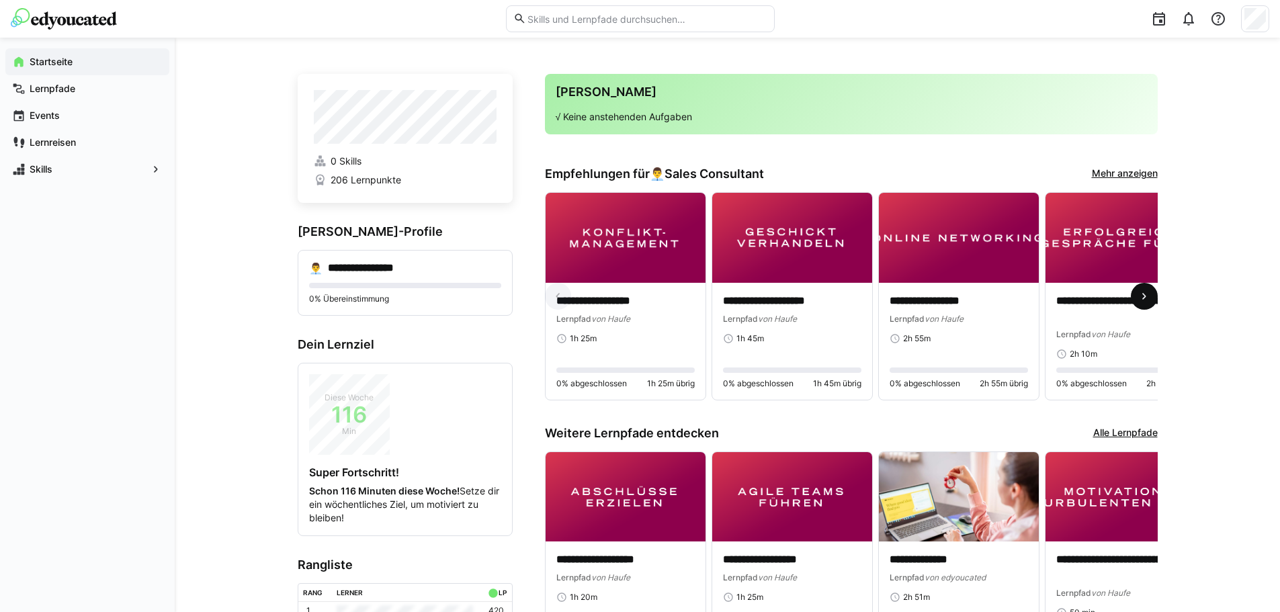
click at [1150, 301] on eds-icon at bounding box center [1144, 296] width 13 height 13
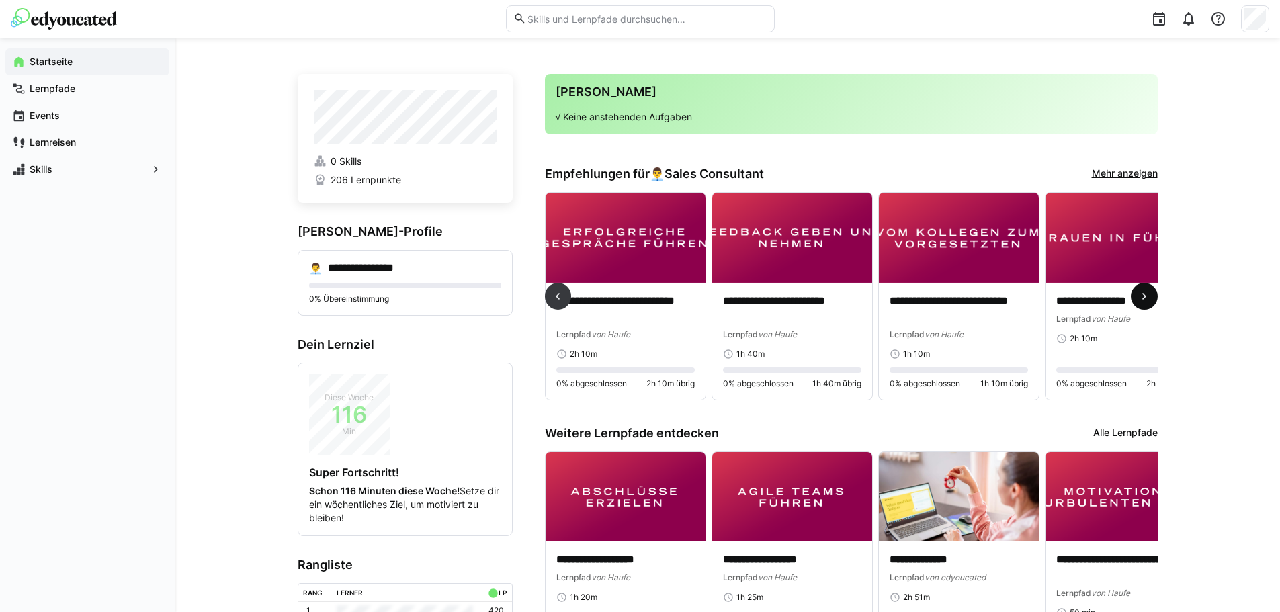
click at [1150, 301] on eds-icon at bounding box center [1144, 296] width 13 height 13
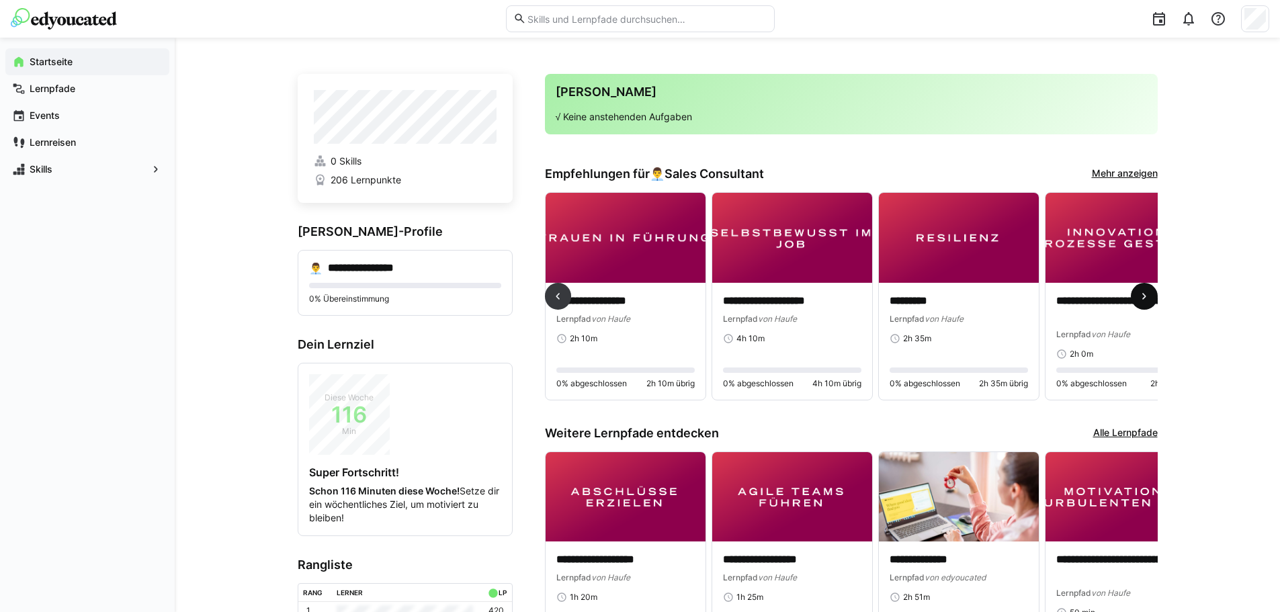
click at [1150, 301] on eds-icon at bounding box center [1144, 296] width 13 height 13
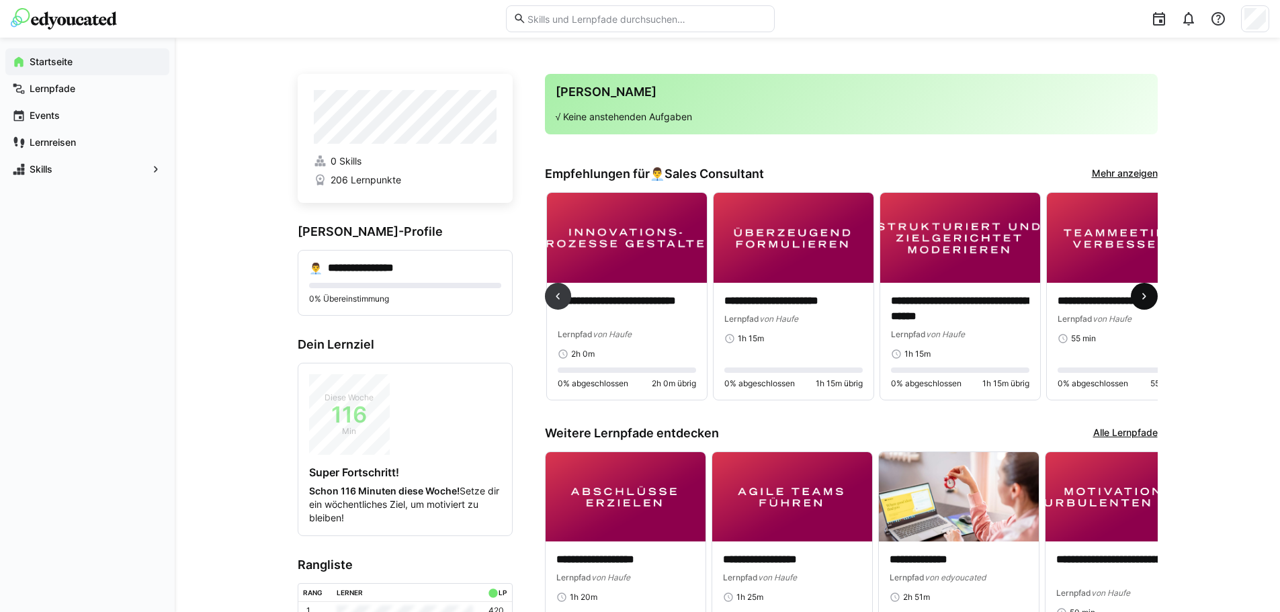
click at [1150, 301] on eds-icon at bounding box center [1144, 296] width 13 height 13
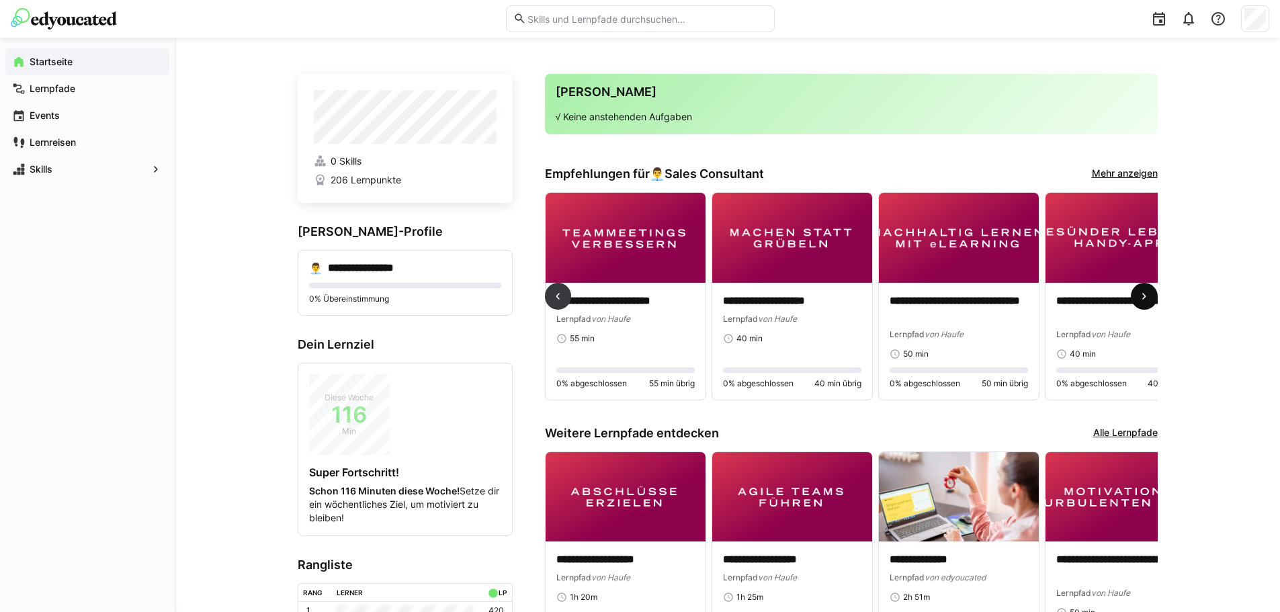
click at [1150, 301] on eds-icon at bounding box center [1144, 296] width 13 height 13
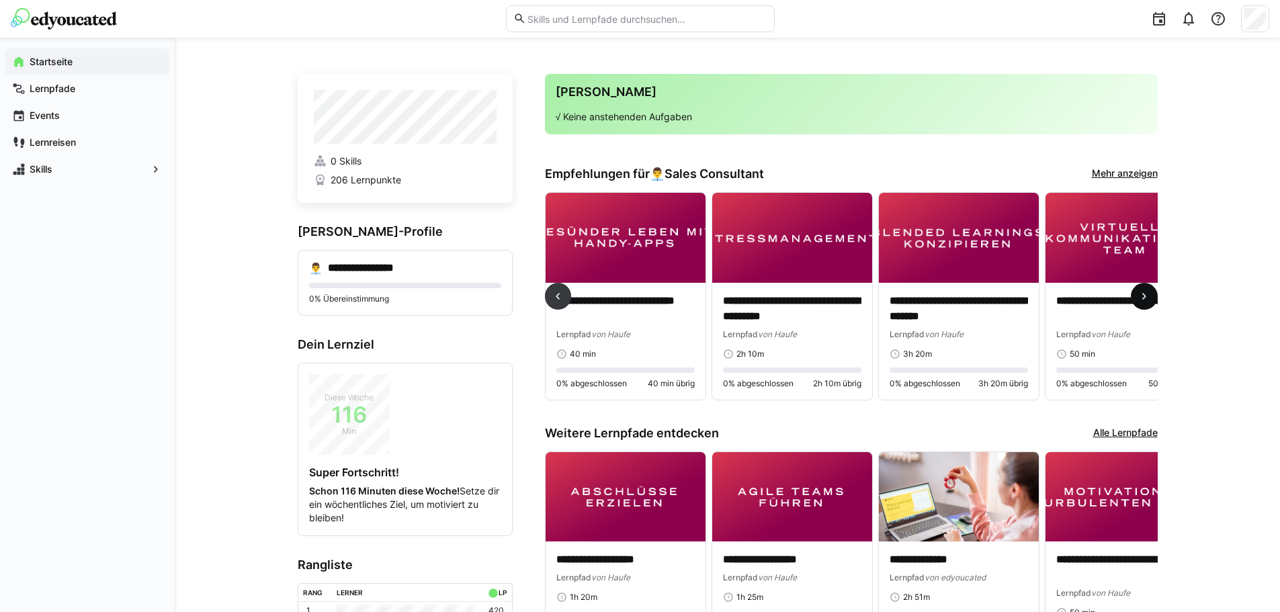
click at [1150, 301] on eds-icon at bounding box center [1144, 296] width 13 height 13
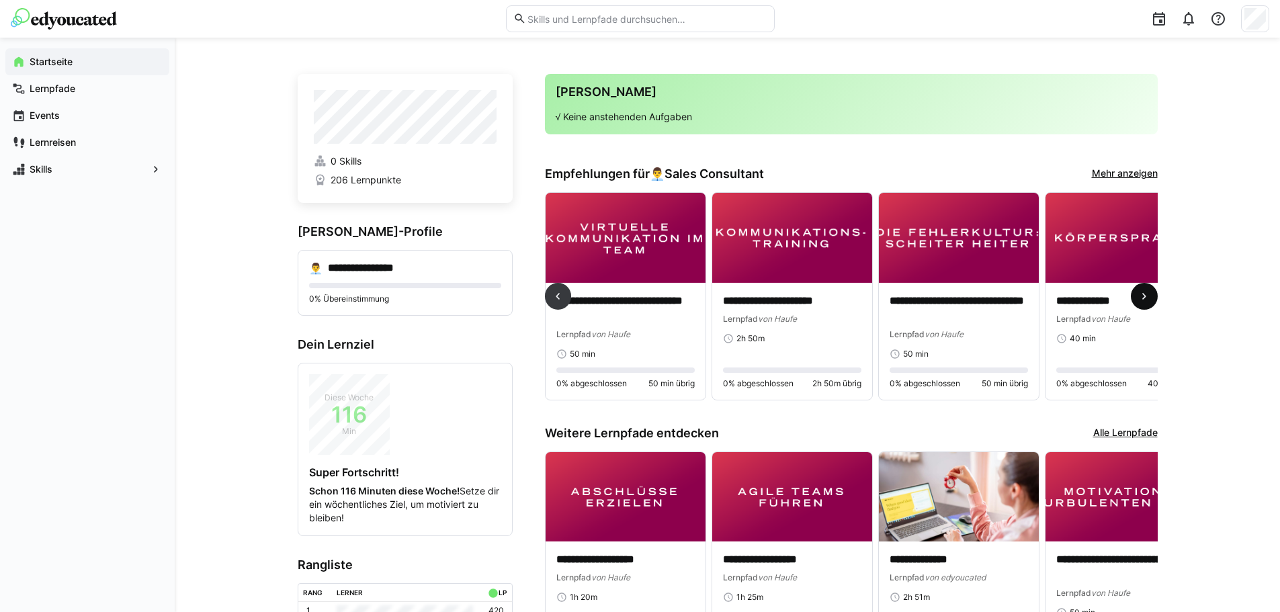
click at [1150, 301] on eds-icon at bounding box center [1144, 296] width 13 height 13
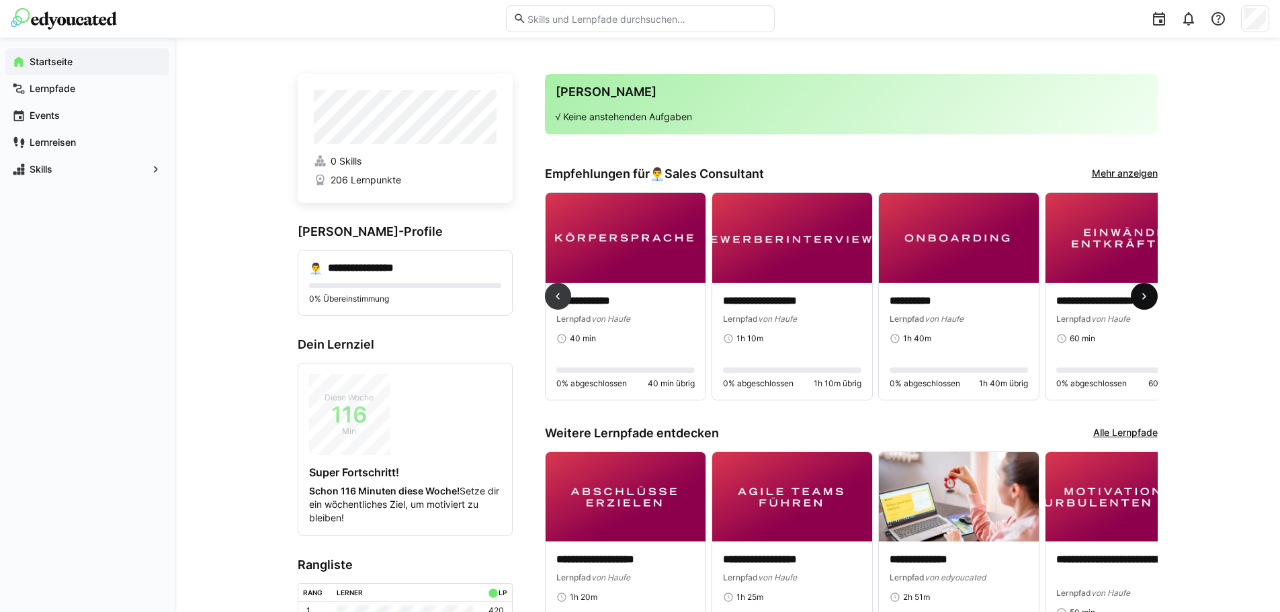
click at [1150, 301] on eds-icon at bounding box center [1144, 296] width 13 height 13
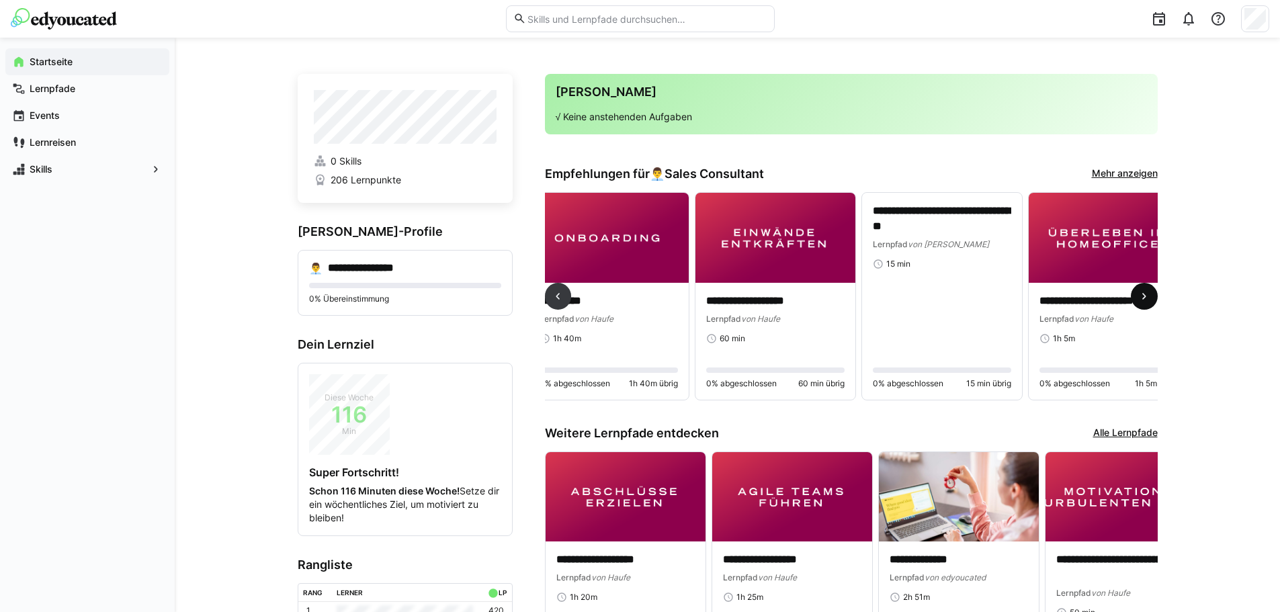
scroll to position [0, 3881]
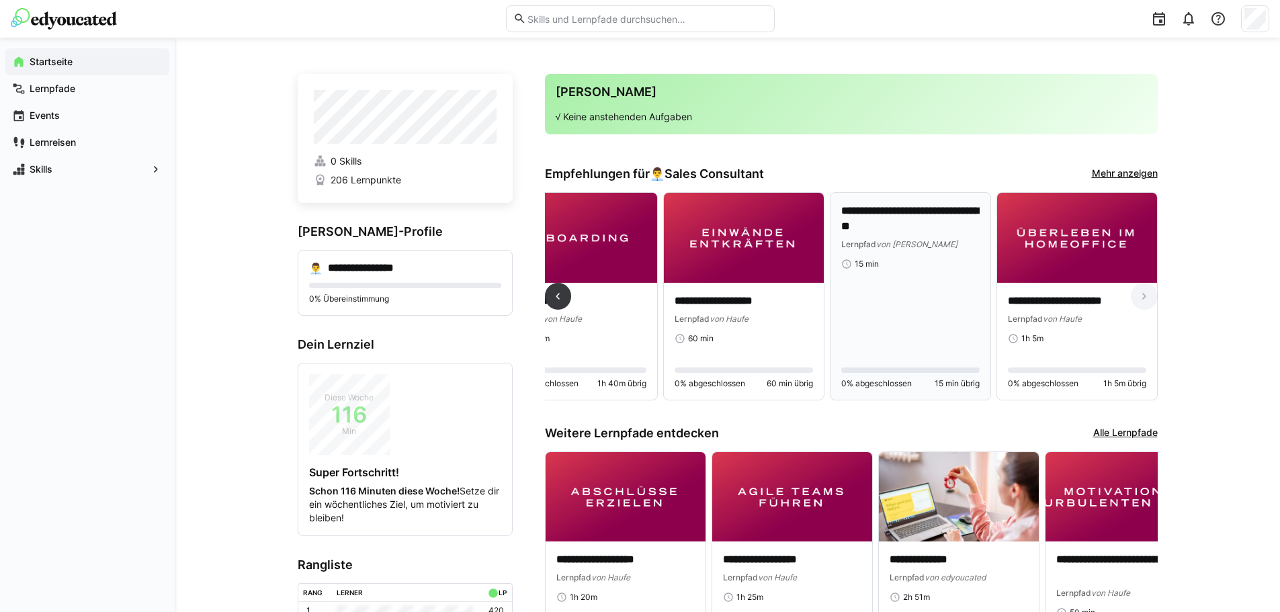
click at [896, 309] on div "**********" at bounding box center [910, 296] width 138 height 185
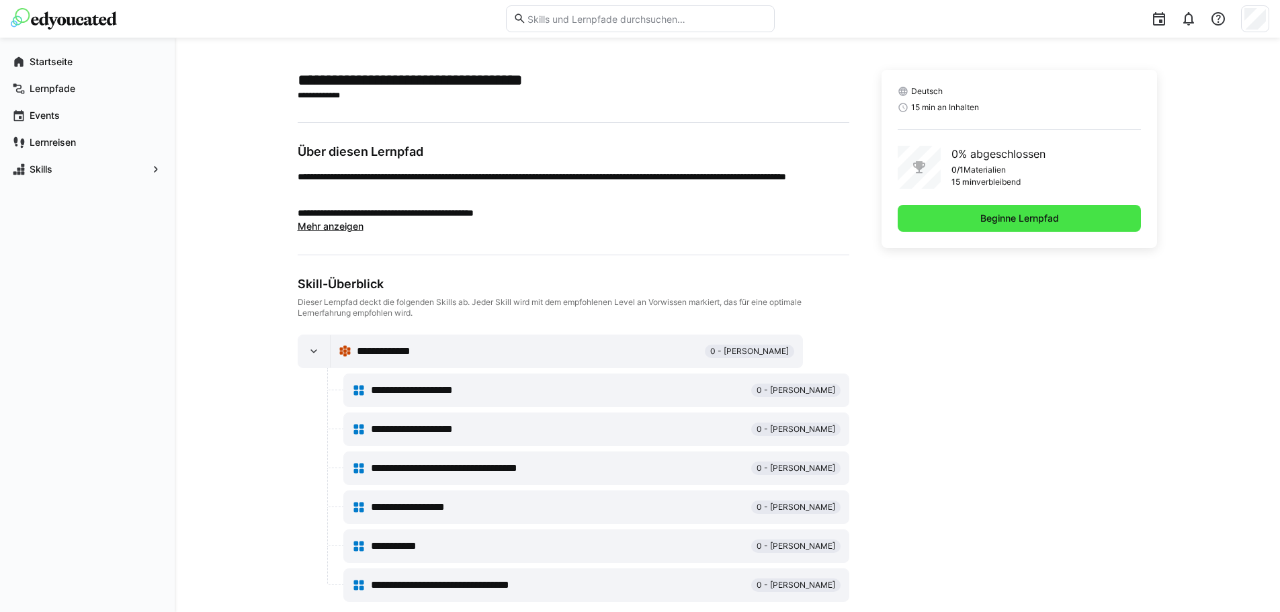
click at [1036, 216] on span "Beginne Lernpfad" at bounding box center [1019, 218] width 83 height 13
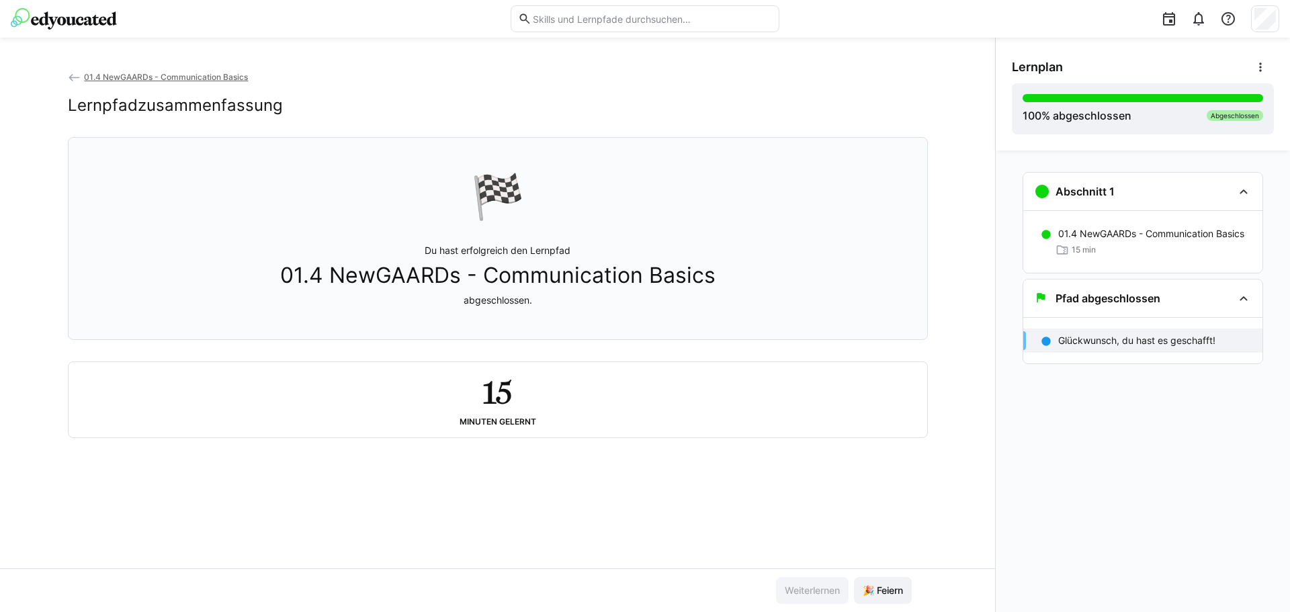
click at [101, 73] on span "01.4 NewGAARDs - Communication Basics" at bounding box center [166, 77] width 164 height 10
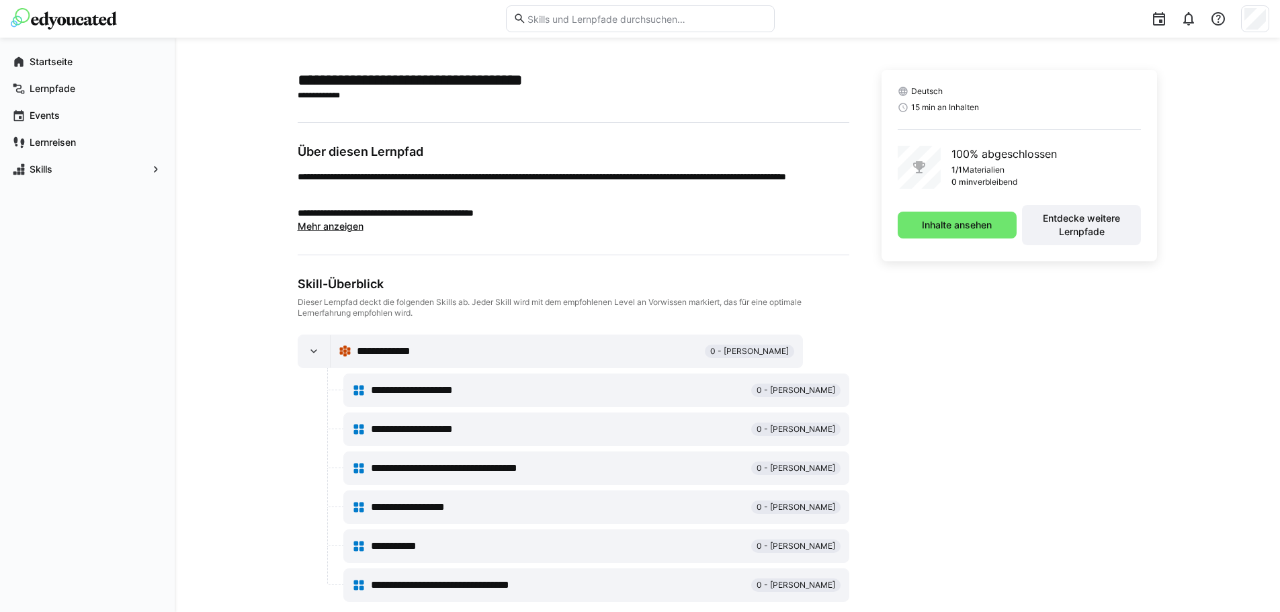
click at [77, 11] on img at bounding box center [64, 19] width 106 height 22
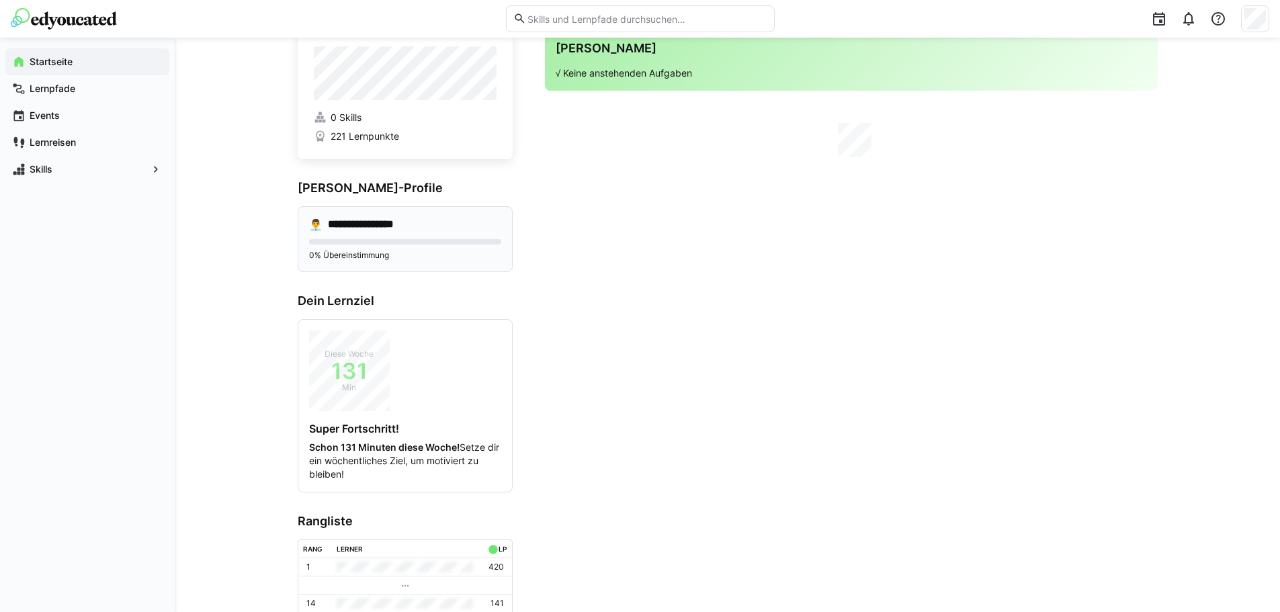
scroll to position [163, 0]
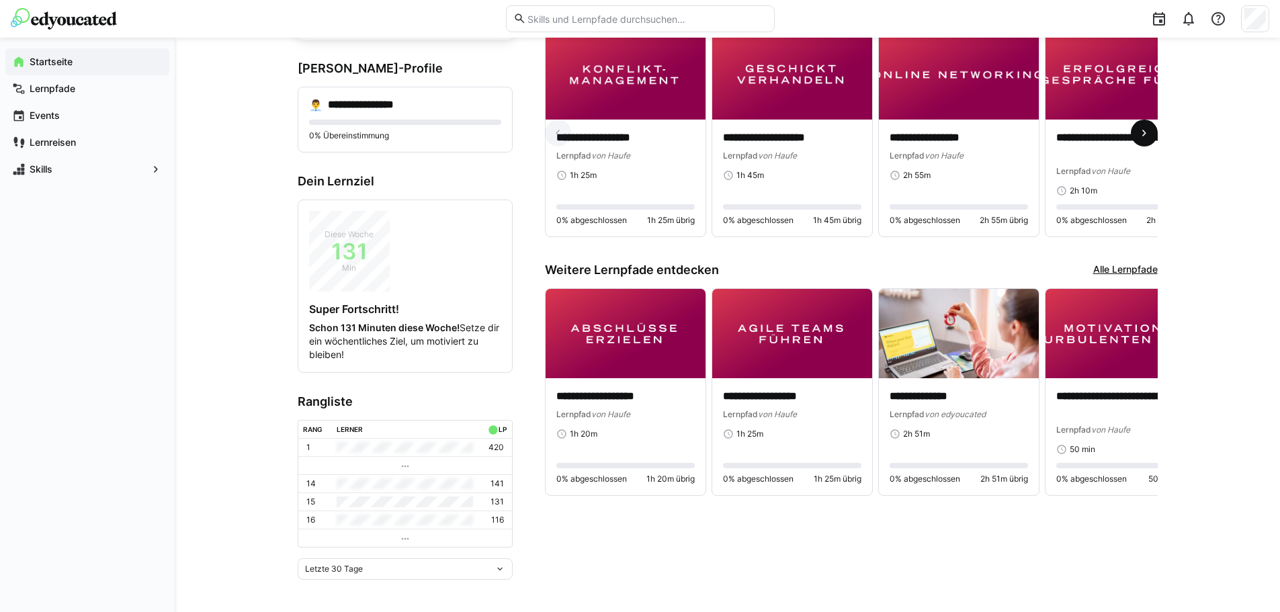
click at [1149, 136] on eds-icon at bounding box center [1144, 132] width 13 height 13
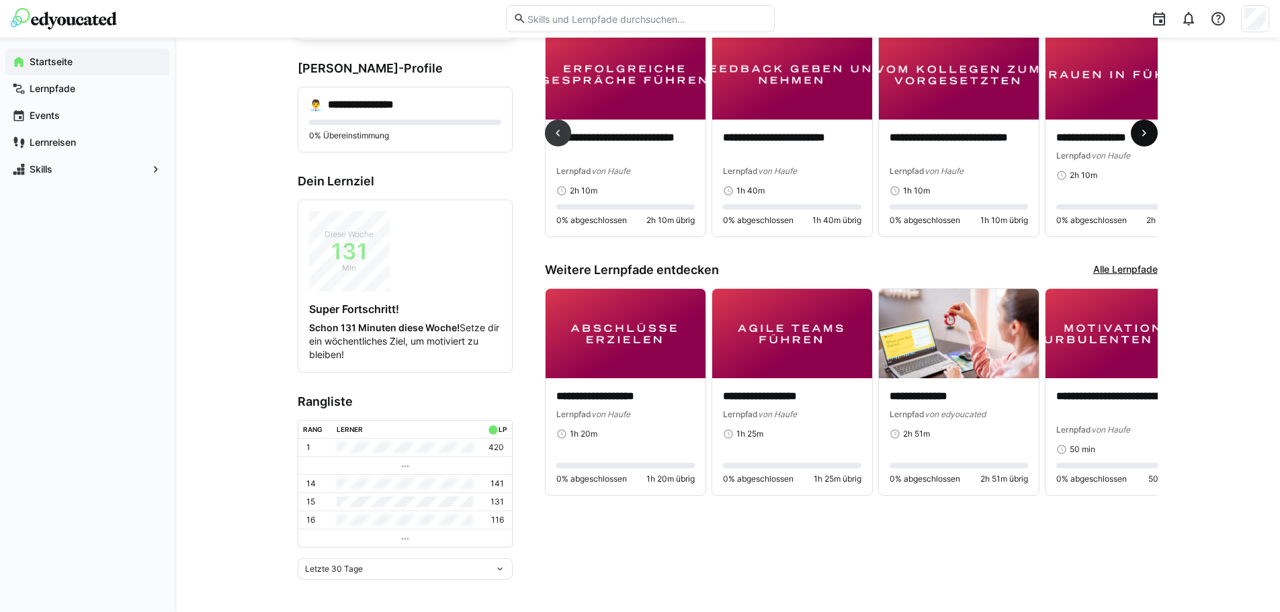
click at [1149, 136] on eds-icon at bounding box center [1144, 132] width 13 height 13
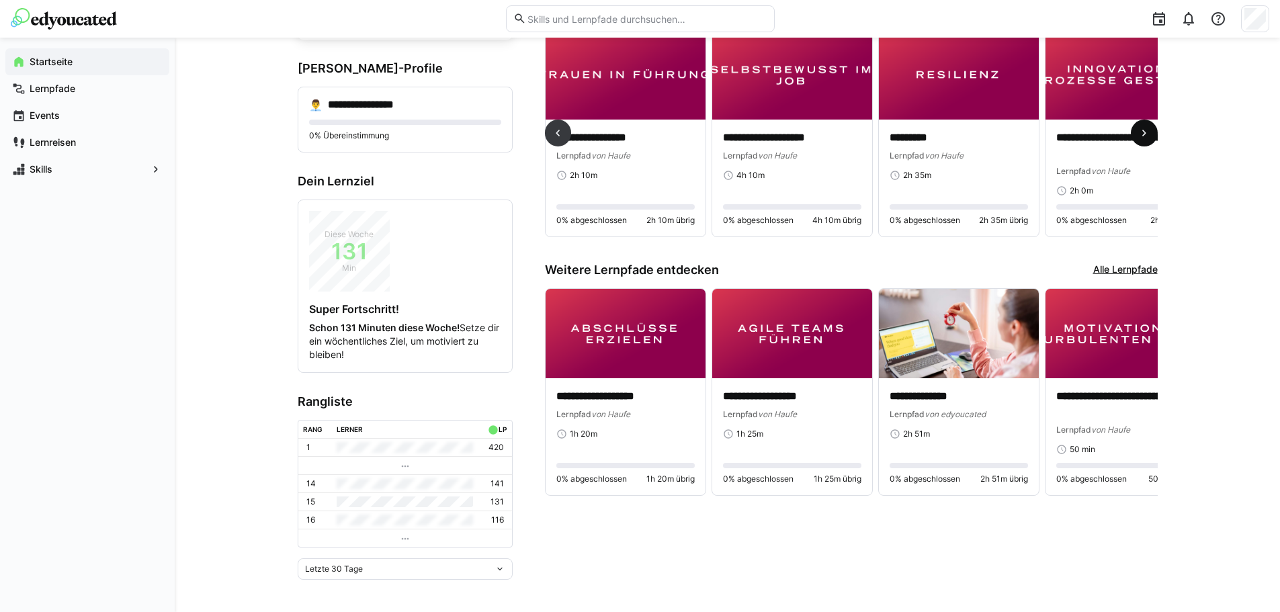
click at [1149, 136] on eds-icon at bounding box center [1144, 132] width 13 height 13
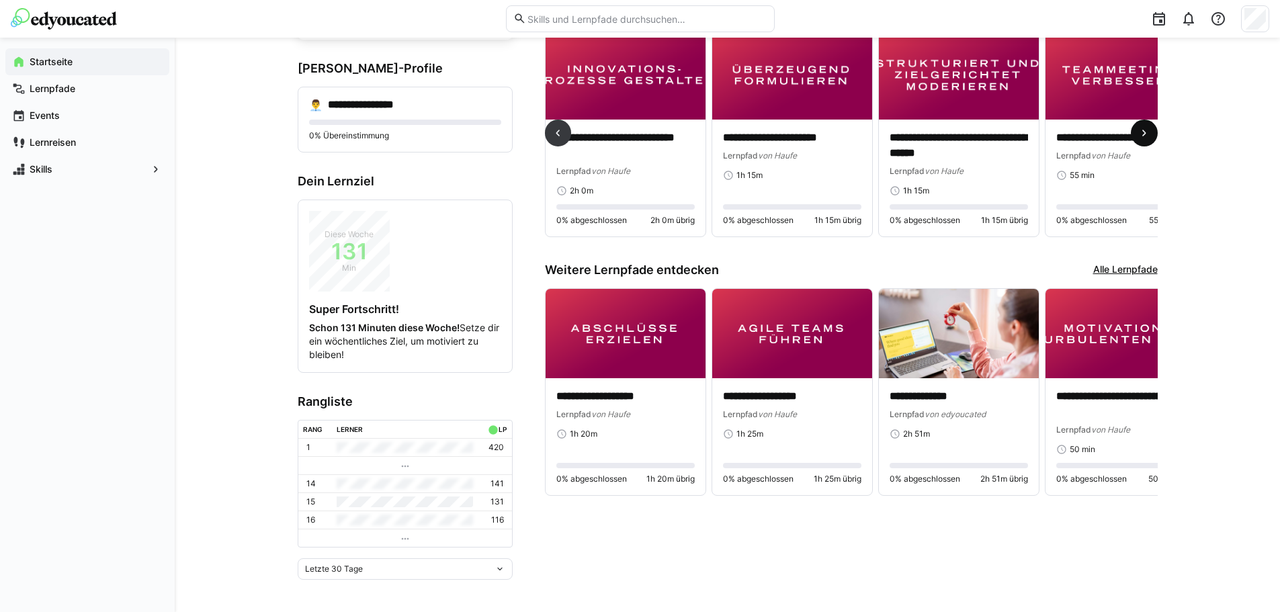
click at [1149, 136] on eds-icon at bounding box center [1144, 132] width 13 height 13
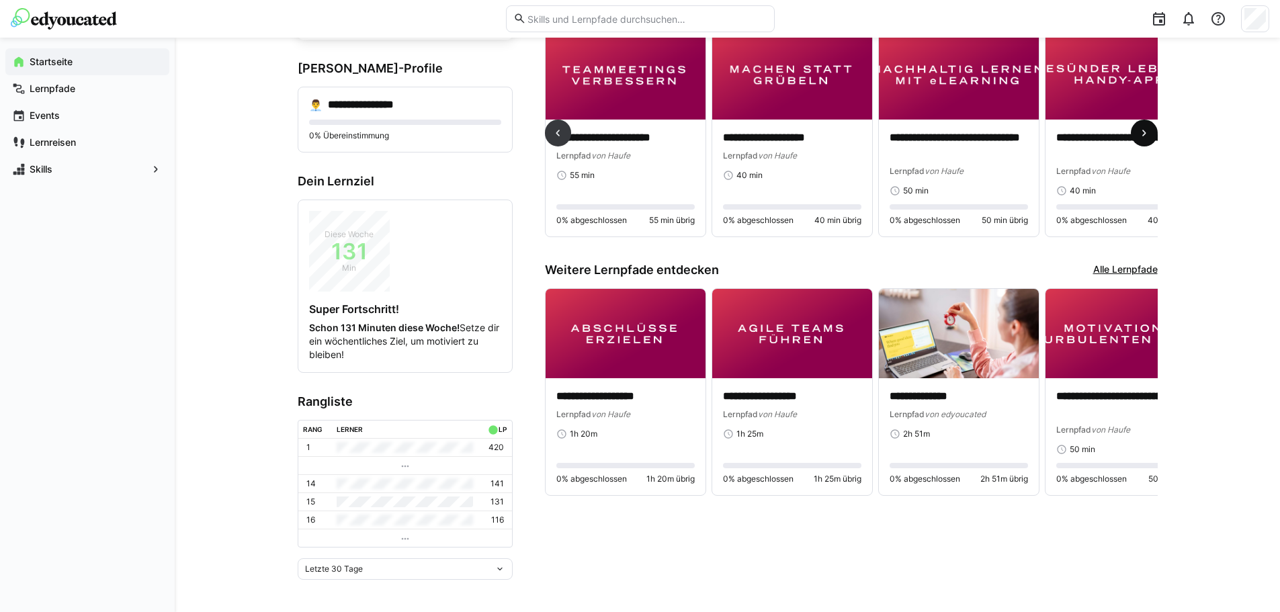
click at [1149, 136] on eds-icon at bounding box center [1144, 132] width 13 height 13
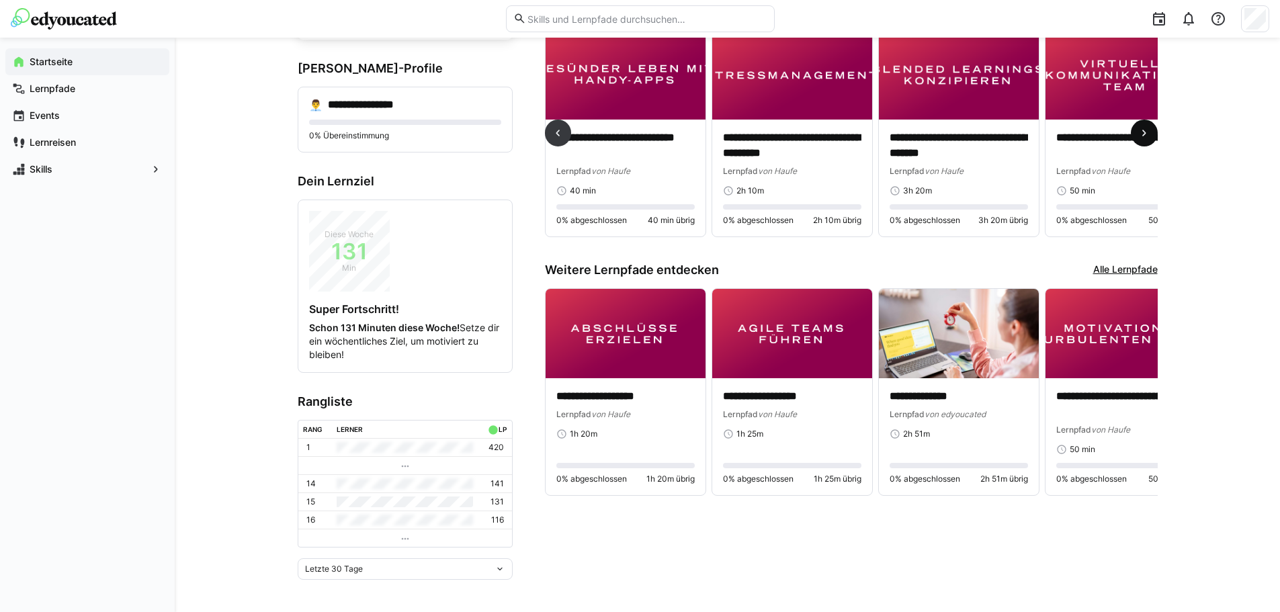
click at [1149, 136] on eds-icon at bounding box center [1144, 132] width 13 height 13
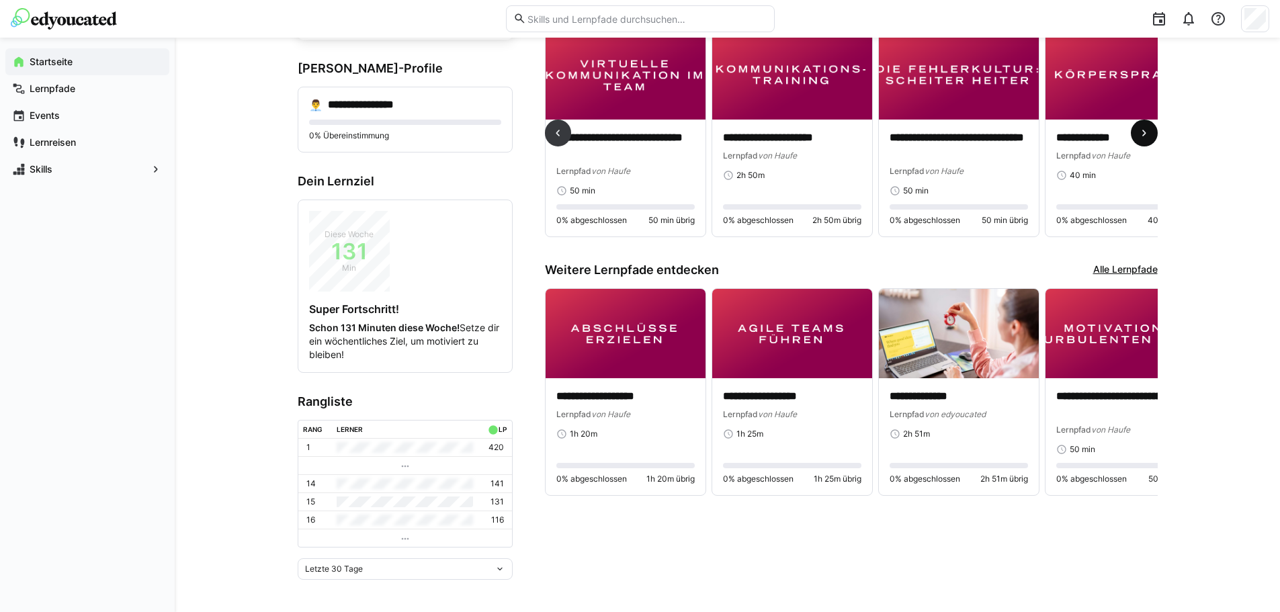
click at [1149, 136] on eds-icon at bounding box center [1144, 132] width 13 height 13
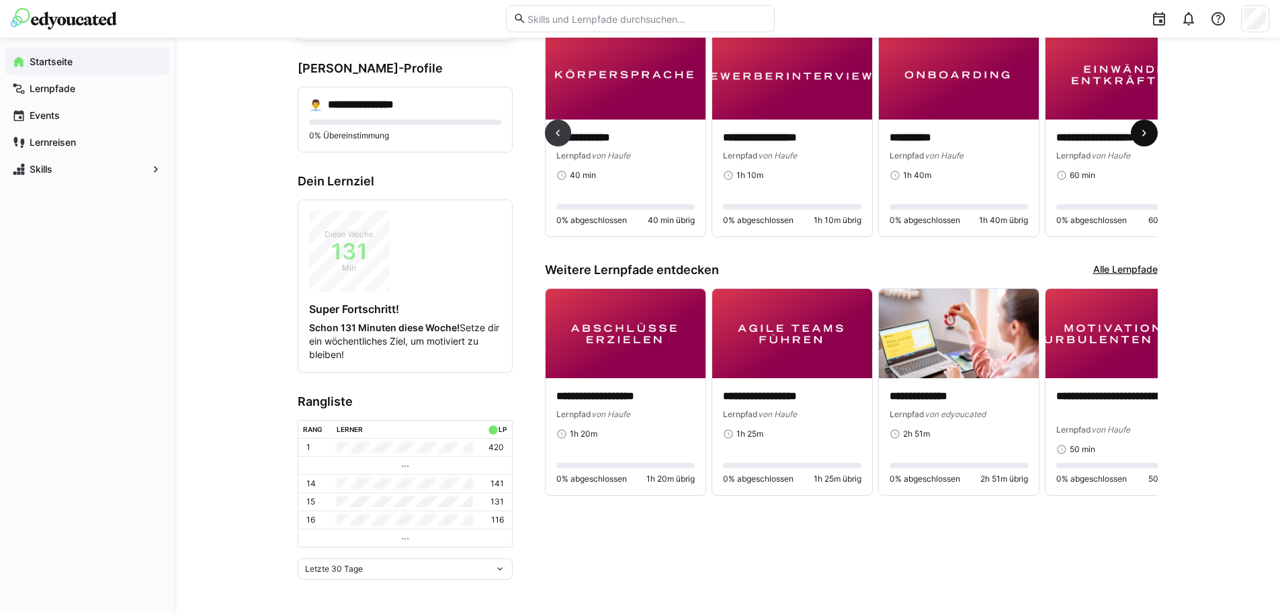
click at [1149, 136] on eds-icon at bounding box center [1144, 132] width 13 height 13
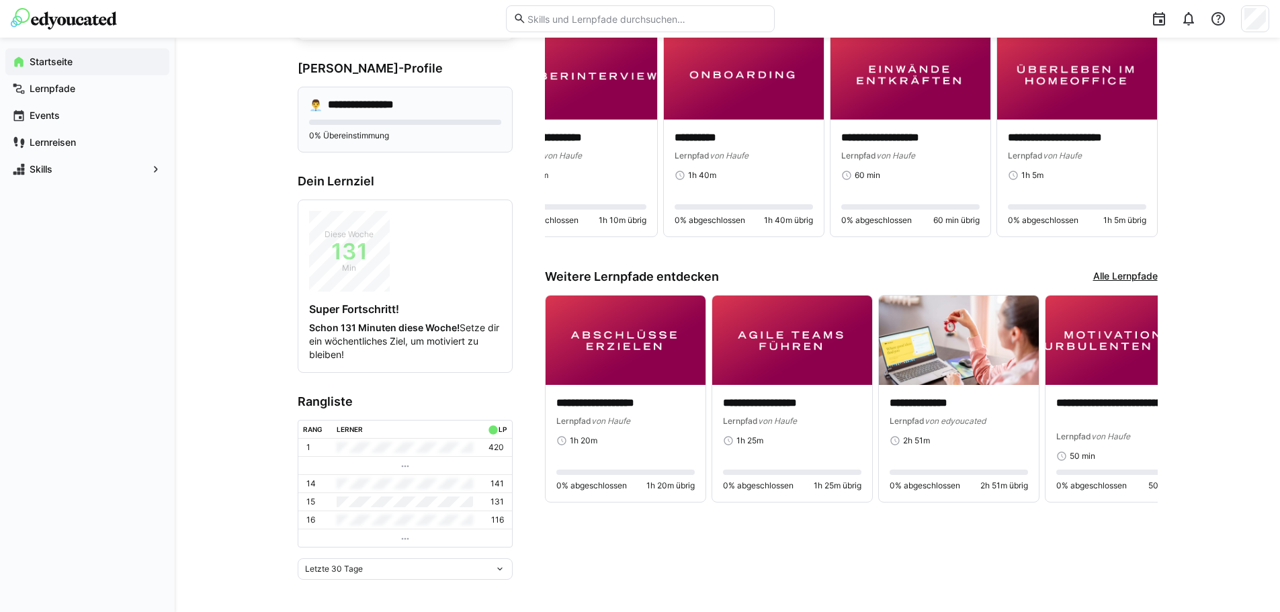
click at [357, 109] on h4 "**********" at bounding box center [372, 104] width 88 height 13
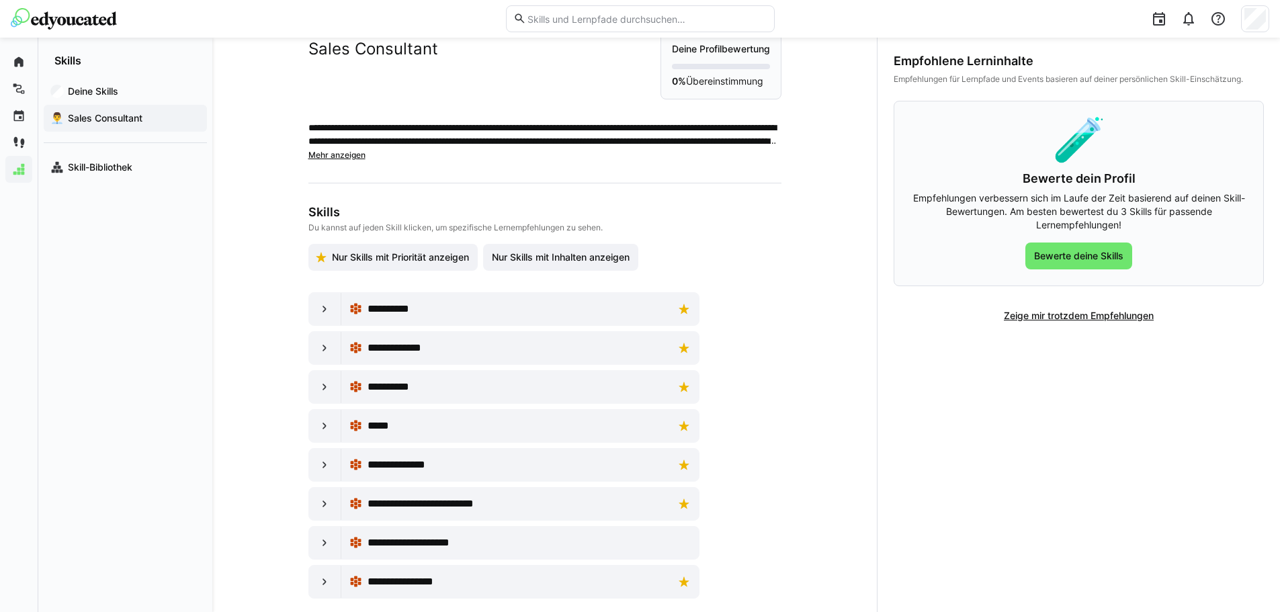
scroll to position [58, 0]
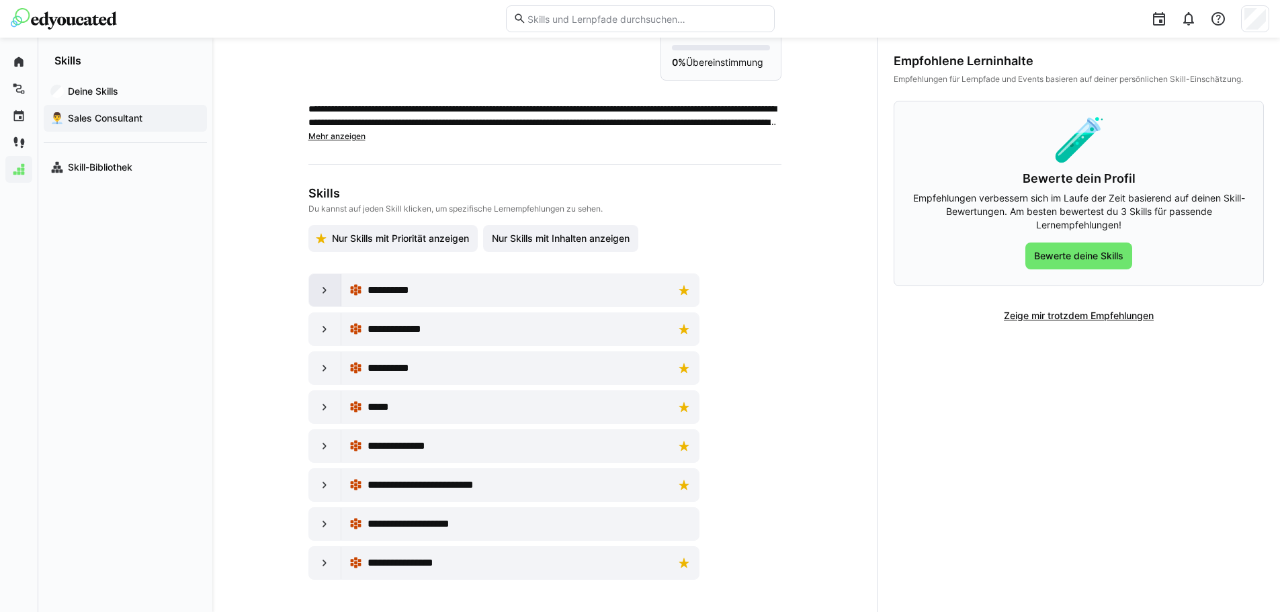
click at [326, 295] on eds-icon at bounding box center [324, 290] width 13 height 13
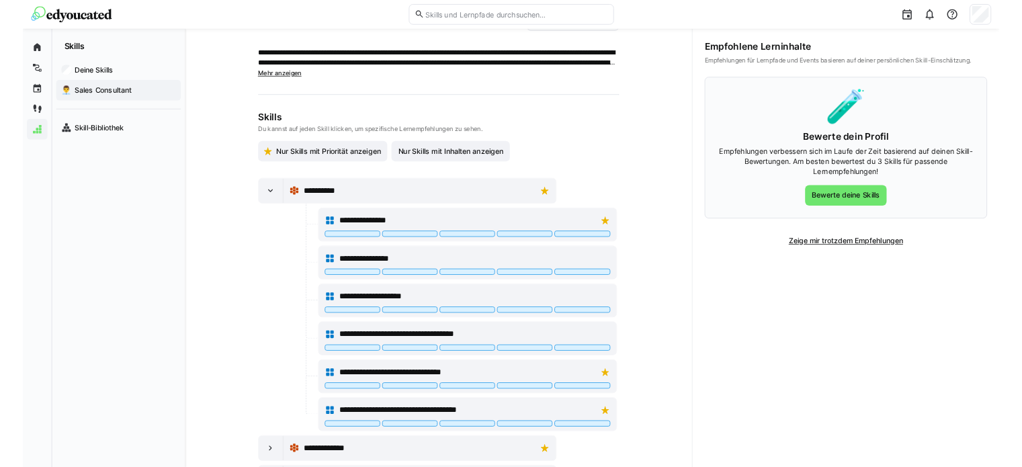
scroll to position [0, 0]
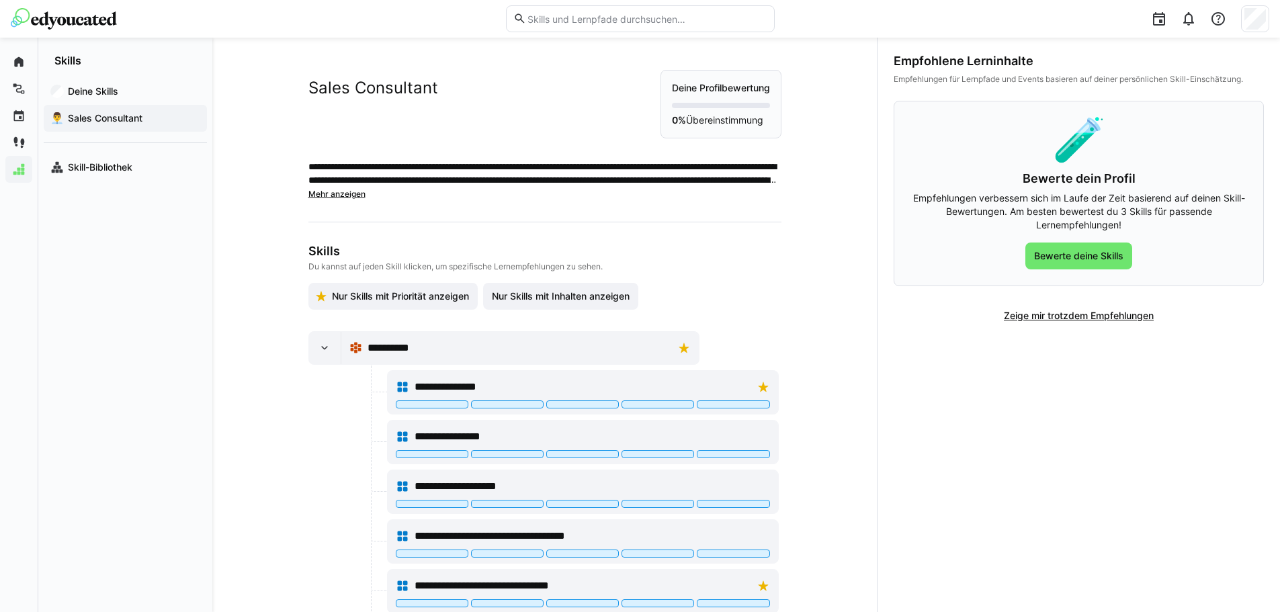
click at [89, 30] on div at bounding box center [640, 19] width 1259 height 38
click at [89, 22] on img at bounding box center [64, 19] width 106 height 22
